Goal: Task Accomplishment & Management: Complete application form

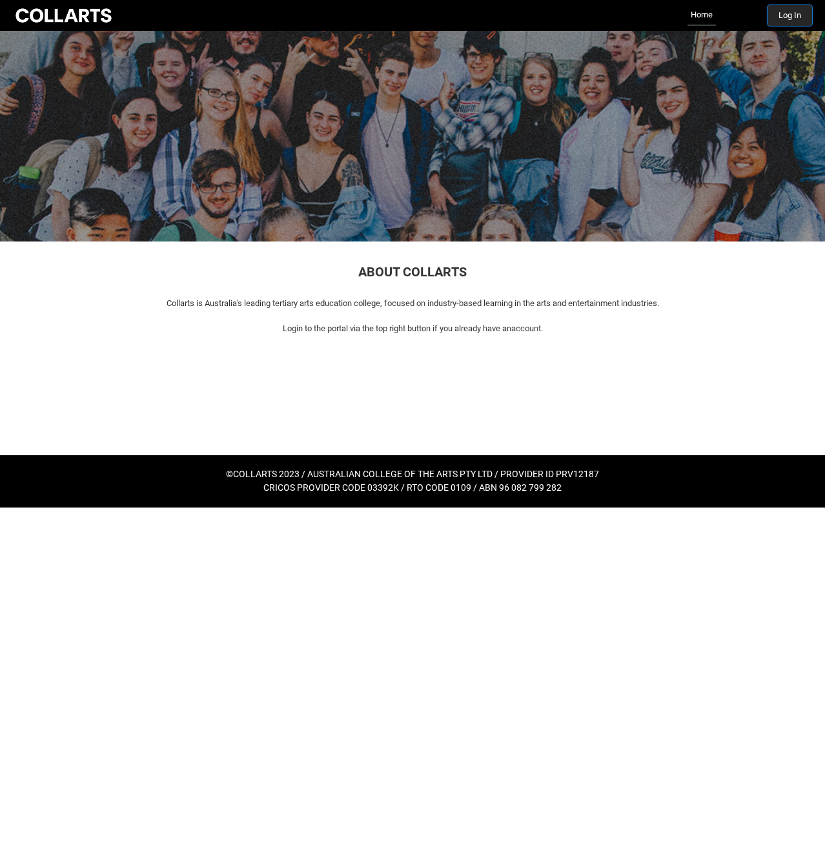
click at [800, 15] on button "Log In" at bounding box center [789, 15] width 45 height 21
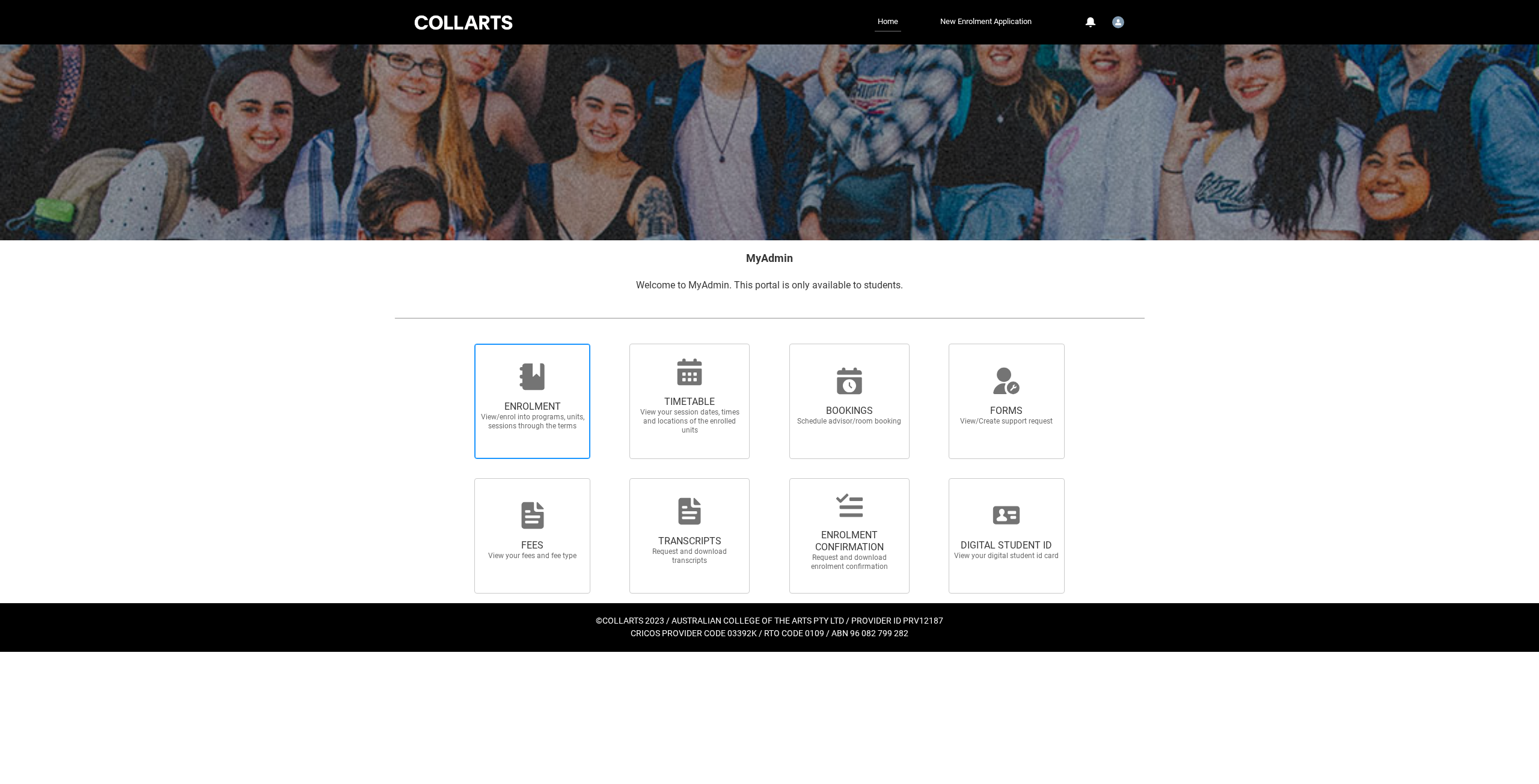
click at [559, 383] on div at bounding box center [533, 376] width 116 height 29
click at [460, 344] on input "ENROLMENT View/enrol into programs, units, sessions through the terms" at bounding box center [459, 343] width 1 height 1
radio input "true"
click at [768, 534] on span "ENROLMENT CONFIRMATION" at bounding box center [850, 542] width 106 height 24
click at [768, 479] on input "ENROLMENT CONFIRMATION Request and download enrolment confirmation" at bounding box center [774, 478] width 1 height 1
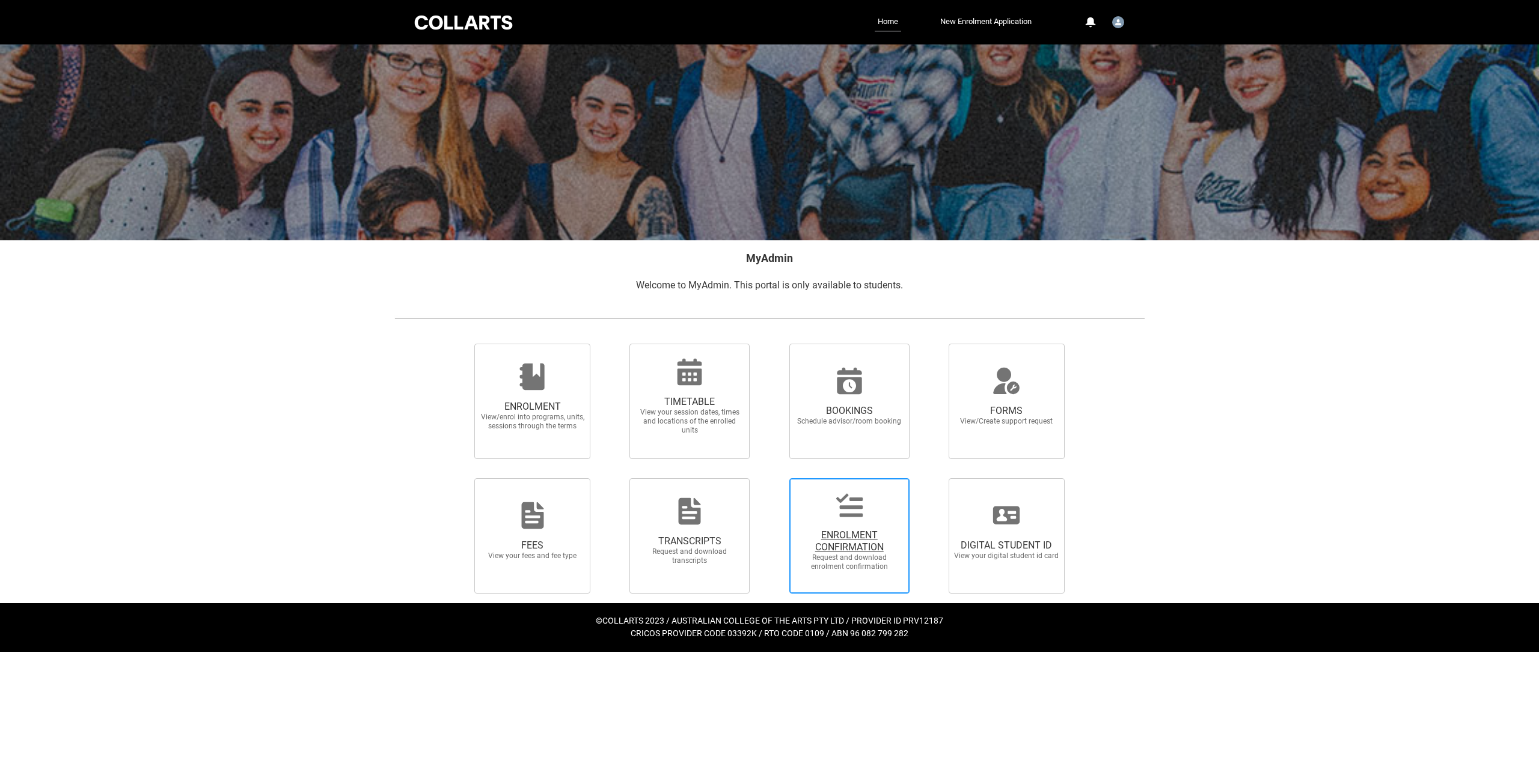
radio input "true"
click at [547, 510] on icon at bounding box center [532, 515] width 29 height 29
click at [460, 479] on input "FEES View your fees and fee type" at bounding box center [459, 478] width 1 height 1
radio input "true"
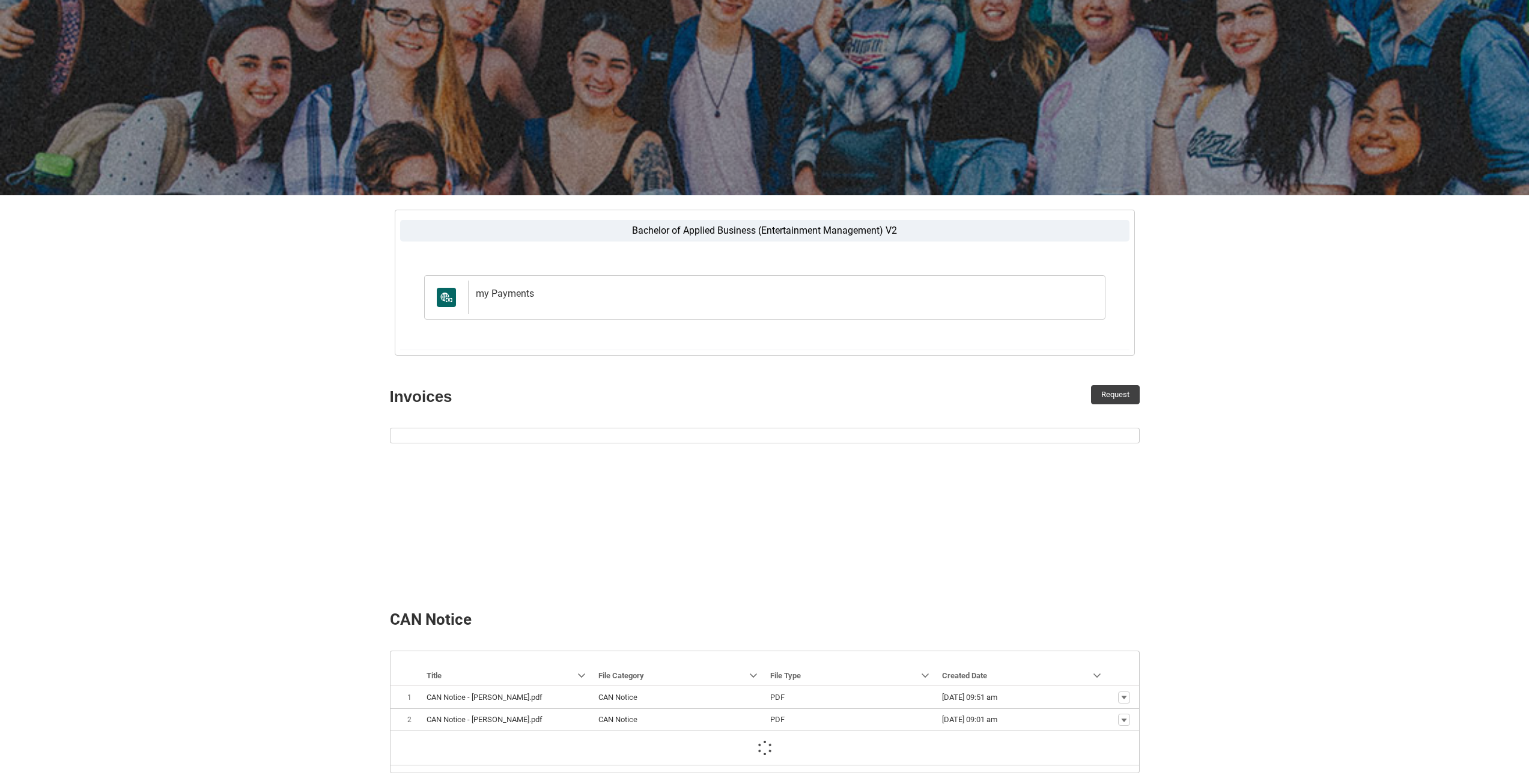
scroll to position [131, 0]
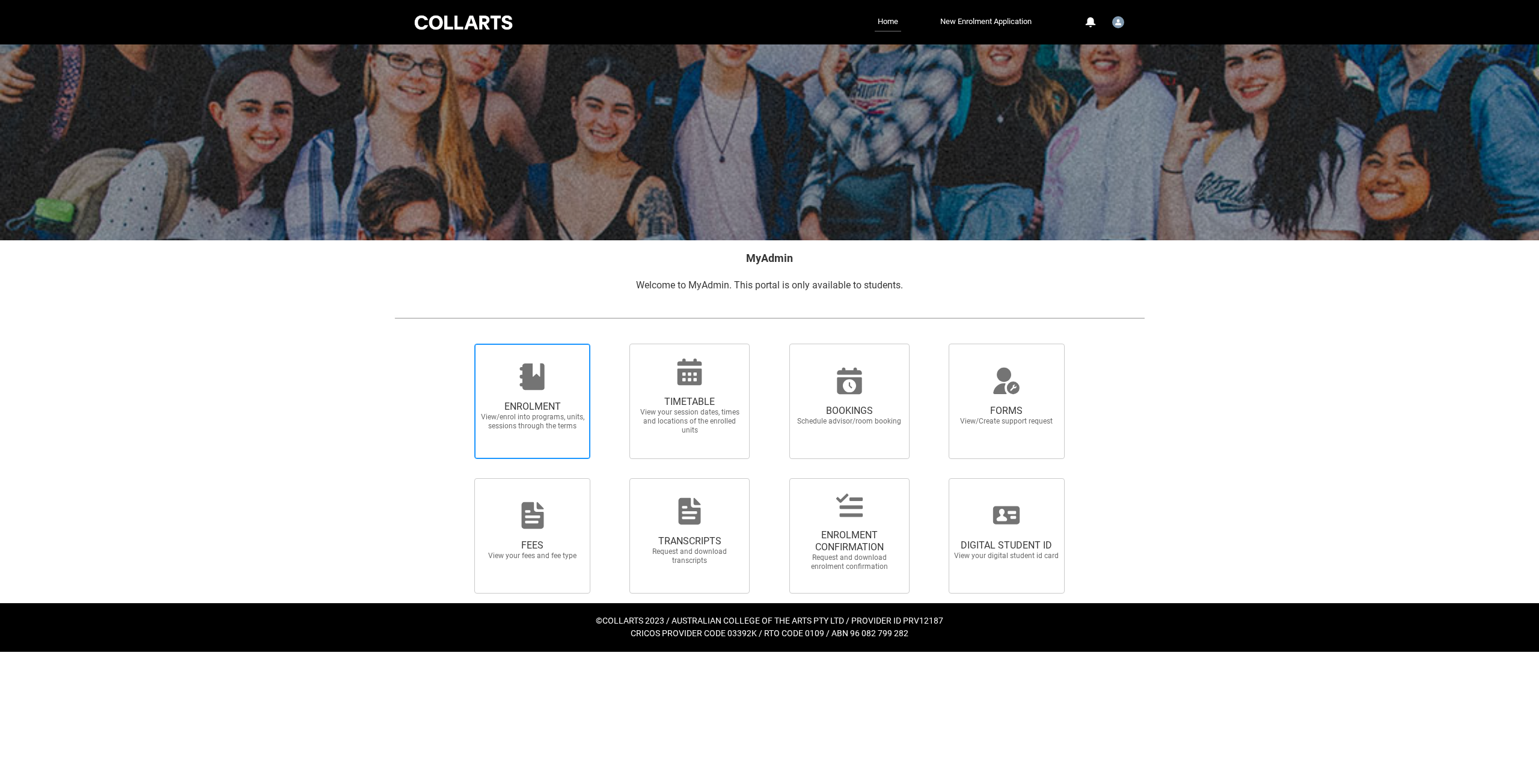
click at [570, 429] on span "View/enrol into programs, units, sessions through the terms" at bounding box center [533, 421] width 106 height 18
click at [460, 344] on input "ENROLMENT View/enrol into programs, units, sessions through the terms" at bounding box center [459, 343] width 1 height 1
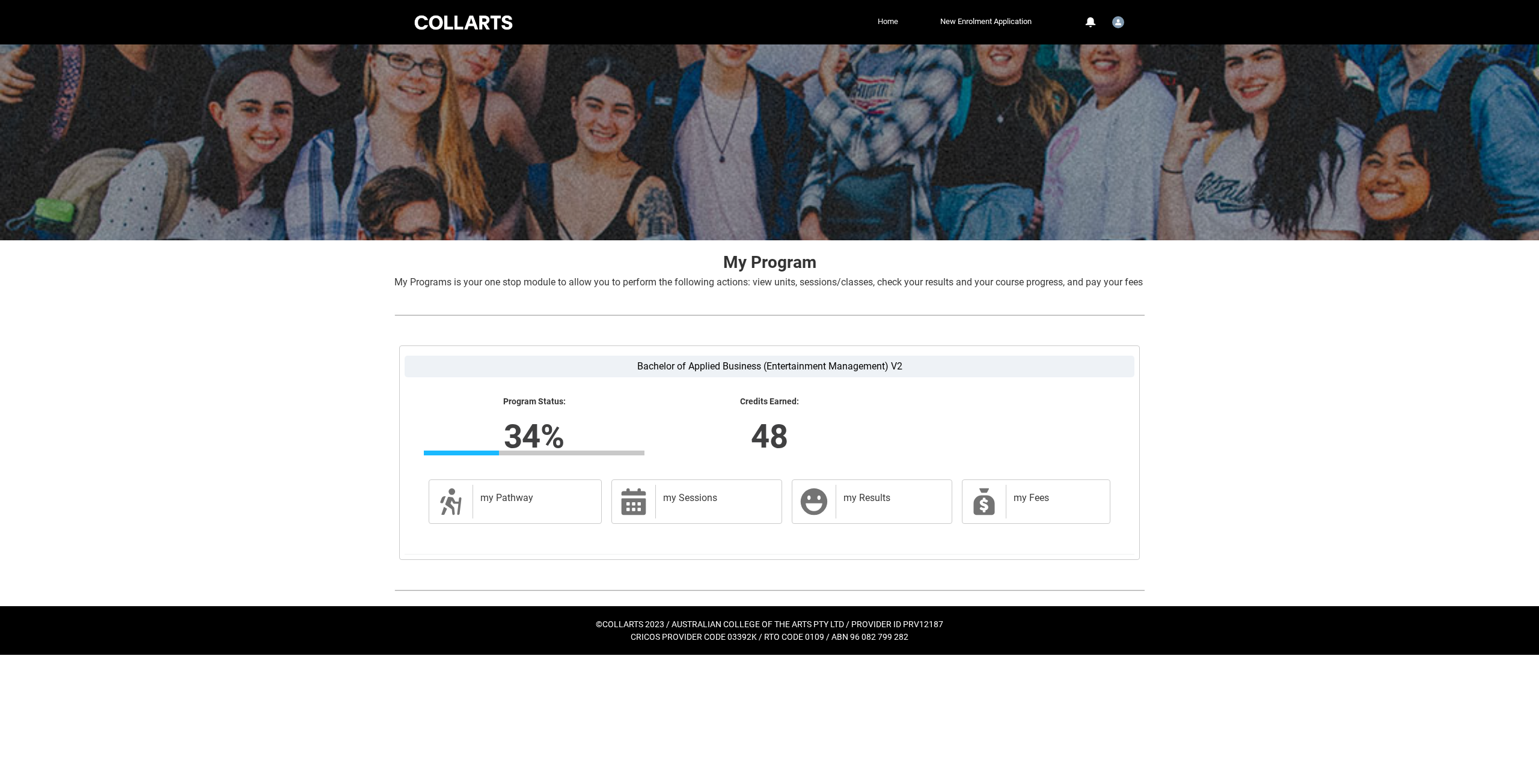
click at [887, 26] on link "Home" at bounding box center [888, 21] width 26 height 18
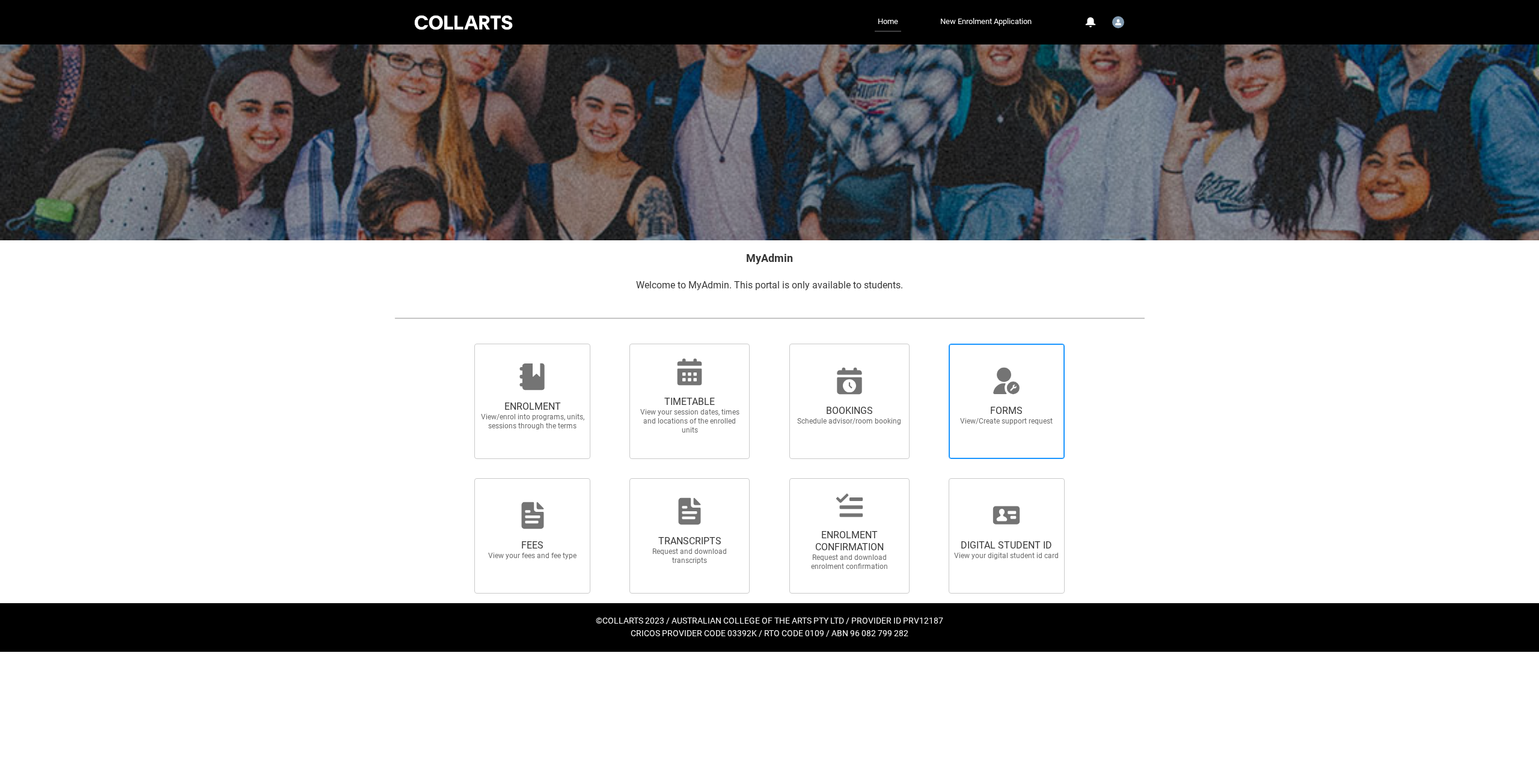
click at [1004, 413] on span "FORMS" at bounding box center [1007, 411] width 106 height 12
click at [934, 344] on input "FORMS View/Create support request" at bounding box center [933, 343] width 1 height 1
radio input "true"
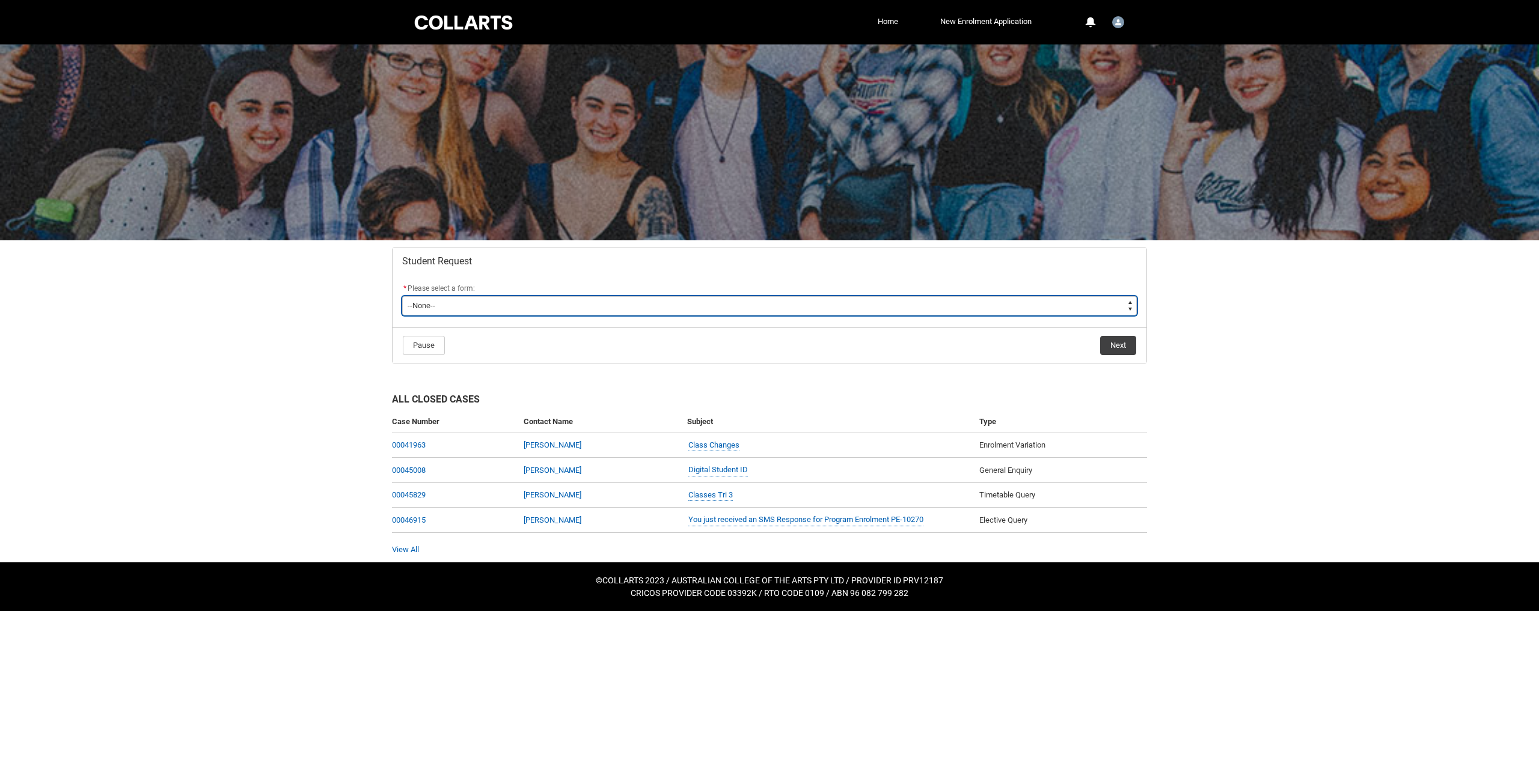
click at [430, 306] on select "--None-- Academic Transcript Application to Appeal Assignment Extension Change …" at bounding box center [770, 305] width 735 height 20
type lightning-select "Enrolment_Variation_Choice"
click at [402, 296] on select "--None-- Academic Transcript Application to Appeal Assignment Extension Change …" at bounding box center [770, 305] width 735 height 20
select select "Enrolment_Variation_Choice"
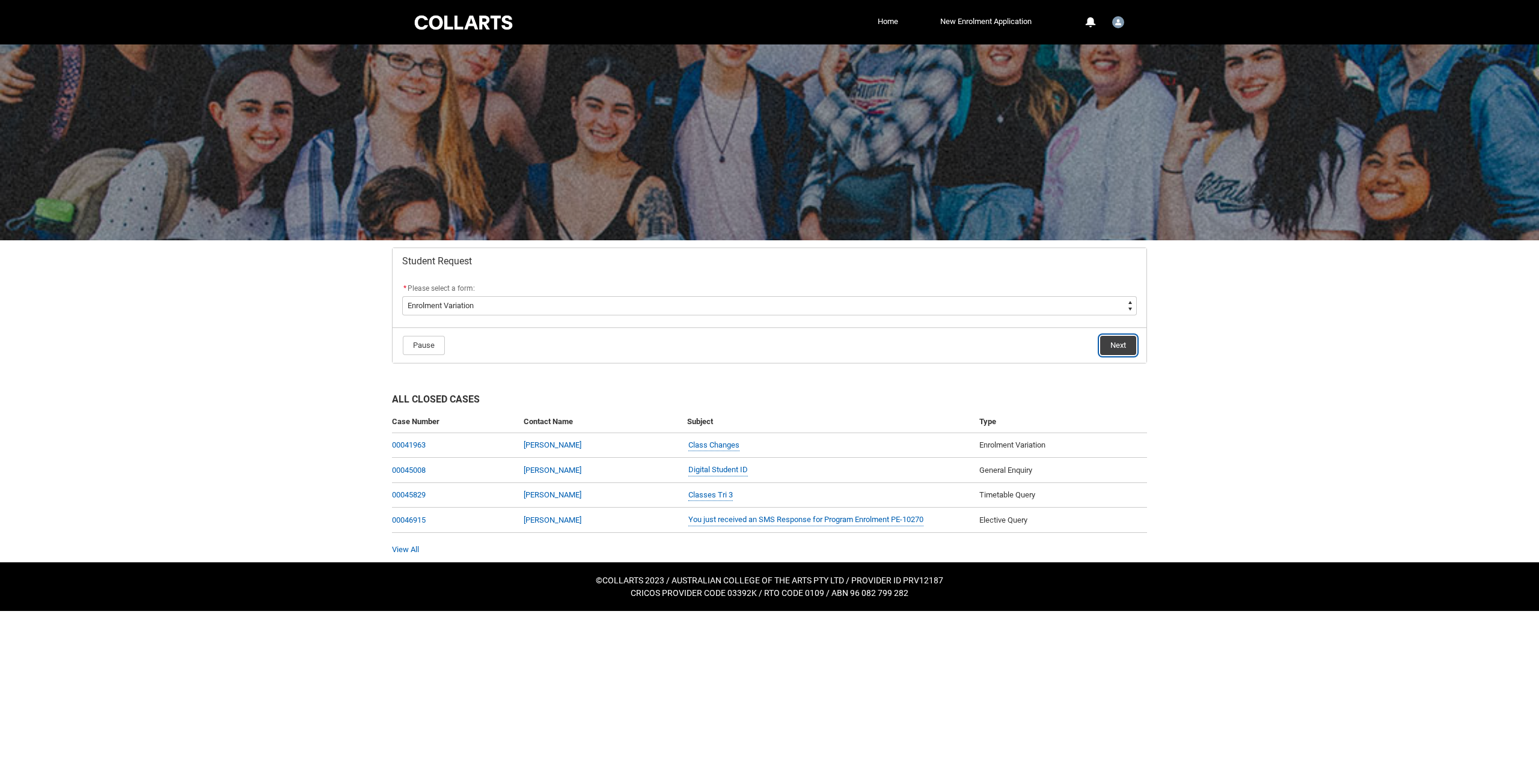
click at [1118, 343] on button "Next" at bounding box center [1118, 345] width 36 height 20
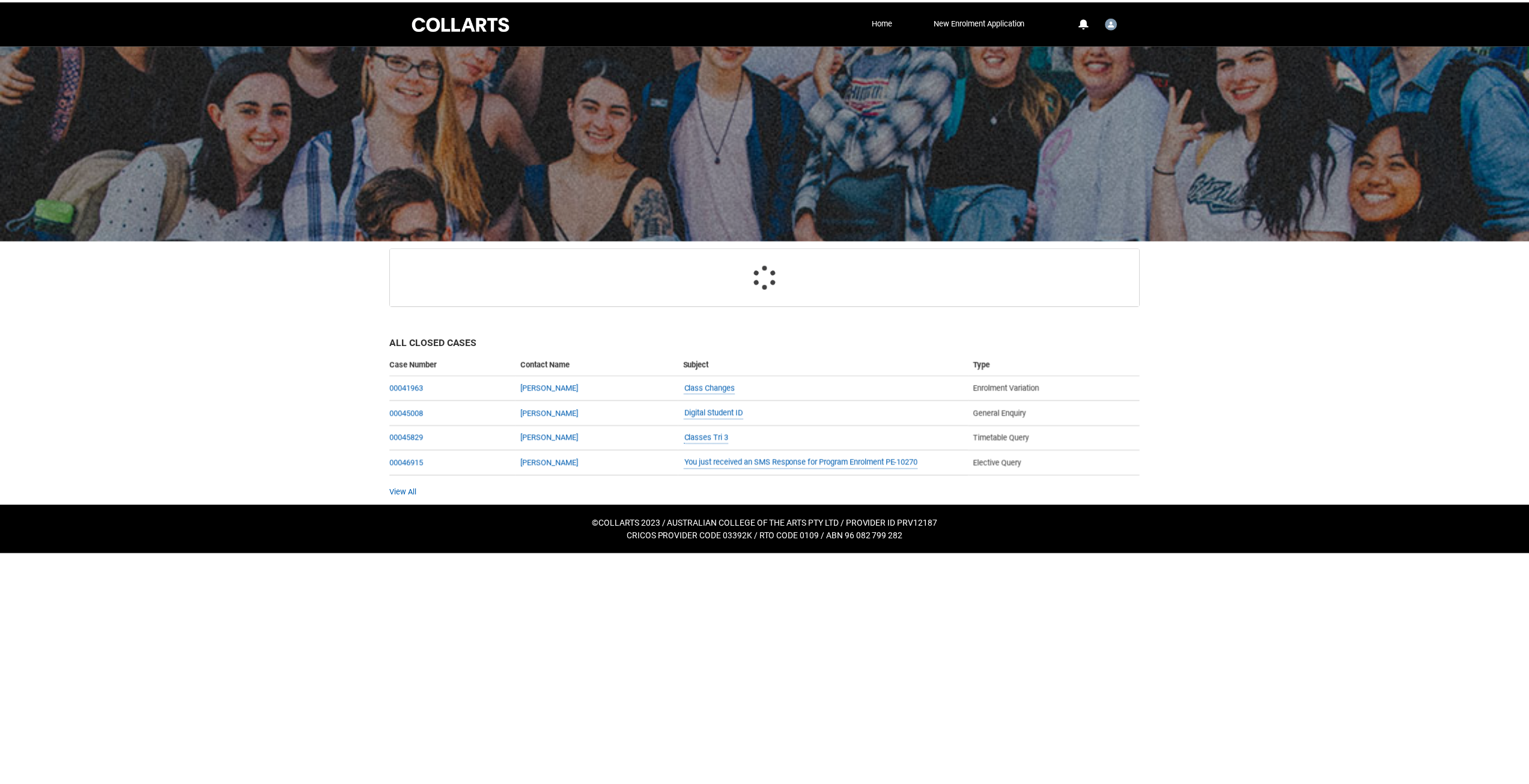
scroll to position [128, 0]
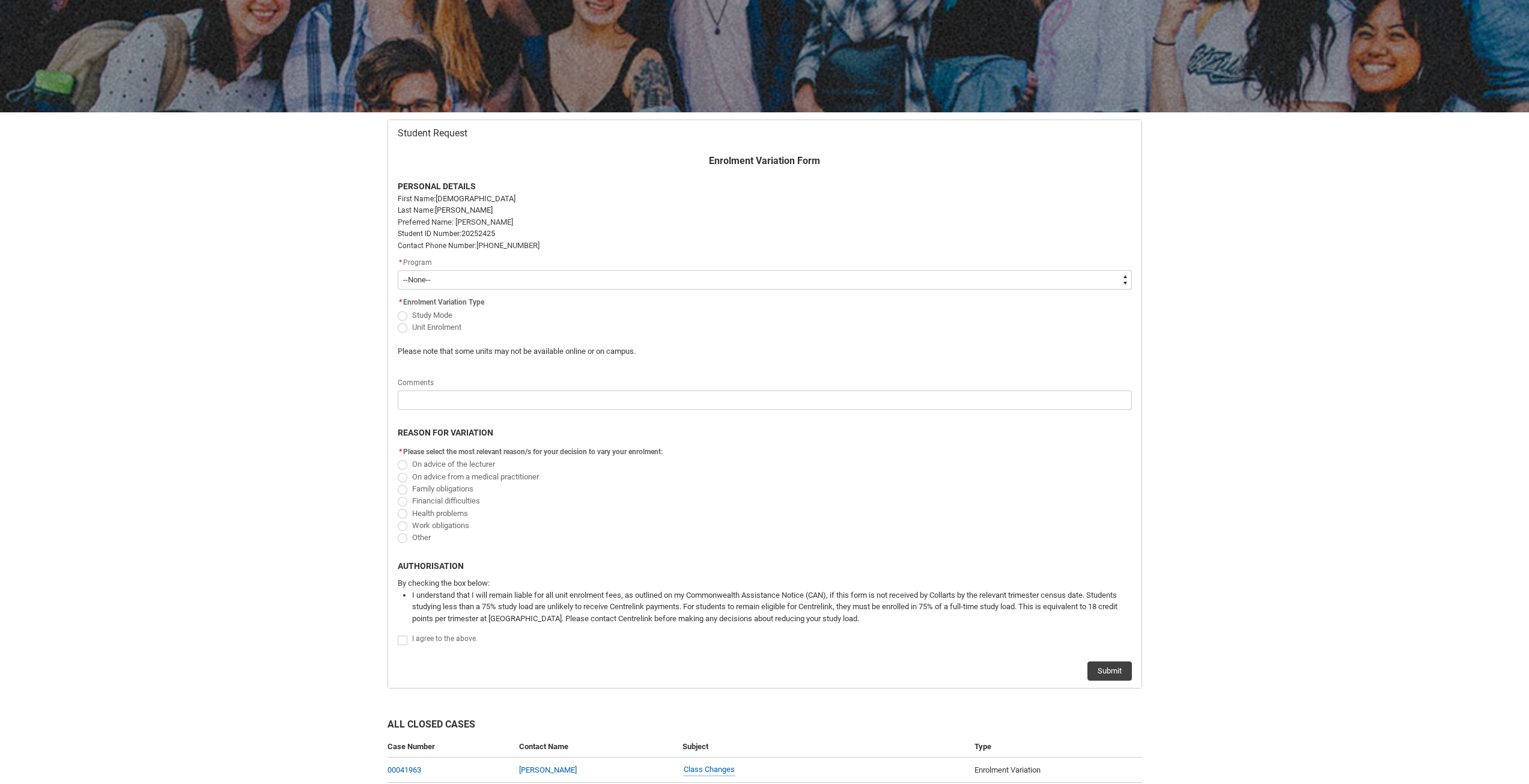
click at [474, 283] on select "--None-- Bachelor of Applied Business (Entertainment Management) V2" at bounding box center [764, 279] width 735 height 20
type lightning-select "recordPicklist_ProgramEnrollment.a0jOZ0000030rfKYAQ"
click at [398, 270] on select "--None-- Bachelor of Applied Business (Entertainment Management) V2" at bounding box center [764, 279] width 735 height 20
select select "recordPicklist_ProgramEnrollment.a0jOZ0000030rfKYAQ"
click at [452, 324] on span "Unit Enrolment" at bounding box center [437, 328] width 49 height 9
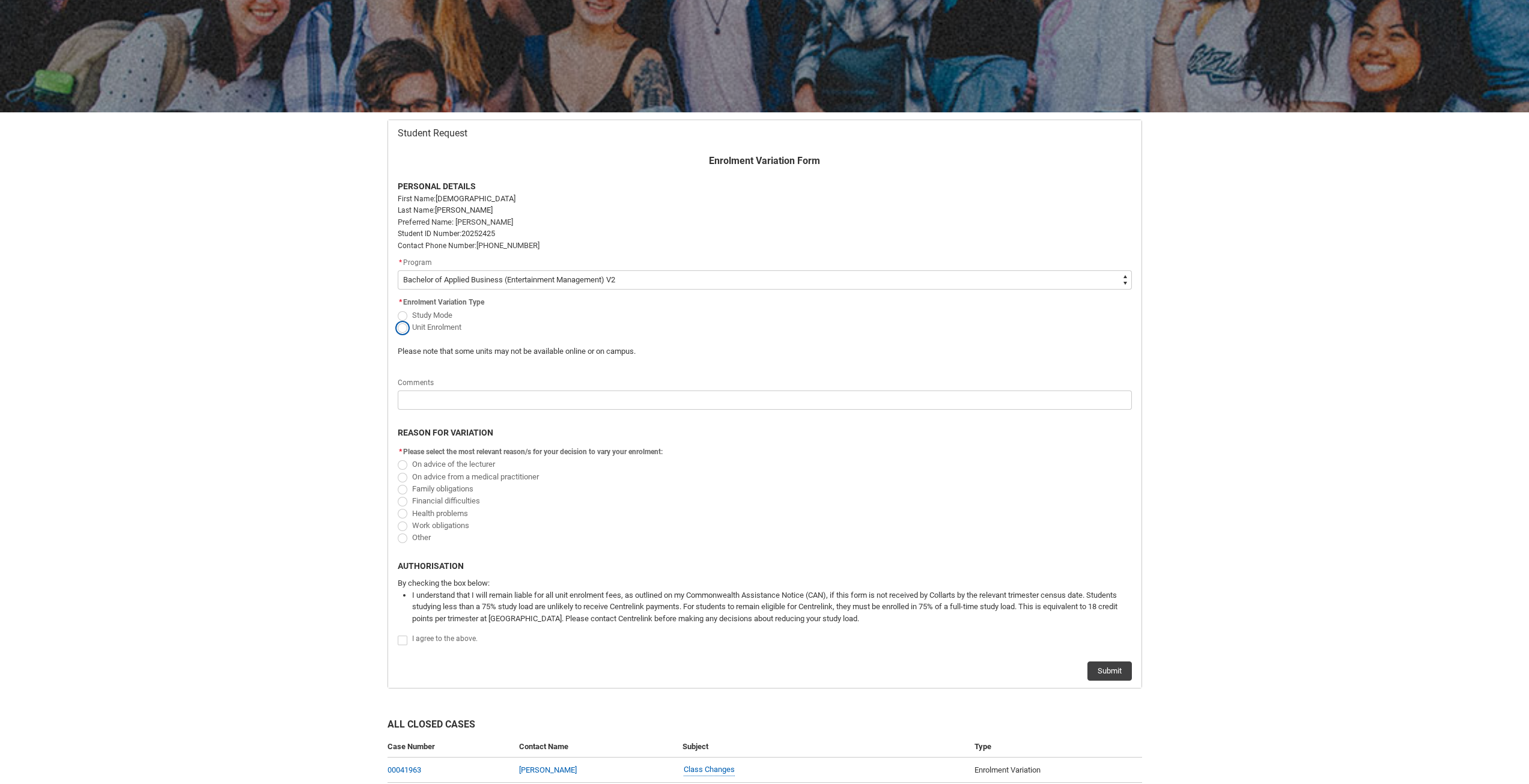
click at [398, 321] on input "Unit Enrolment" at bounding box center [398, 320] width 1 height 1
radio input "true"
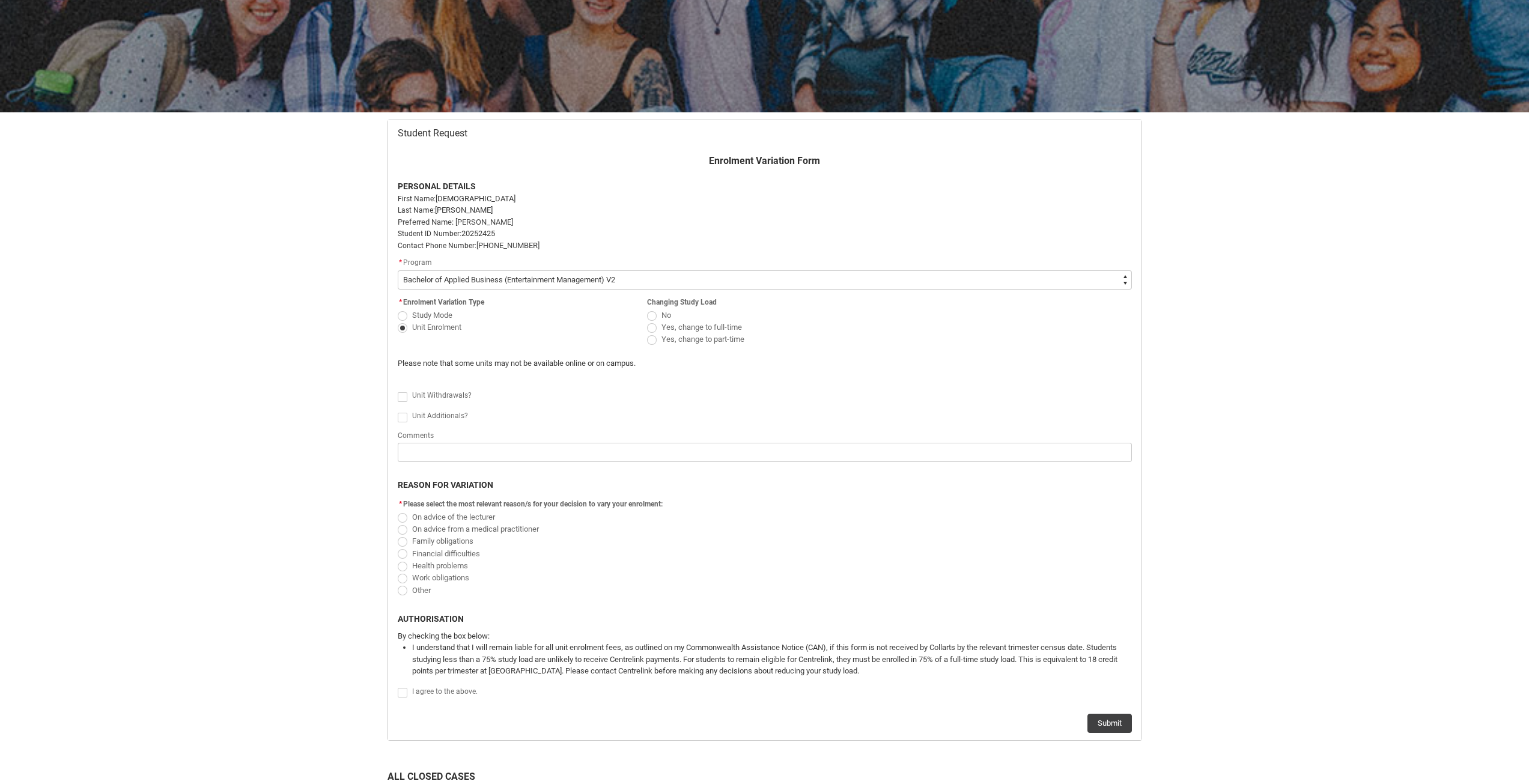
click at [663, 315] on span "No" at bounding box center [667, 316] width 9 height 9
click at [647, 309] on input "No" at bounding box center [646, 308] width 1 height 1
radio input "true"
click at [441, 396] on span "Unit Withdrawals?" at bounding box center [442, 395] width 60 height 8
checkbox input "true"
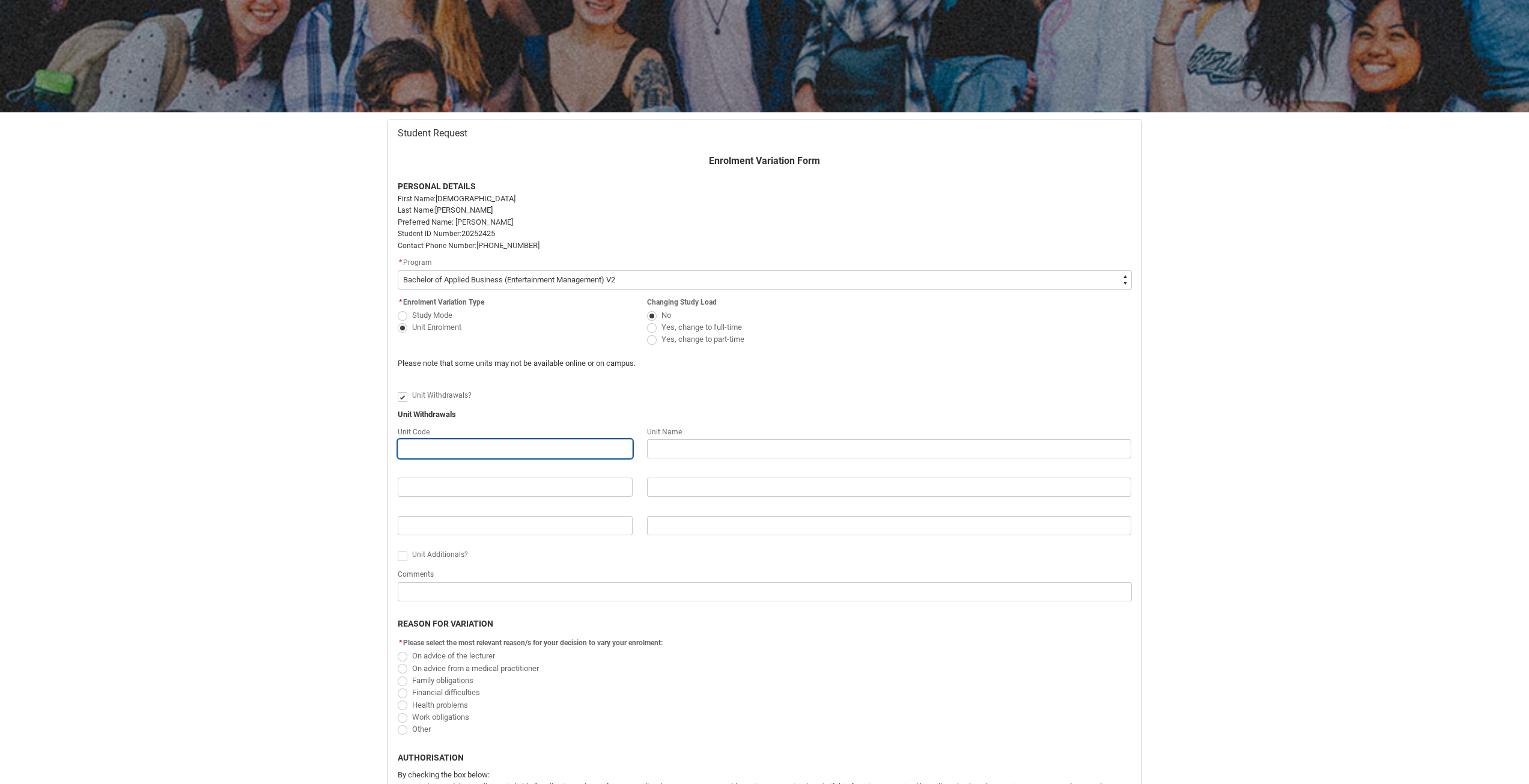
click at [465, 455] on input "Redu_Student_Request flow" at bounding box center [515, 449] width 235 height 20
type lightning-primitive-input-simple "E"
type input "E"
type lightning-primitive-input-simple "EM"
type input "EM"
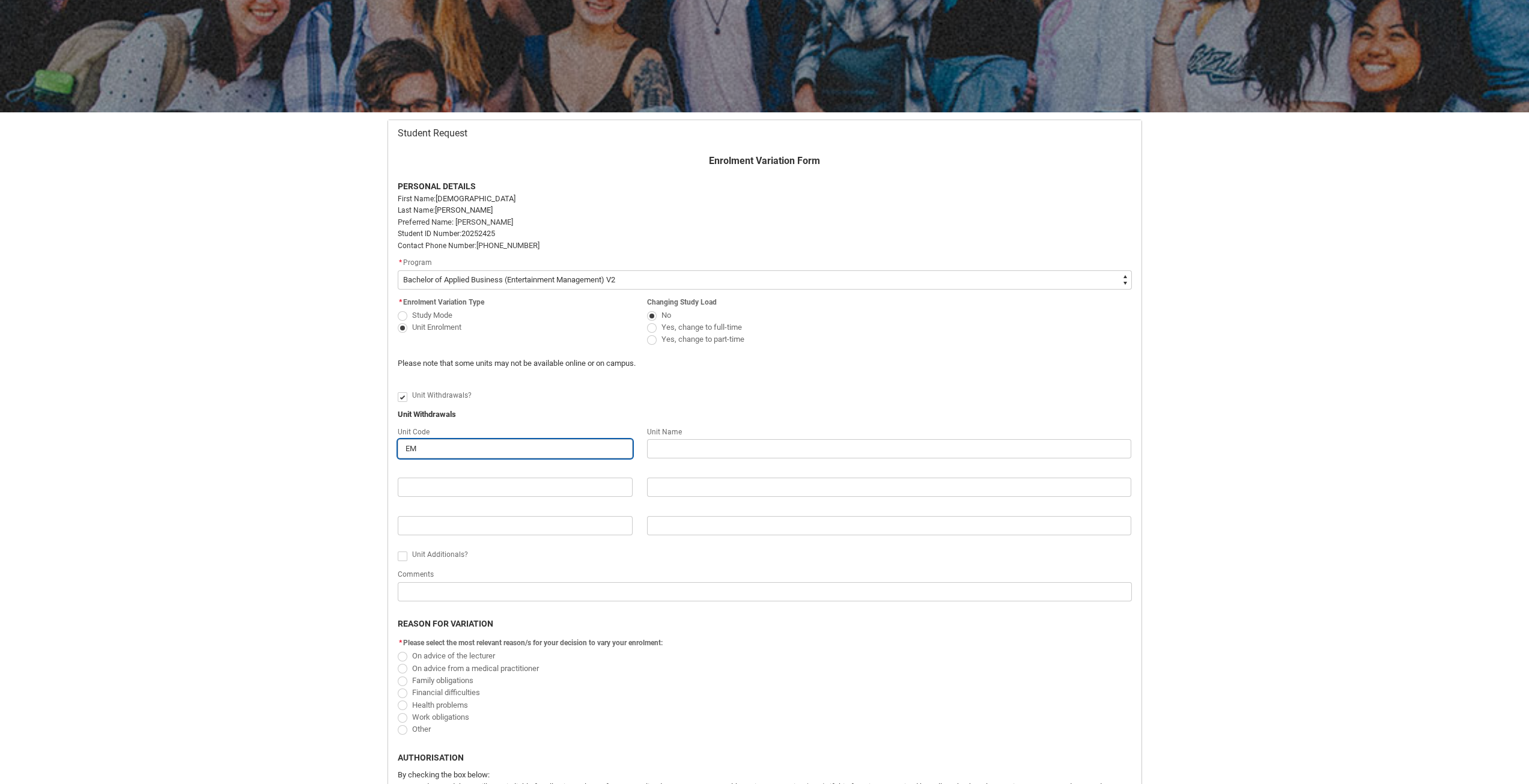
type lightning-primitive-input-simple "EMP"
type input "EMP"
type lightning-primitive-input-simple "EMPR"
type input "EMPR"
type lightning-primitive-input-simple "EMPRA"
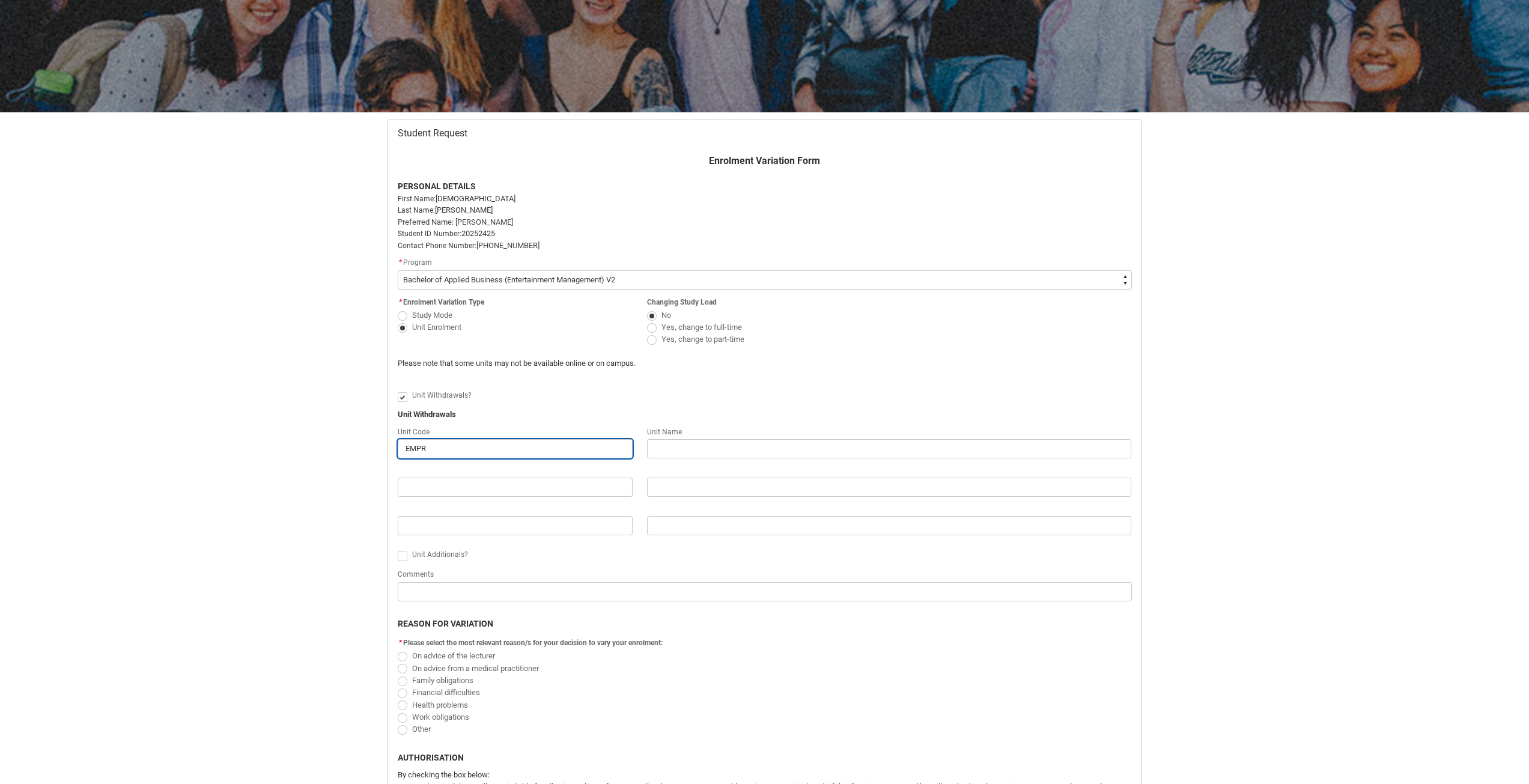
type input "EMPRA"
type lightning-primitive-input-simple "EMPRA3"
type input "EMPRA3"
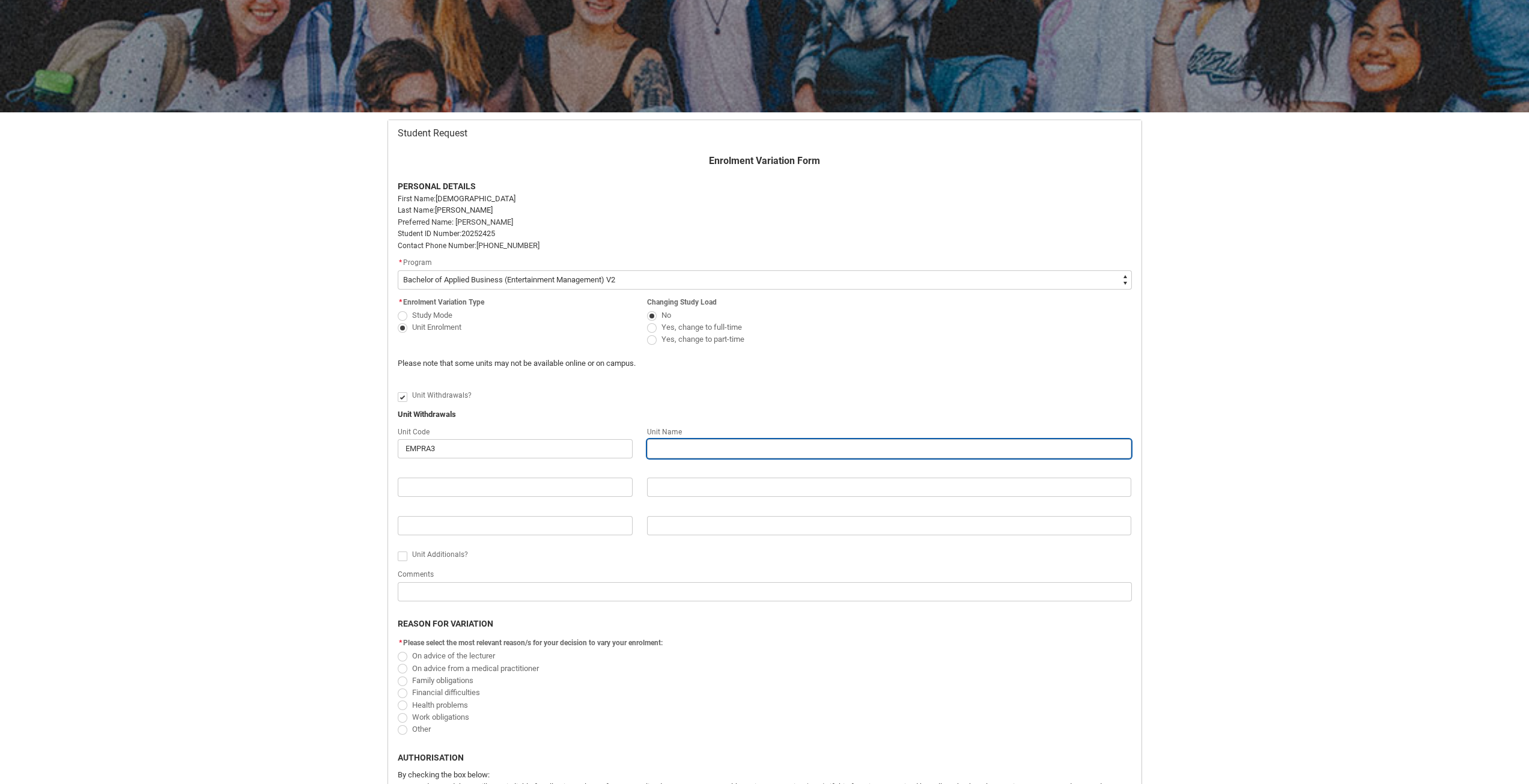
click at [677, 455] on input "Redu_Student_Request flow" at bounding box center [889, 449] width 485 height 20
type lightning-primitive-input-simple "E"
type input "E"
type lightning-primitive-input-simple "Ev"
type input "Ev"
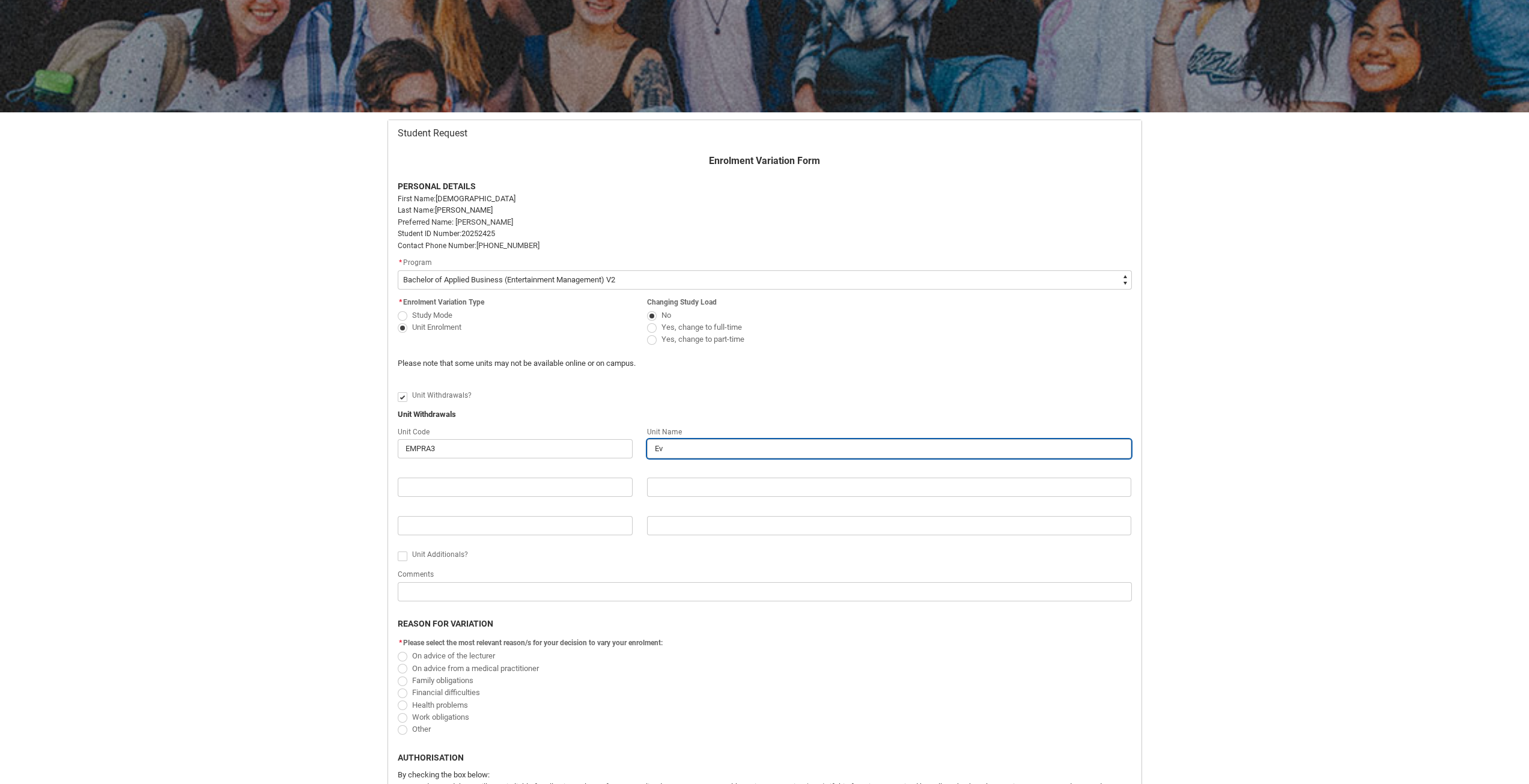
type lightning-primitive-input-simple "Eve"
type input "Eve"
type lightning-primitive-input-simple "Even"
type input "Even"
type lightning-primitive-input-simple "Event"
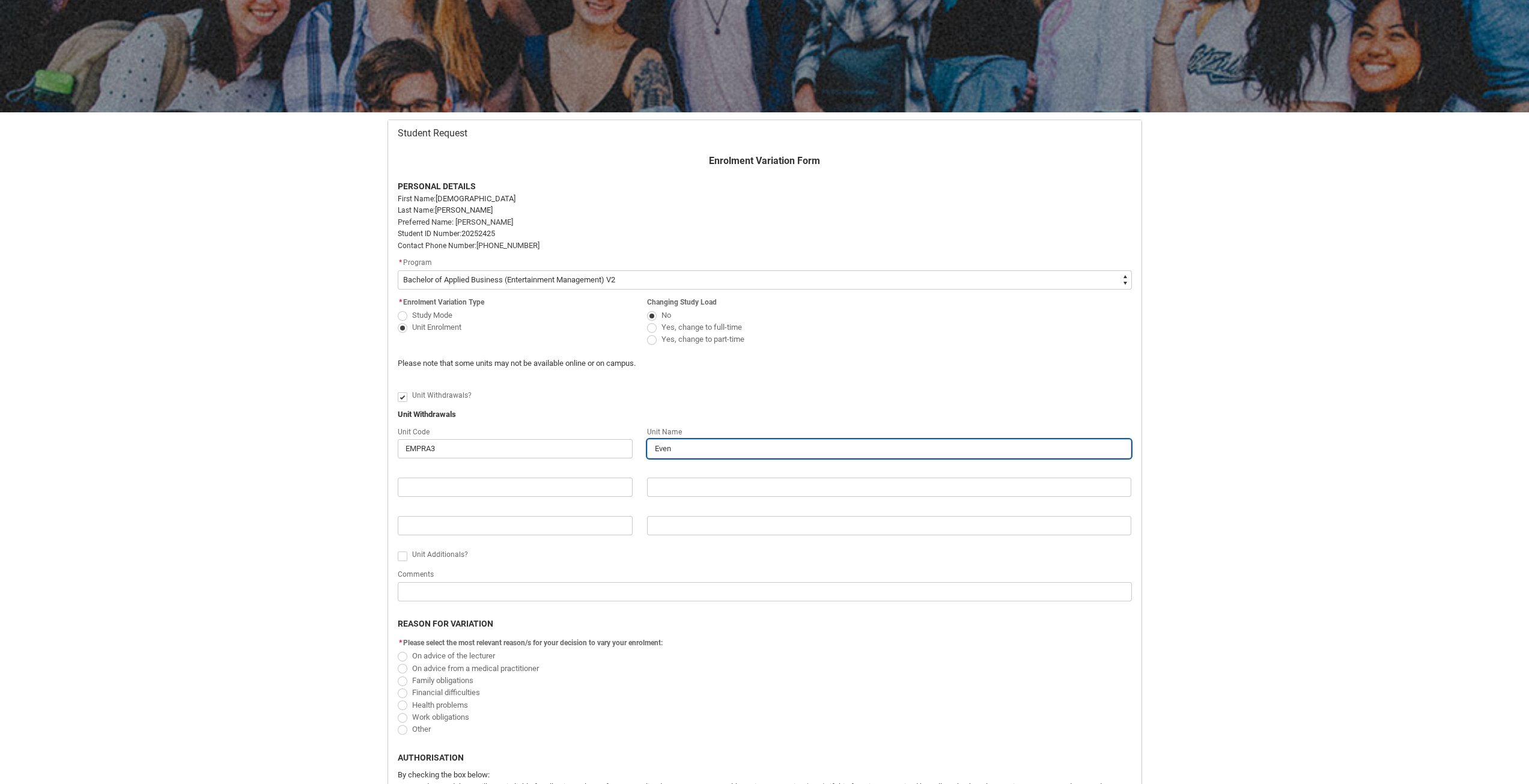
type input "Event"
type lightning-primitive-input-simple "Event"
type input "Event"
type lightning-primitive-input-simple "Event M"
type input "Event M"
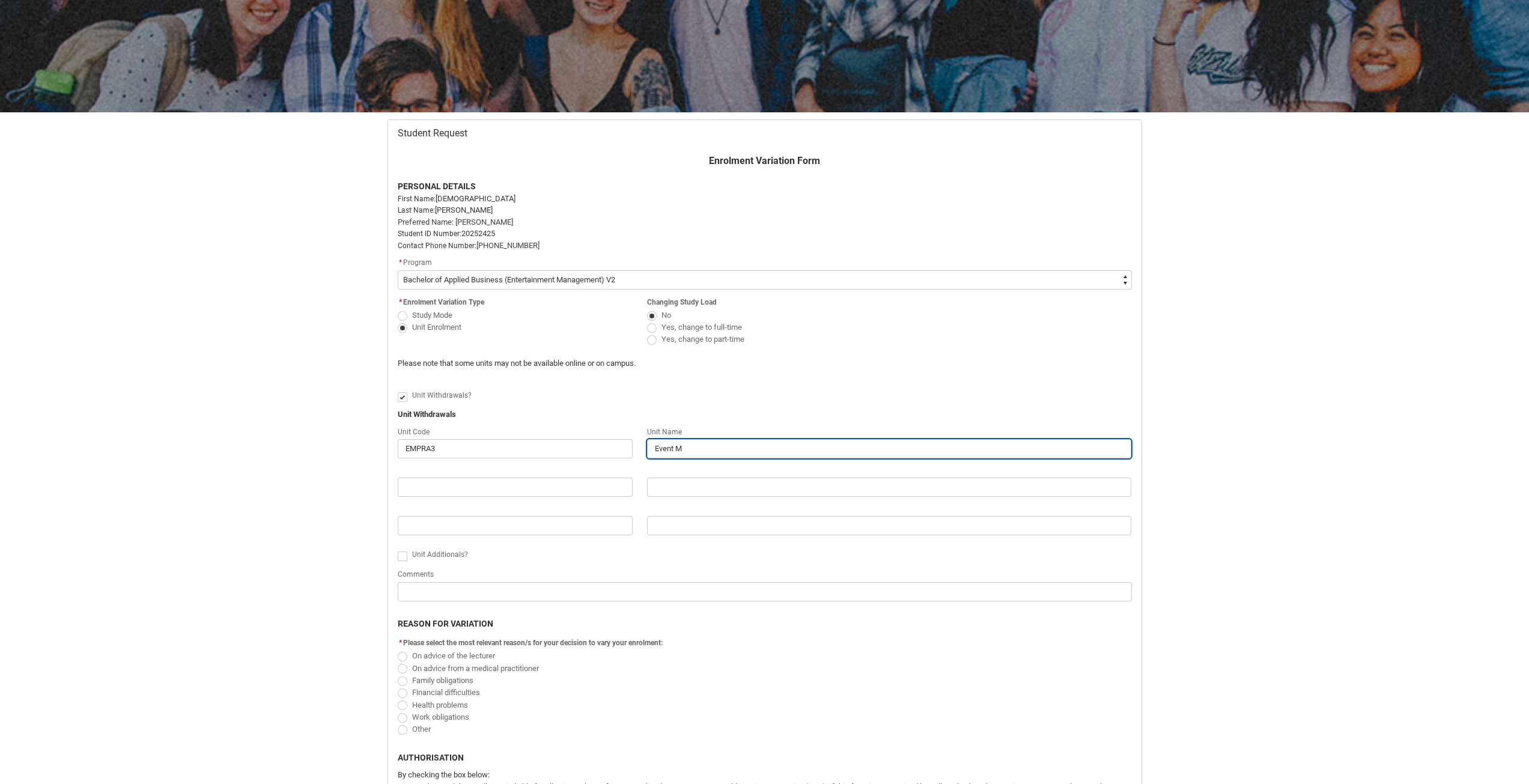
type lightning-primitive-input-simple "Event Ma"
type input "Event Ma"
type lightning-primitive-input-simple "Event Man"
type input "Event Man"
type lightning-primitive-input-simple "Event Mana"
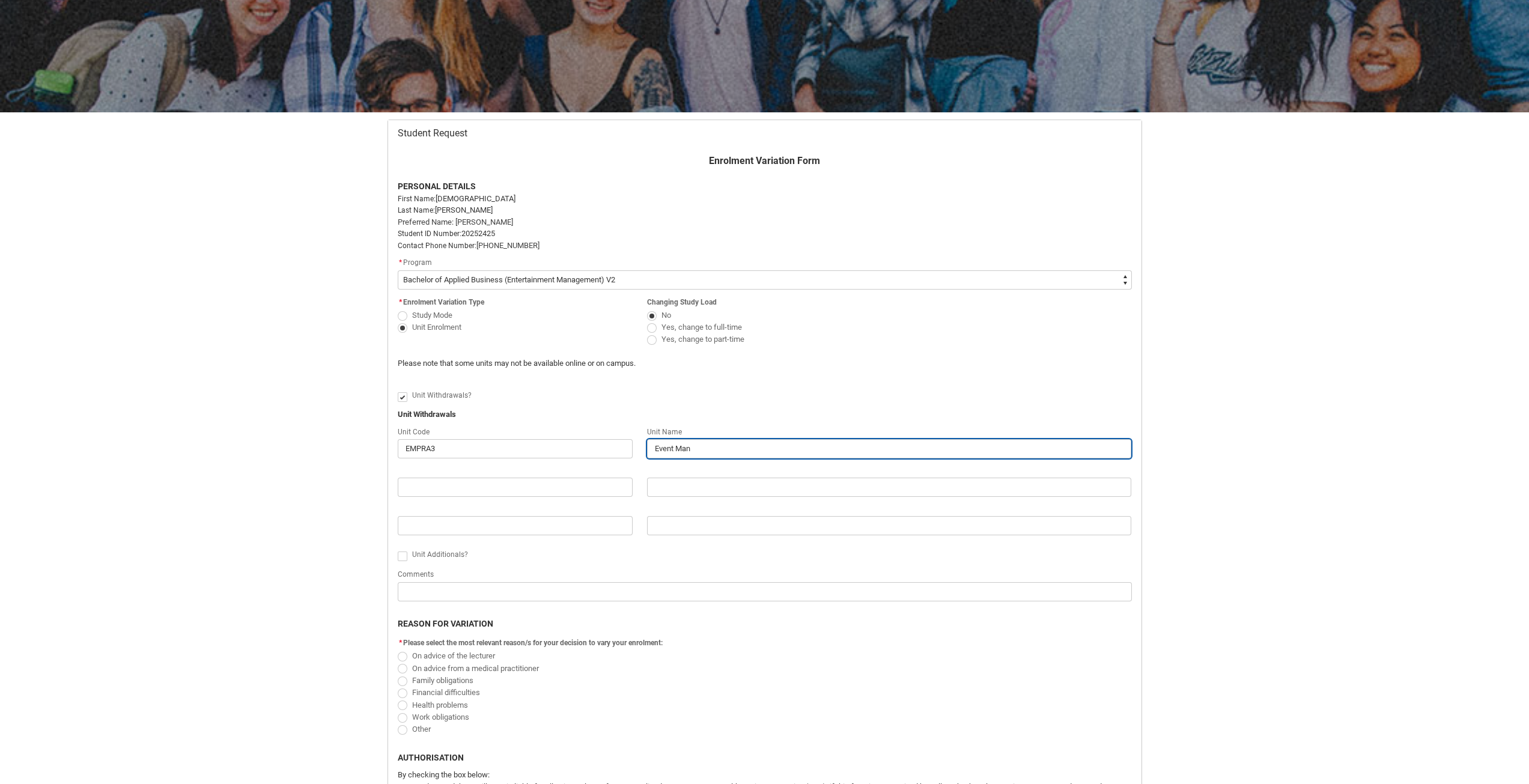
type input "Event Mana"
type lightning-primitive-input-simple "Event Manag"
type input "Event Manag"
type lightning-primitive-input-simple "Event Manage"
type input "Event Manage"
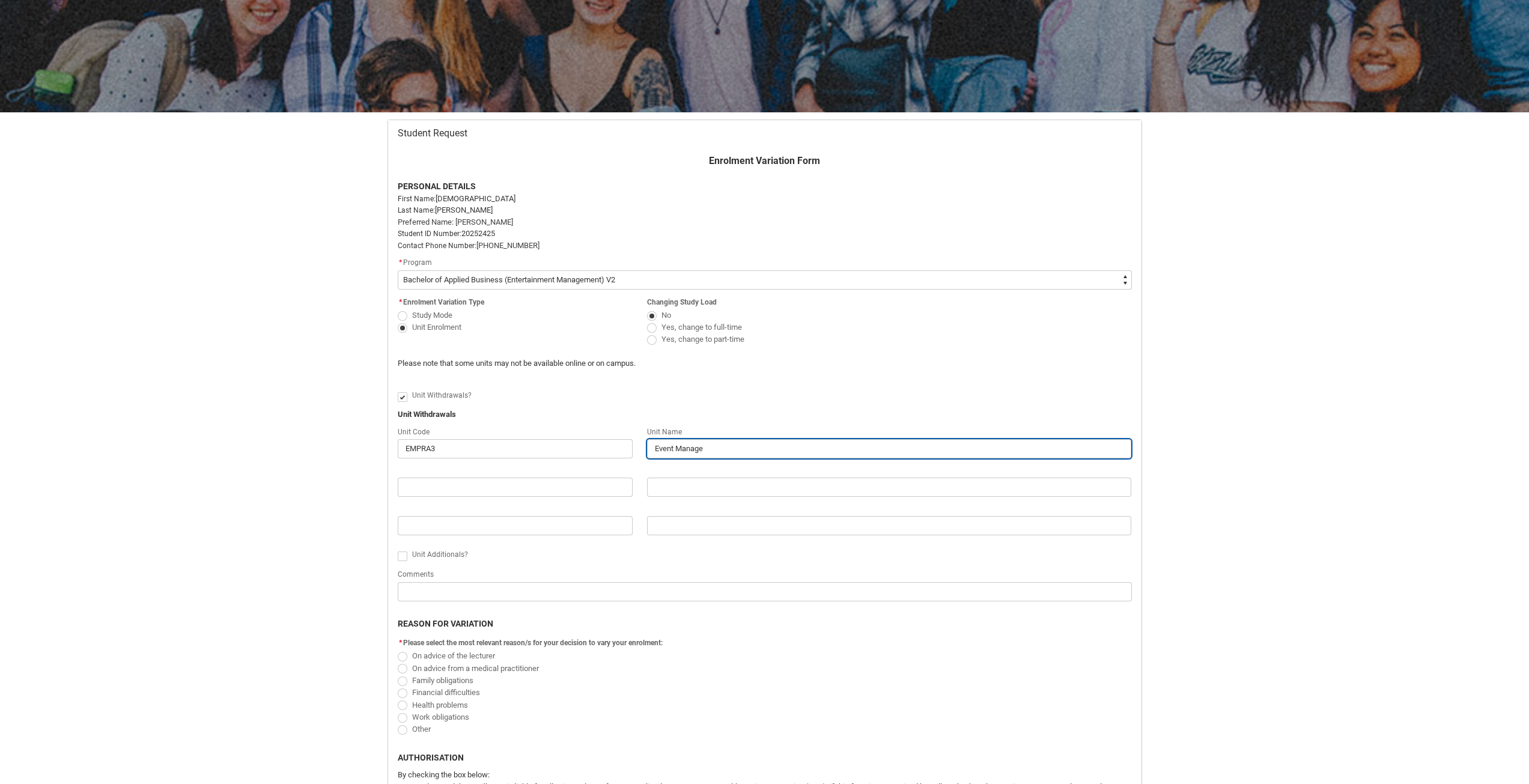
type lightning-primitive-input-simple "Event Managem"
type input "Event Managem"
type lightning-primitive-input-simple "Event Manageme"
type input "Event Manageme"
type lightning-primitive-input-simple "Event Managemen"
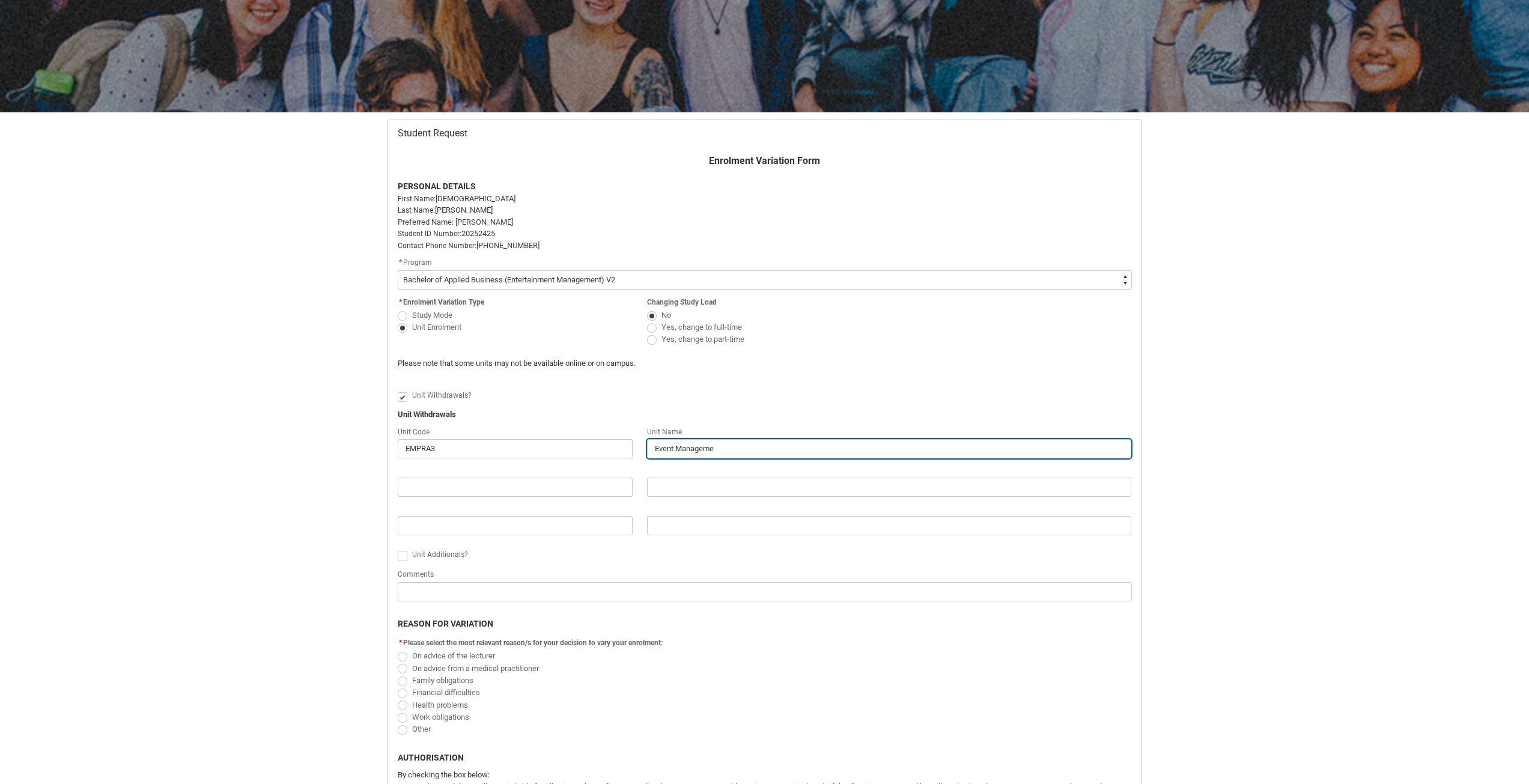
type input "Event Managemen"
type lightning-primitive-input-simple "Event Management"
type input "Event Management"
type lightning-primitive-input-simple "Event Management"
type input "Event Management"
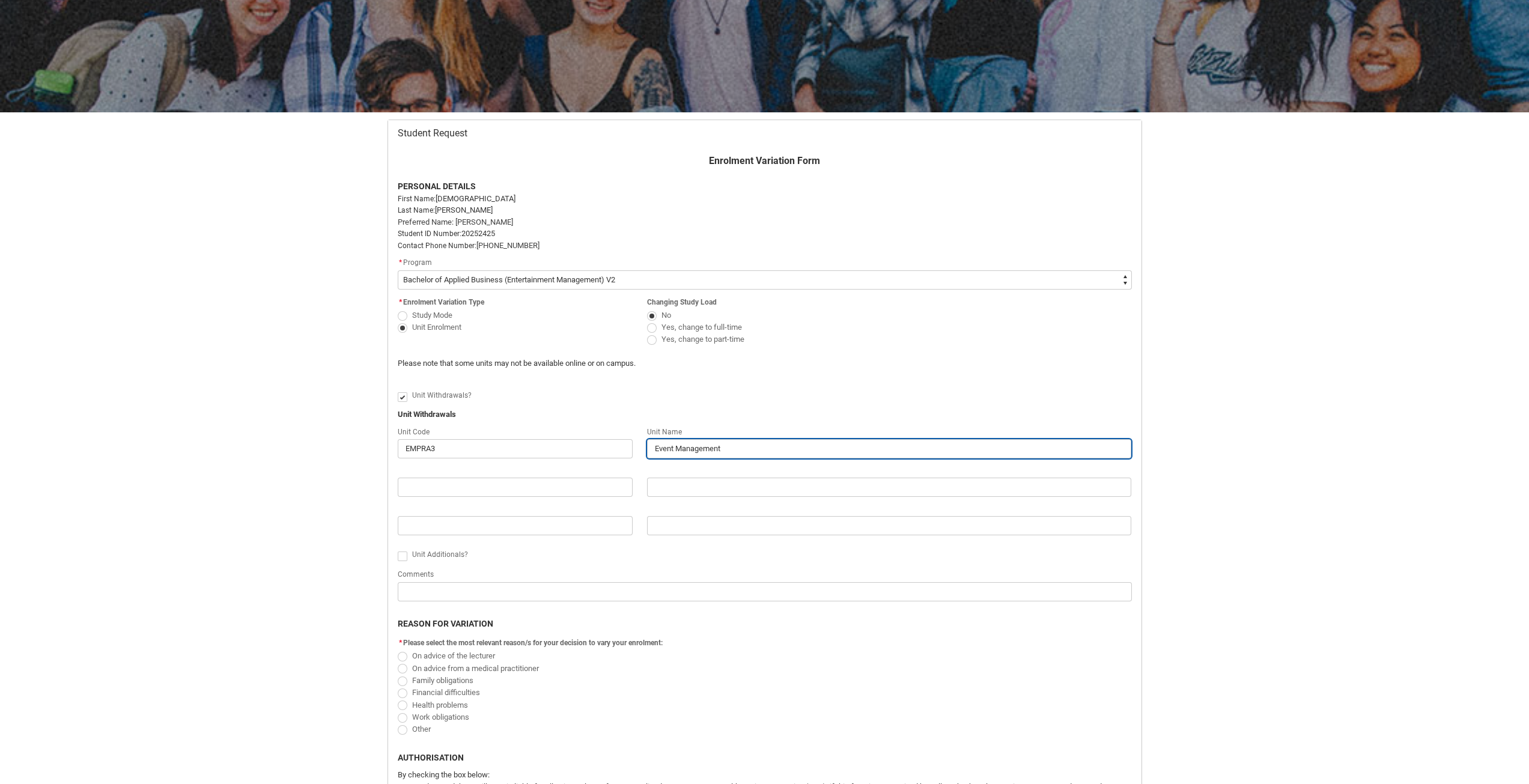
type lightning-primitive-input-simple "Event Management P"
type input "Event Management P"
type lightning-primitive-input-simple "Event Management Pr"
type input "Event Management Pr"
type lightning-primitive-input-simple "Event Management Pra"
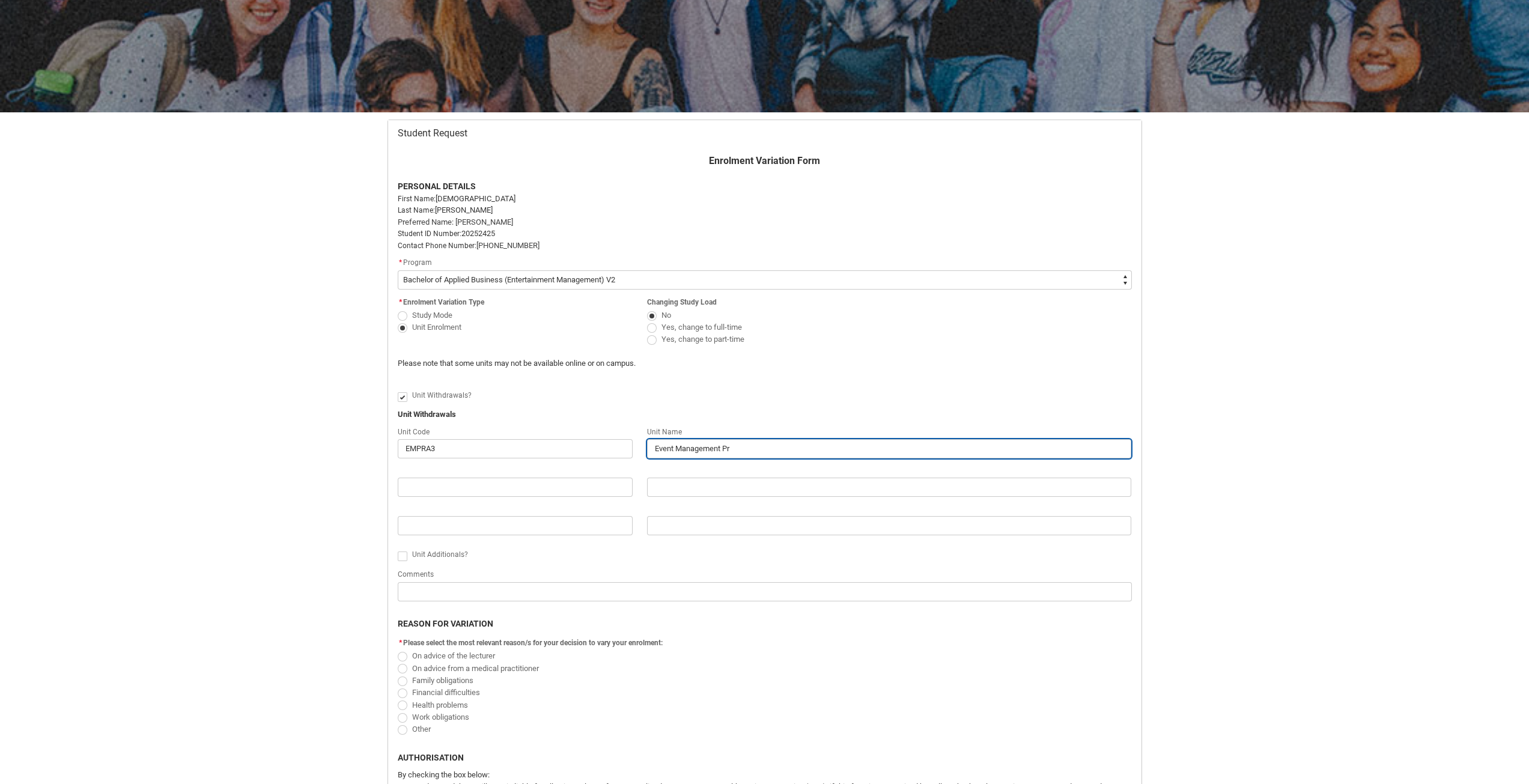
type input "Event Management Pra"
type lightning-primitive-input-simple "Event Management Prac"
type input "Event Management Prac"
type lightning-primitive-input-simple "Event Management Pract"
type input "Event Management Pract"
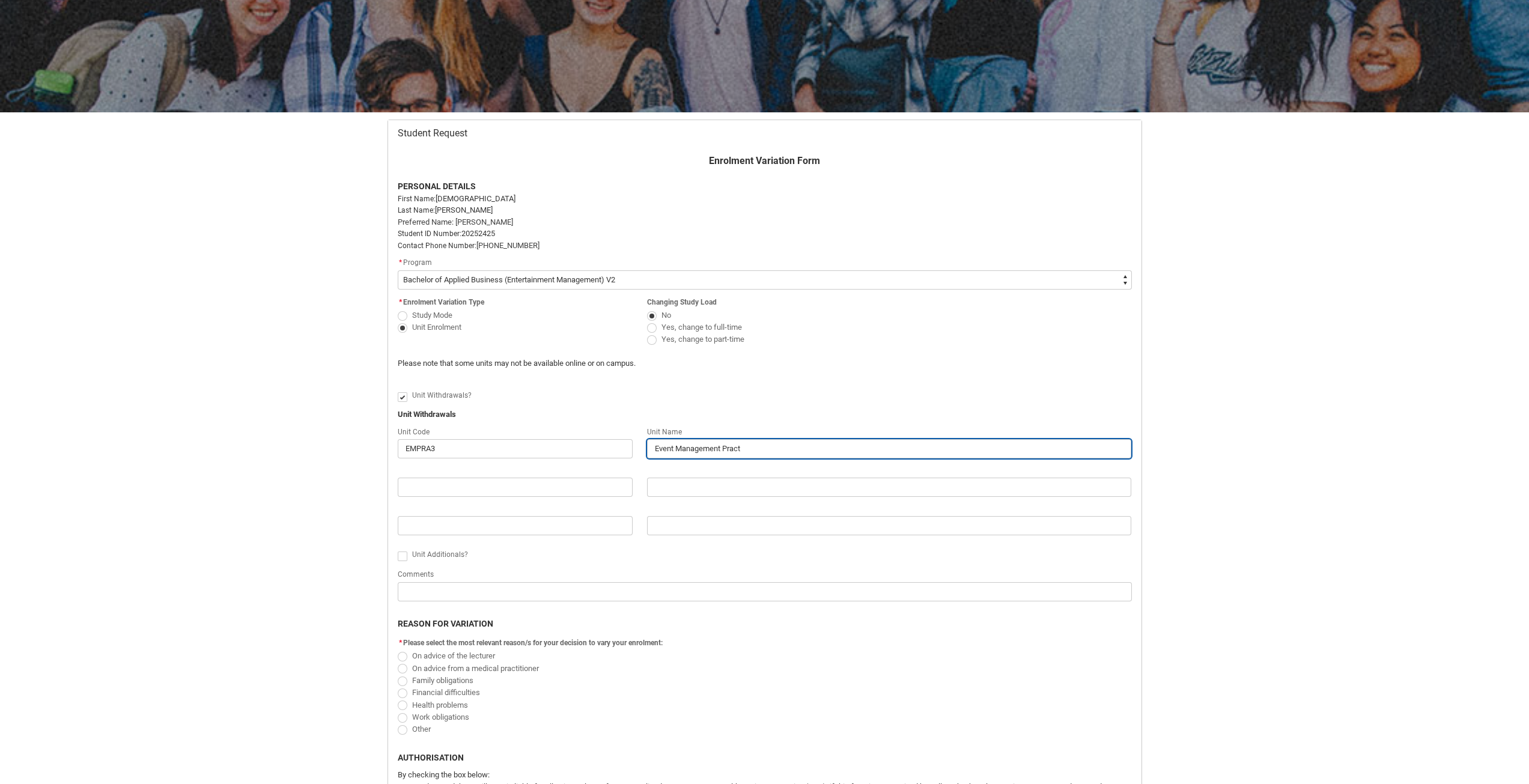
type lightning-primitive-input-simple "Event Management Practi"
type input "Event Management Practi"
type lightning-primitive-input-simple "Event Management Practic"
type input "Event Management Practic"
type lightning-primitive-input-simple "Event Management Practice"
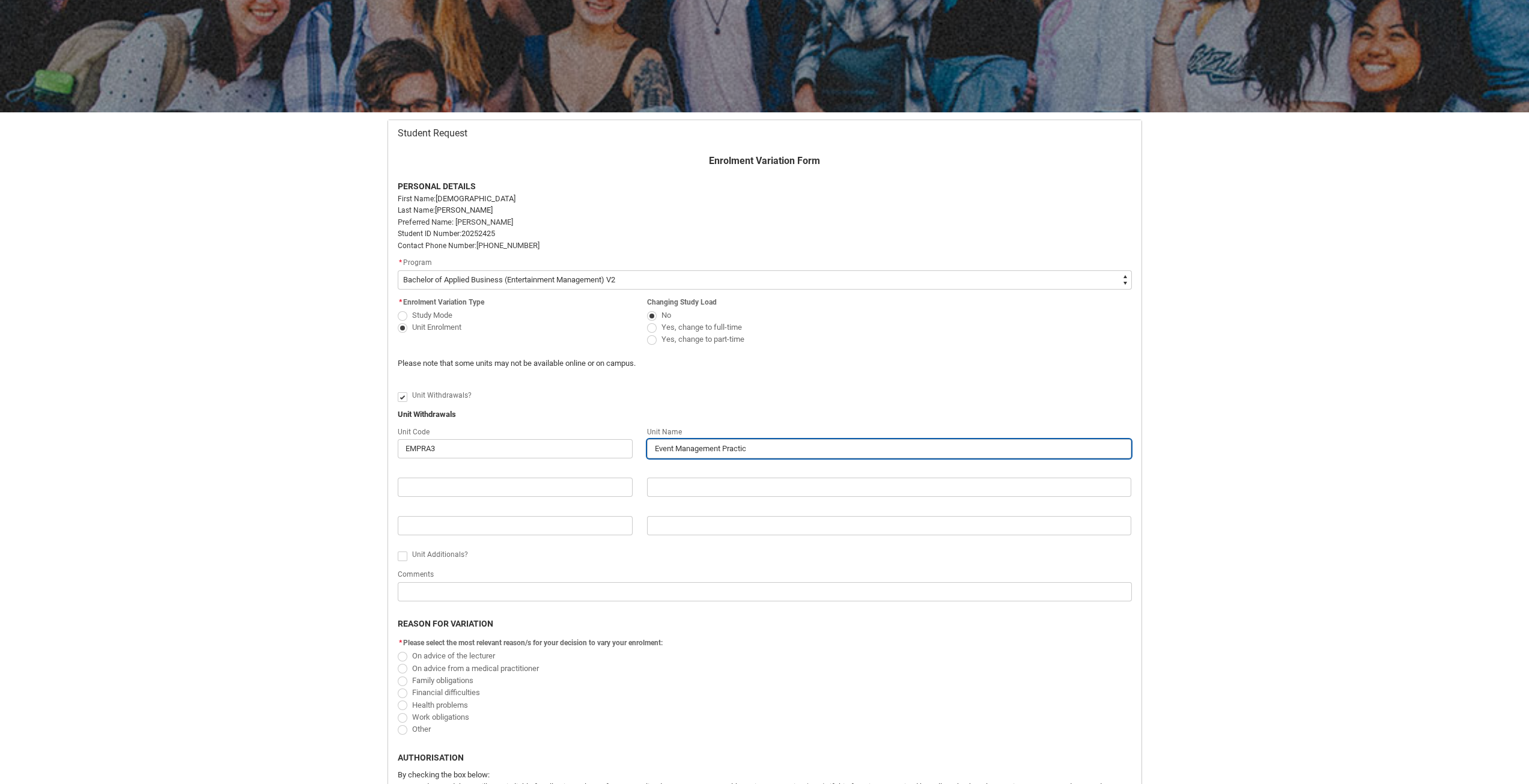
type input "Event Management Practice"
type lightning-primitive-input-simple "Event Management Practic"
type input "Event Management Practic"
type lightning-primitive-input-simple "Event Management Practi"
type input "Event Management Practi"
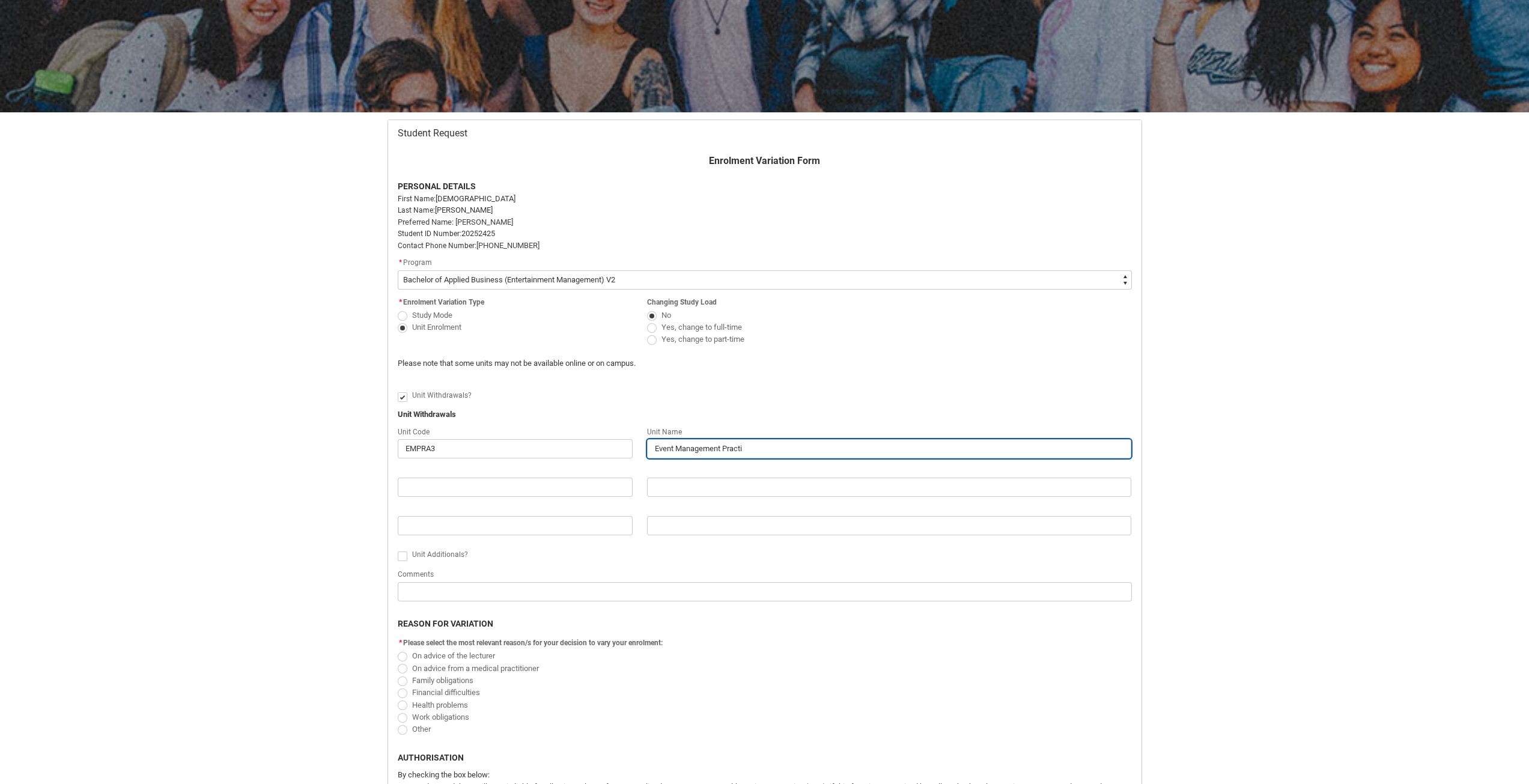
type lightning-primitive-input-simple "Event Management Practis"
type input "Event Management Practis"
type lightning-primitive-input-simple "Event Management Practise"
type input "Event Management Practise"
type lightning-primitive-input-simple "Event Management Practis"
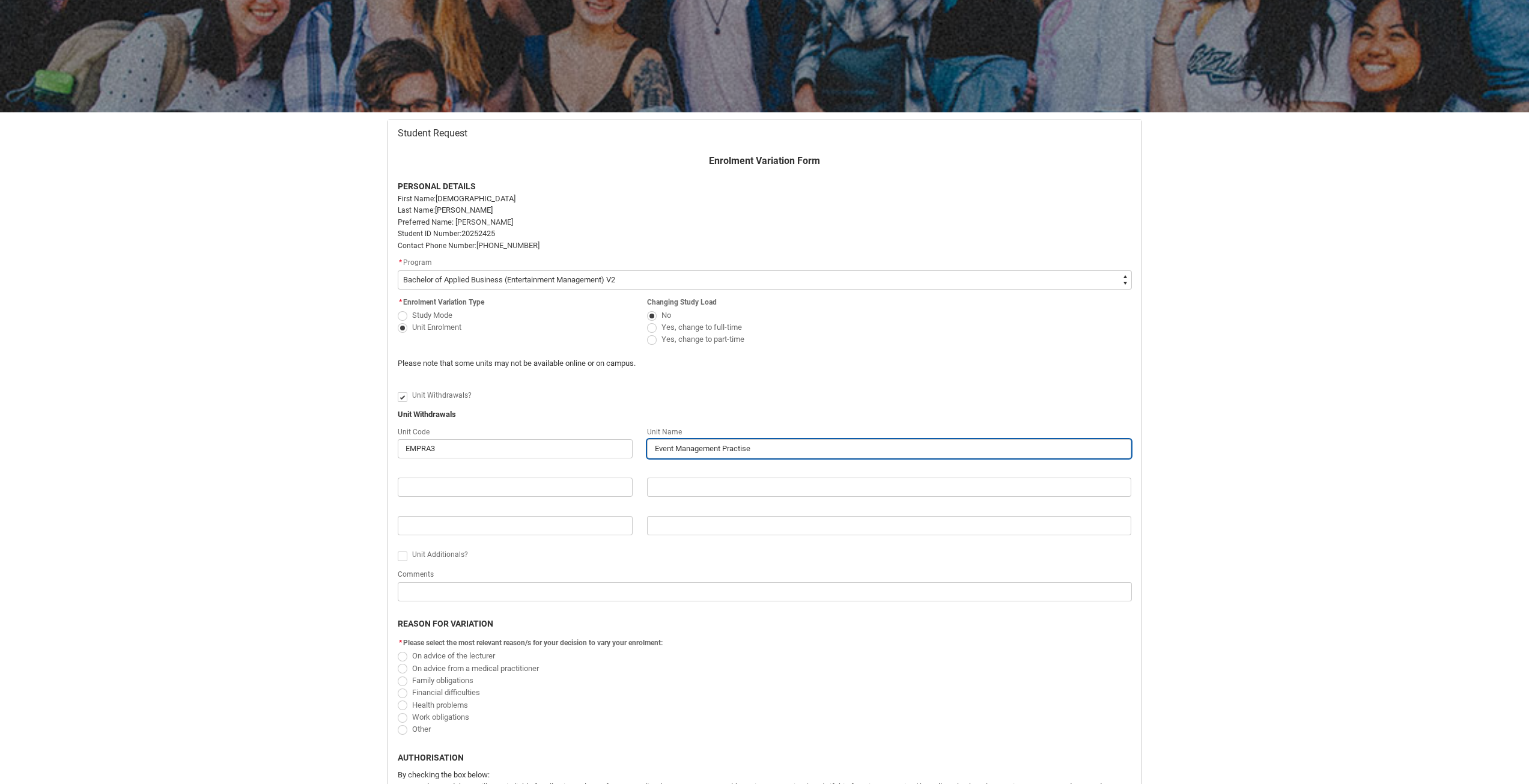
type input "Event Management Practis"
type lightning-primitive-input-simple "Event Management Practi"
type input "Event Management Practi"
type lightning-primitive-input-simple "Event Management Practiv"
type input "Event Management Practiv"
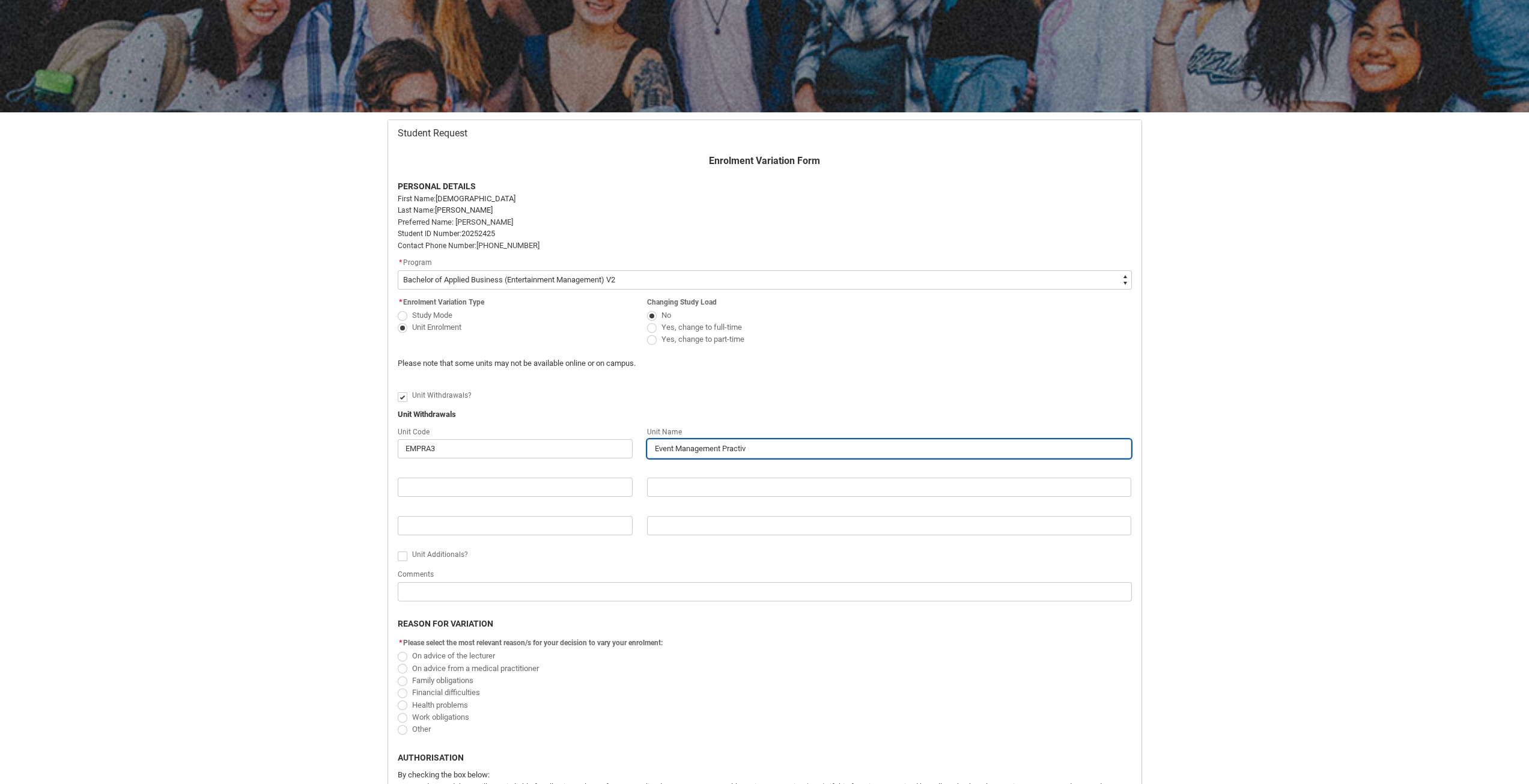
type lightning-primitive-input-simple "Event Management Practive"
type input "Event Management Practive"
type lightning-primitive-input-simple "Event Management Practiv"
type input "Event Management Practiv"
type lightning-primitive-input-simple "Event Management Practi"
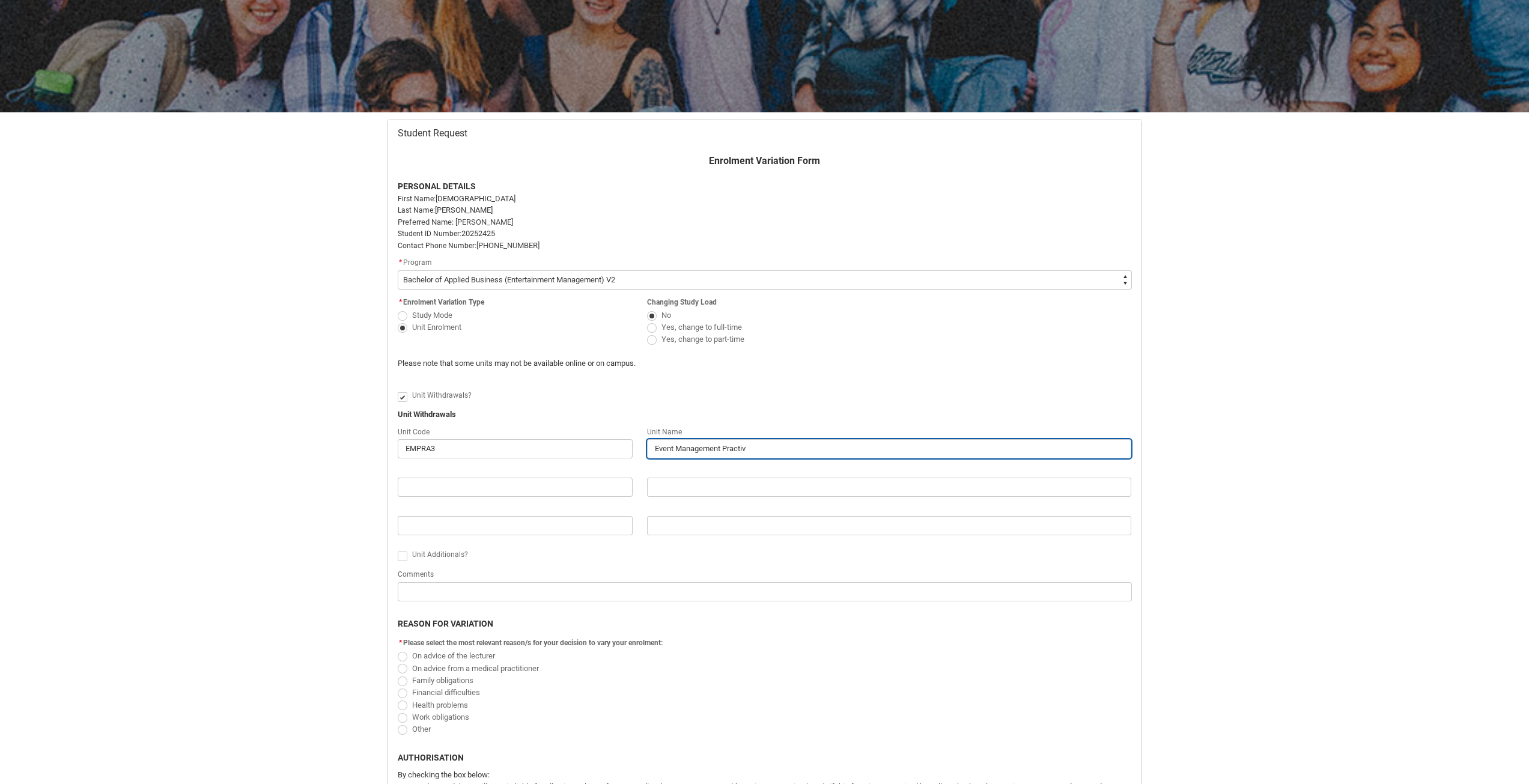
type input "Event Management Practi"
type lightning-primitive-input-simple "Event Management Practic"
type input "Event Management Practic"
type lightning-primitive-input-simple "Event Management Practice"
type input "Event Management Practice"
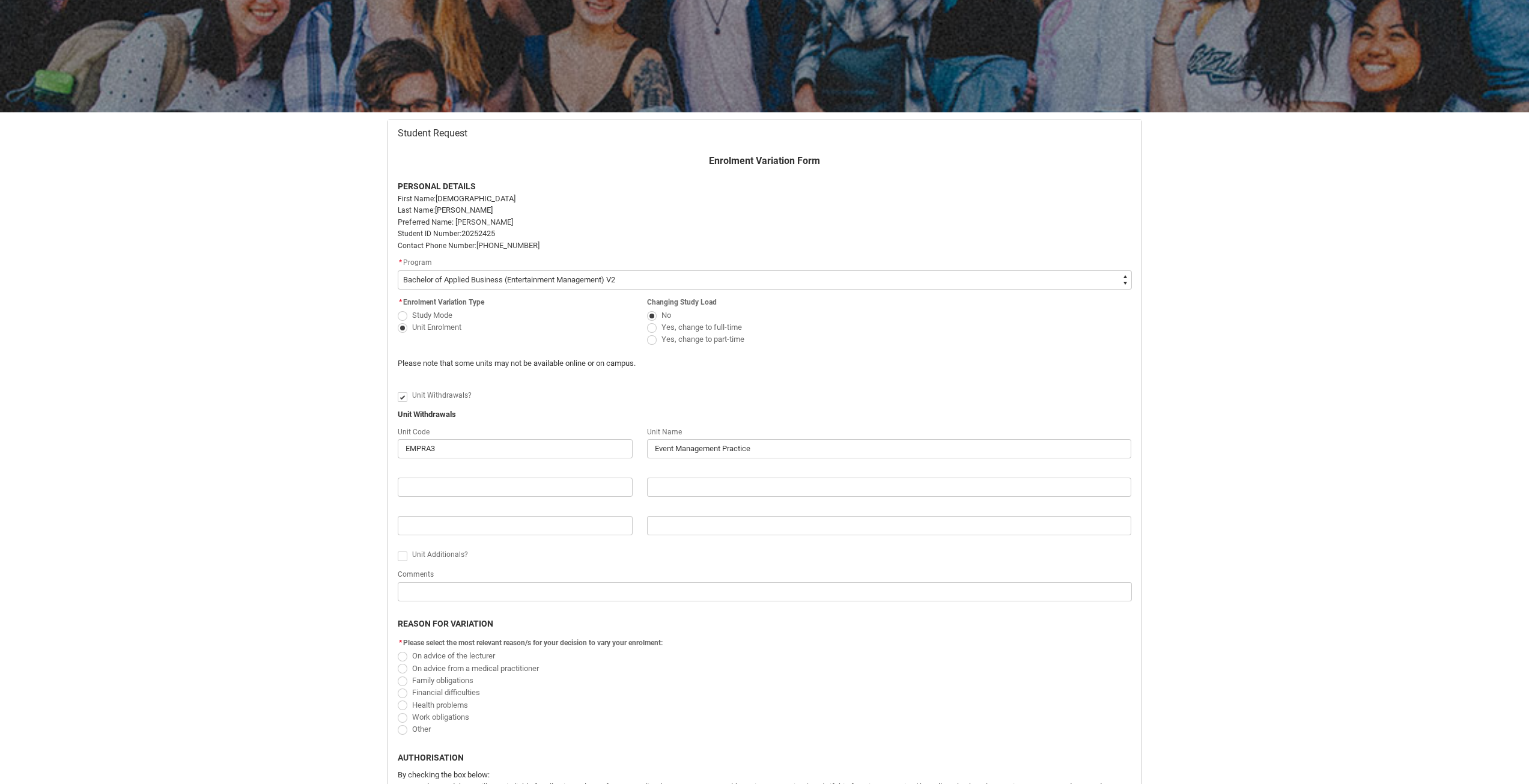
click at [571, 550] on div "Unit Additionals?" at bounding box center [772, 555] width 720 height 14
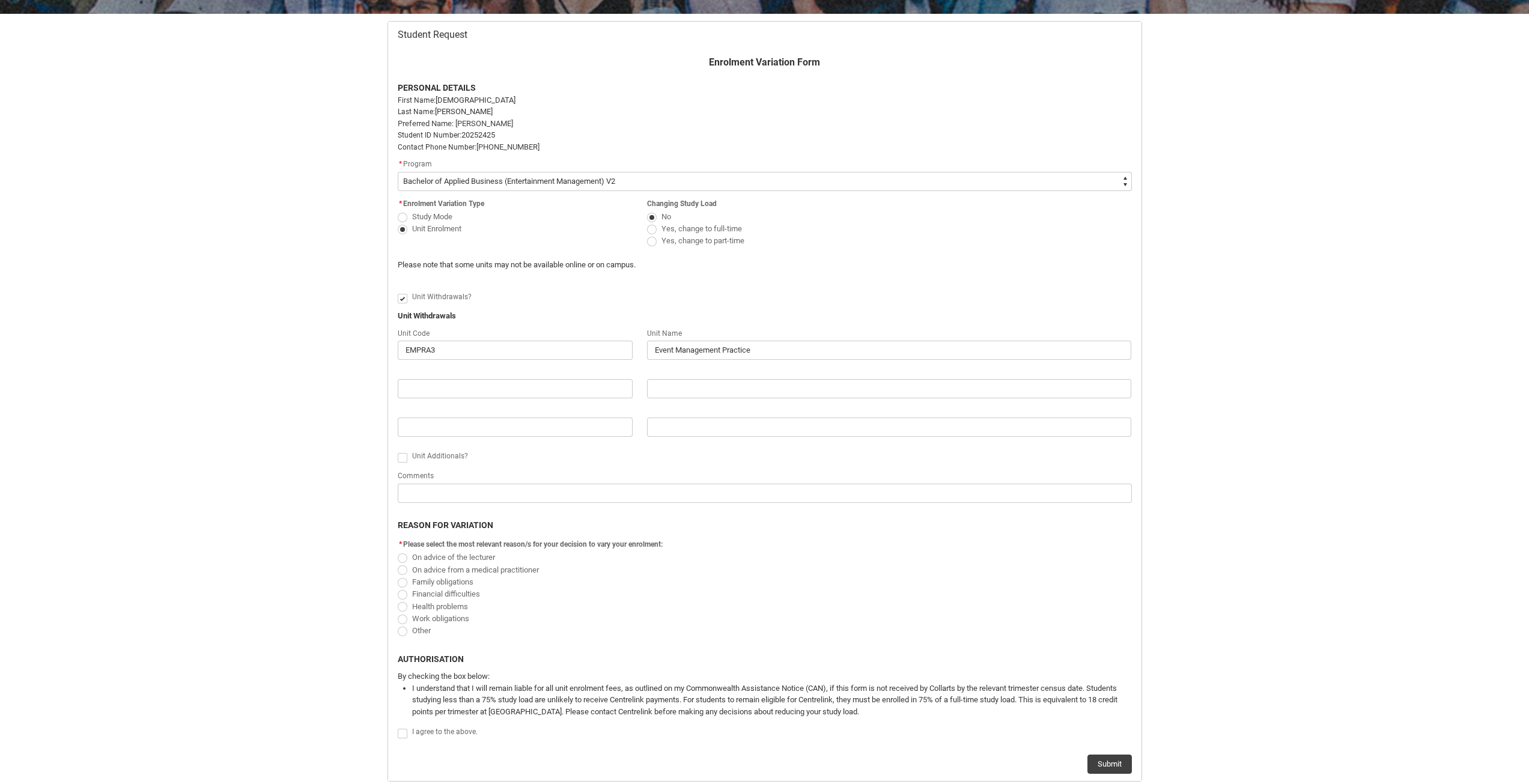
scroll to position [249, 0]
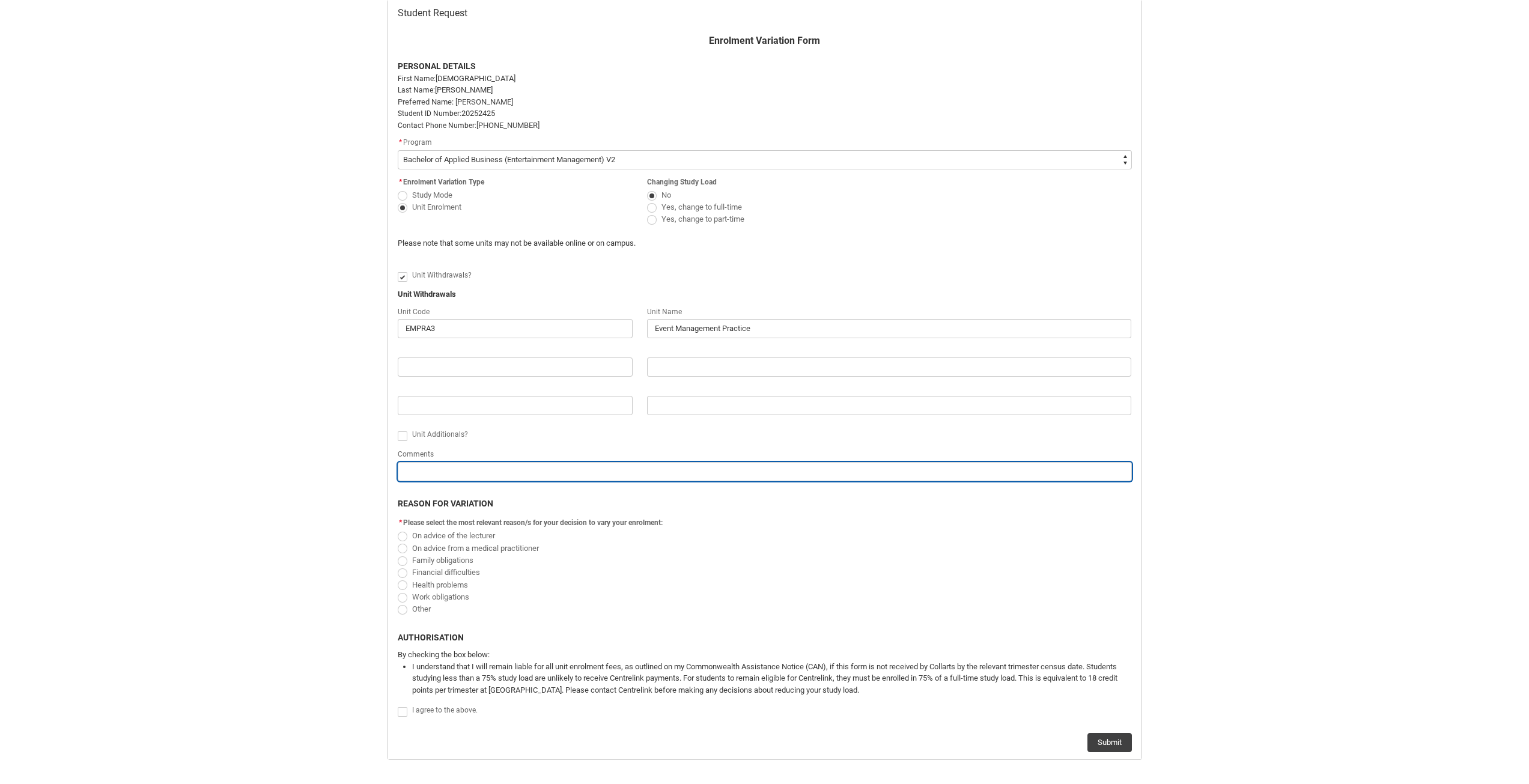
click at [485, 472] on input "Redu_Student_Request flow" at bounding box center [764, 471] width 735 height 20
type lightning-primitive-input-simple "I"
type input "I"
type lightning-primitive-input-simple "I"
type input "I"
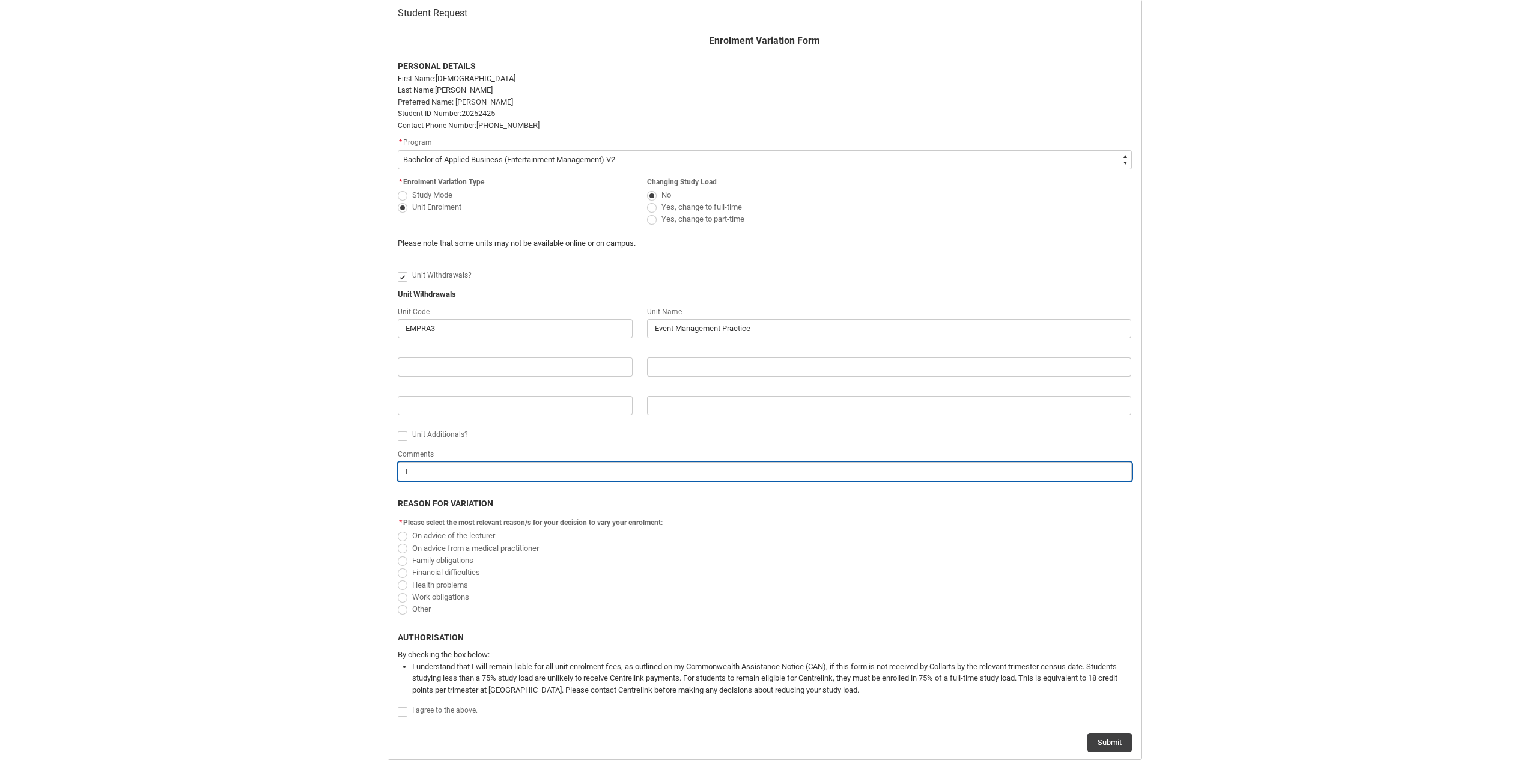
type lightning-primitive-input-simple "I c"
type input "I c"
type lightning-primitive-input-simple "I ca"
type input "I ca"
type lightning-primitive-input-simple "I can"
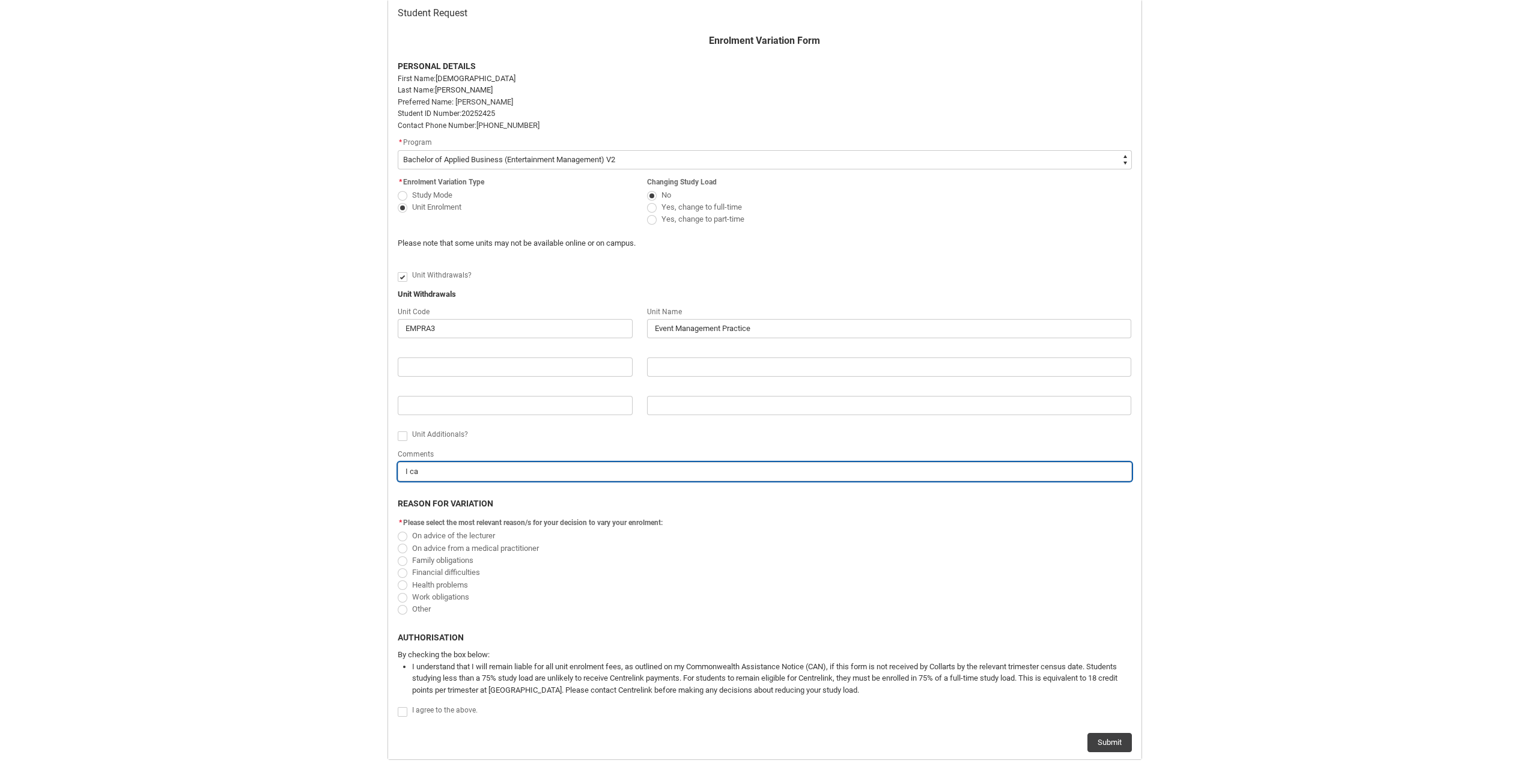
type input "I can"
type lightning-primitive-input-simple "I [PERSON_NAME]"
type input "I [PERSON_NAME]"
type lightning-primitive-input-simple "I canno"
type input "I canno"
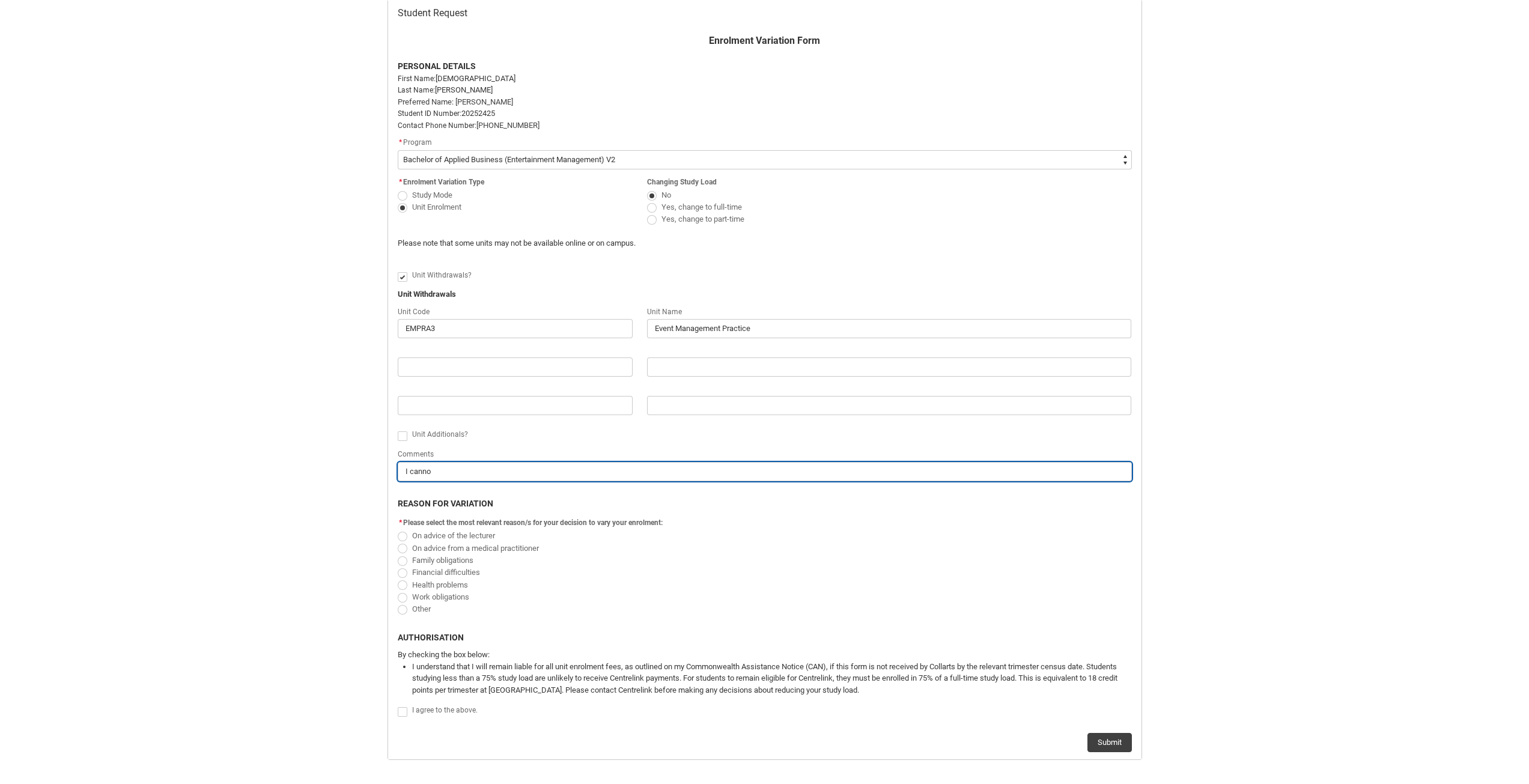
type lightning-primitive-input-simple "I cannot"
type input "I cannot"
type lightning-primitive-input-simple "I cannot"
type input "I cannot"
type lightning-primitive-input-simple "I cannot c"
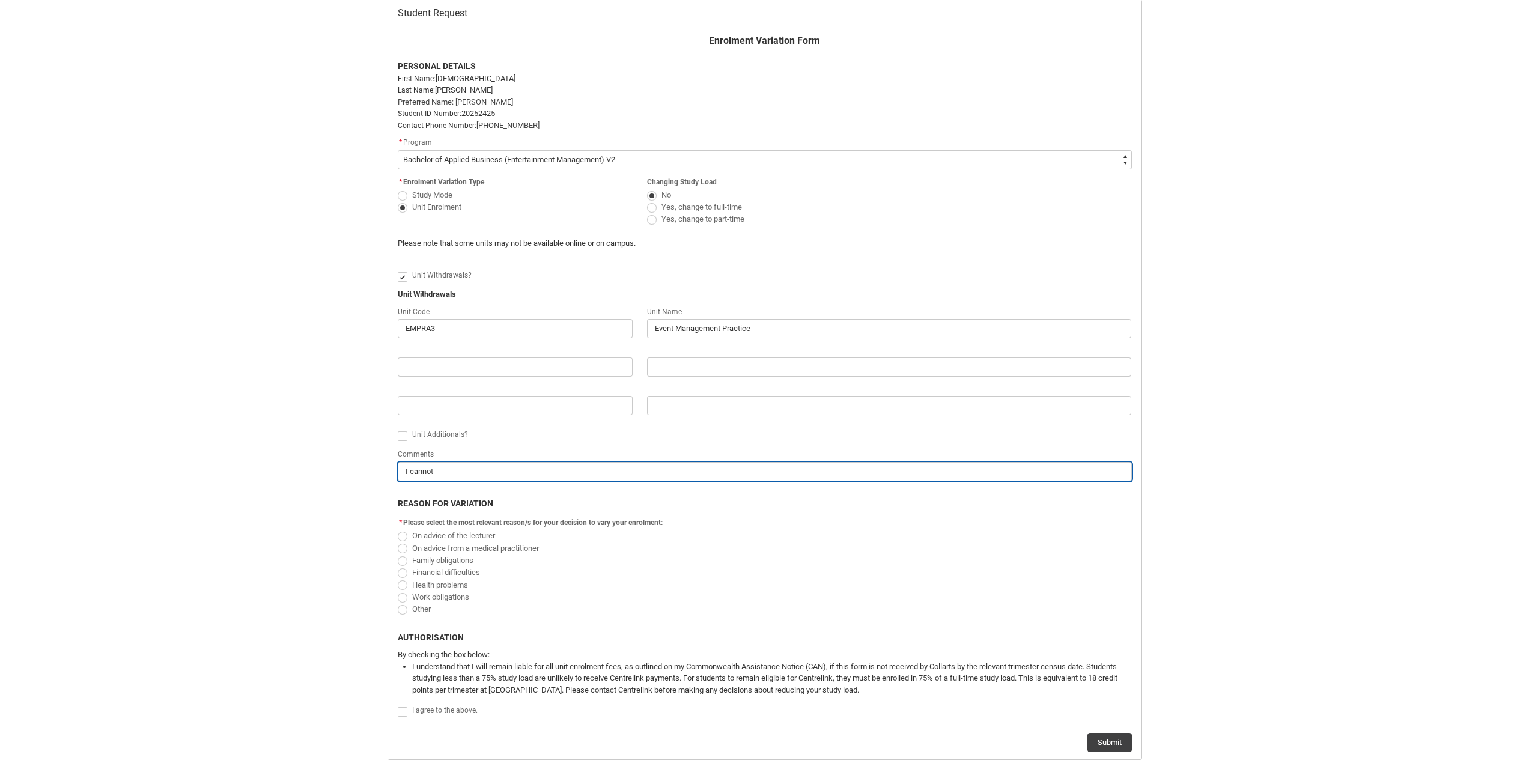
type input "I cannot c"
type lightning-primitive-input-simple "I cannot co"
type input "I cannot co"
type lightning-primitive-input-simple "I cannot com"
type input "I cannot com"
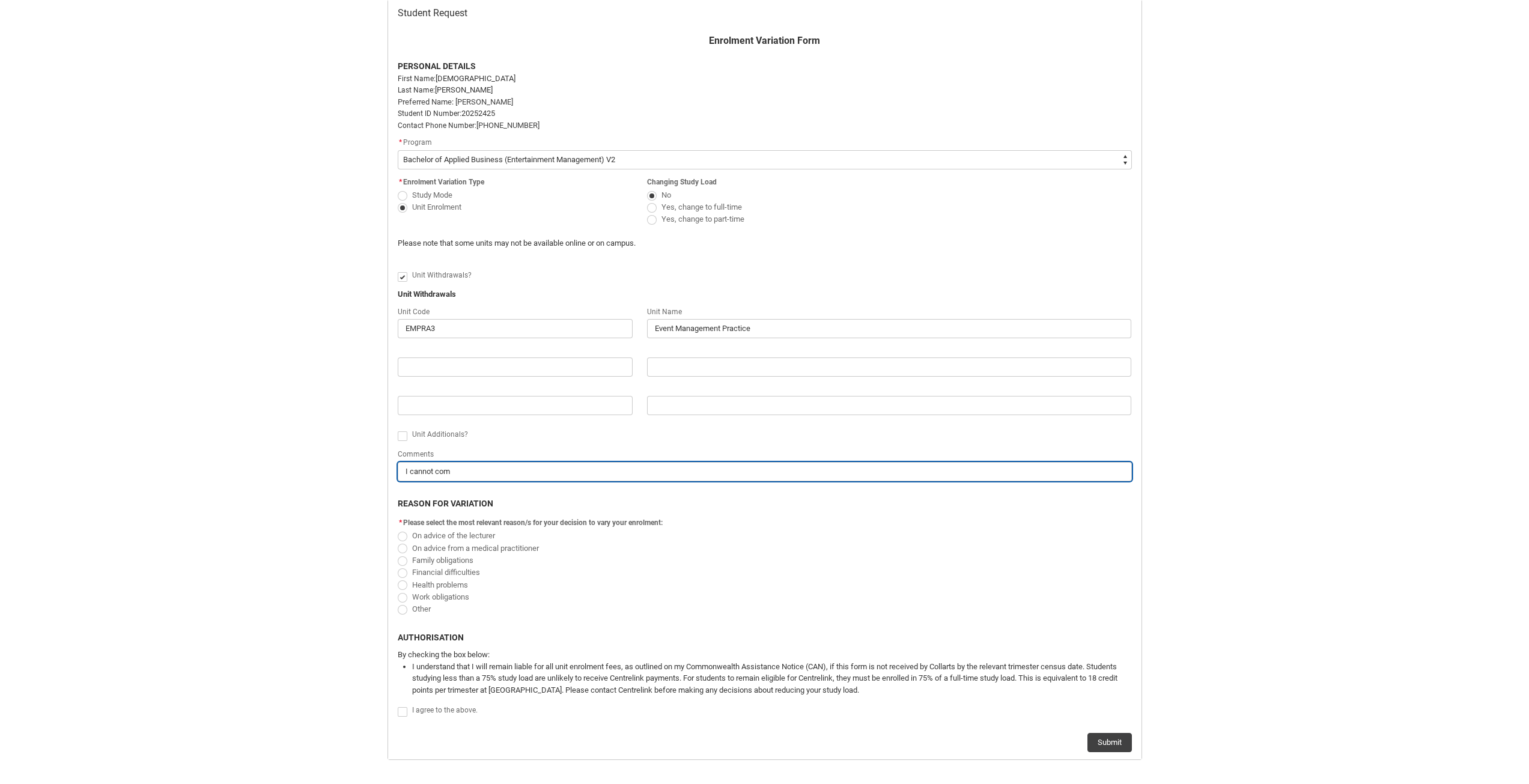
type lightning-primitive-input-simple "I cannot comm"
type input "I cannot comm"
type lightning-primitive-input-simple "I cannot commi"
type input "I cannot commi"
type lightning-primitive-input-simple "I cannot commit"
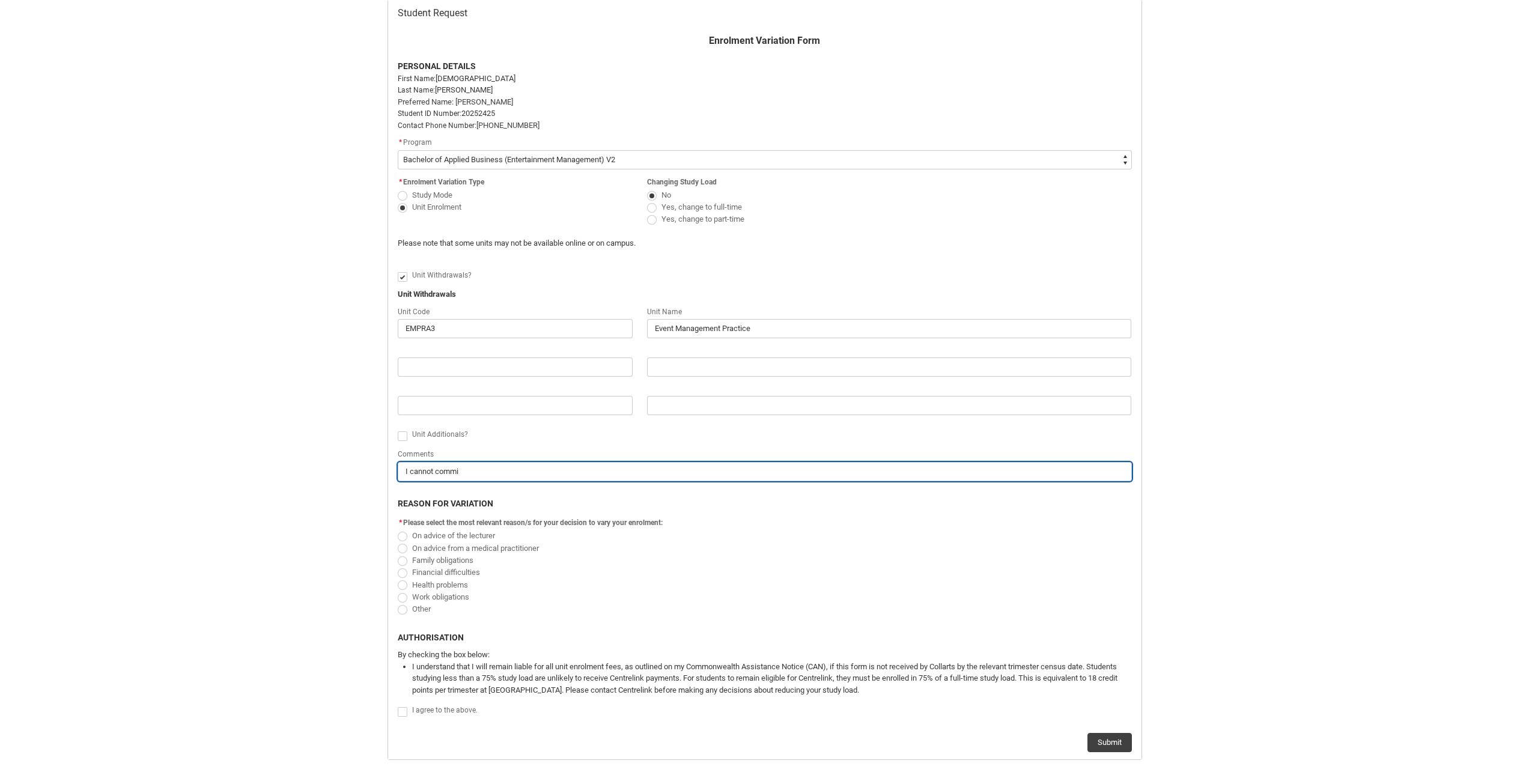
type input "I cannot commit"
type lightning-primitive-input-simple "I cannot commit"
type input "I cannot commit"
type lightning-primitive-input-simple "I cannot commit t"
type input "I cannot commit t"
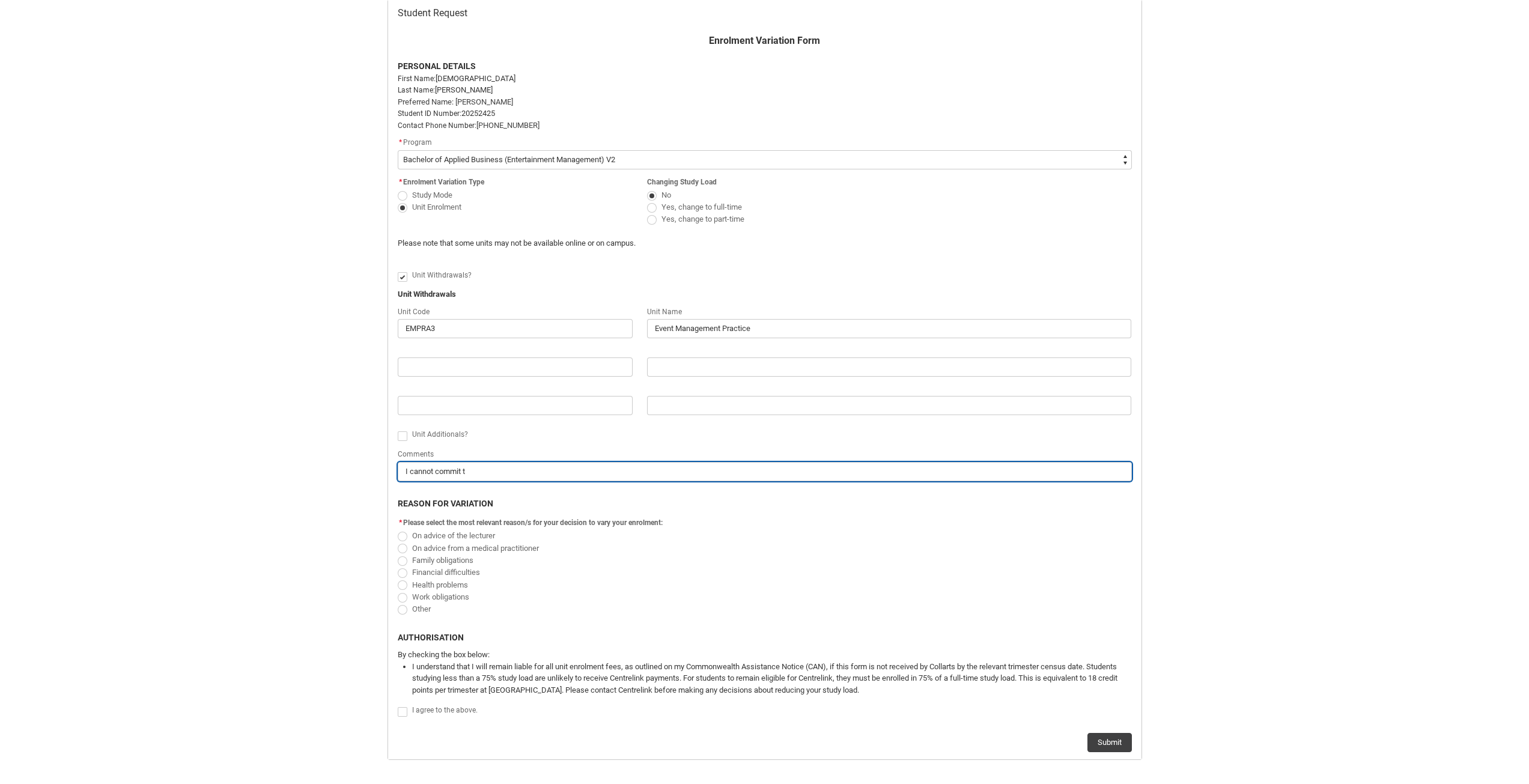
type lightning-primitive-input-simple "I cannot commit to"
type input "I cannot commit to"
type lightning-primitive-input-simple "I cannot commit to"
type input "I cannot commit to"
type lightning-primitive-input-simple "I cannot commit to t"
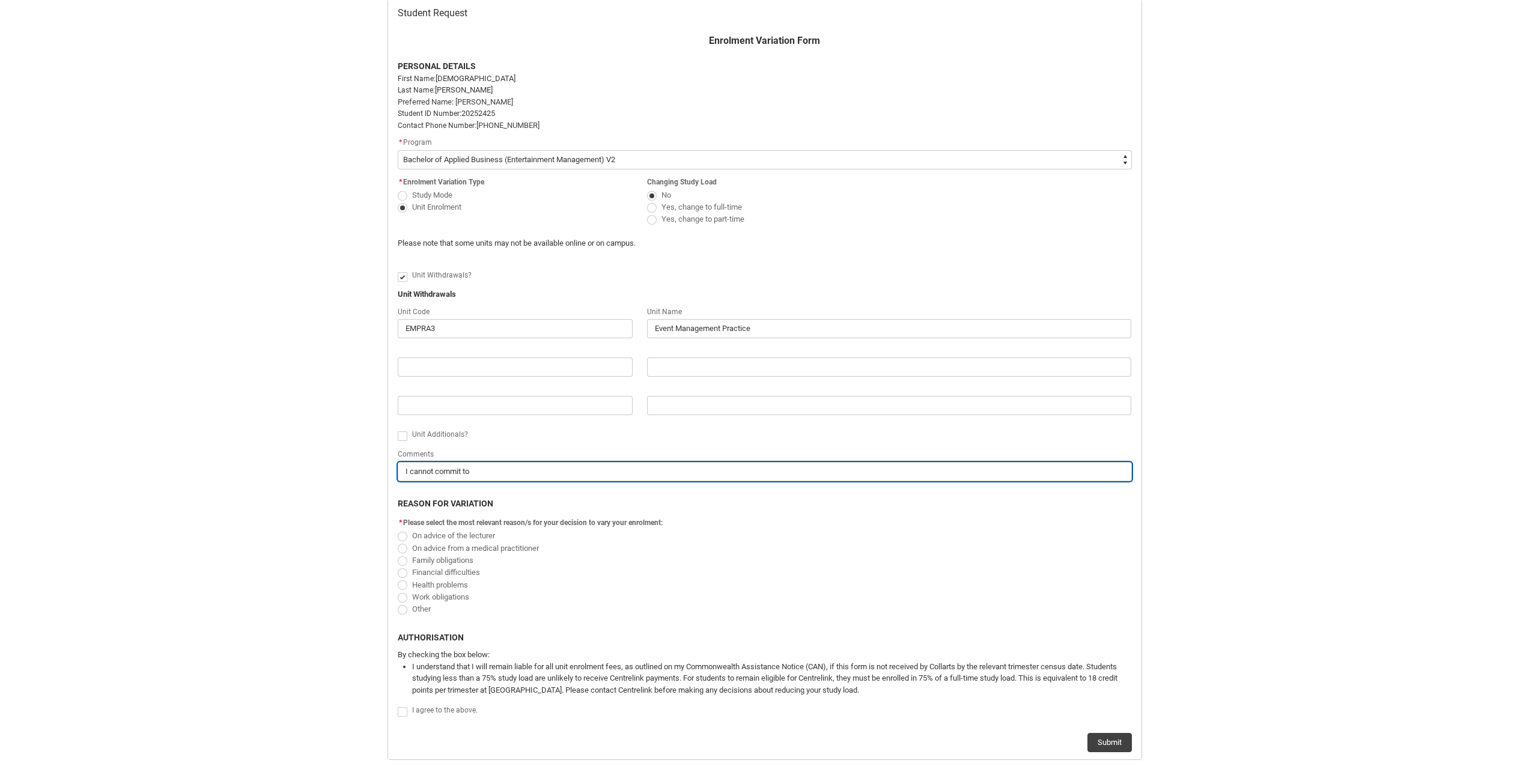
type input "I cannot commit to t"
type lightning-primitive-input-simple "I cannot commit to th"
type input "I cannot commit to th"
type lightning-primitive-input-simple "I cannot commit to thi"
type input "I cannot commit to thi"
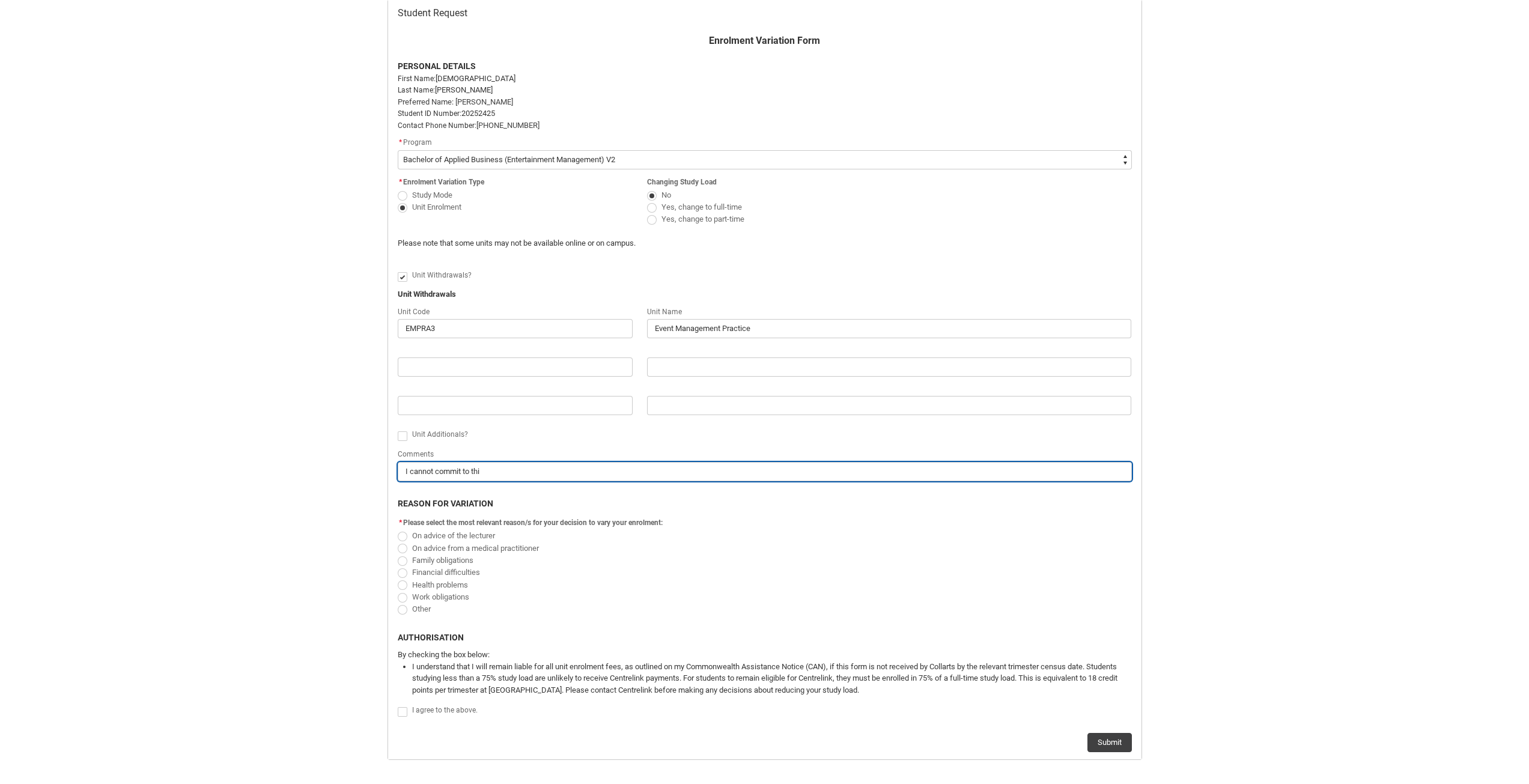
type lightning-primitive-input-simple "I cannot commit to this"
type input "I cannot commit to this"
type lightning-primitive-input-simple "I cannot commit to thi"
type input "I cannot commit to thi"
type lightning-primitive-input-simple "I cannot commit to th"
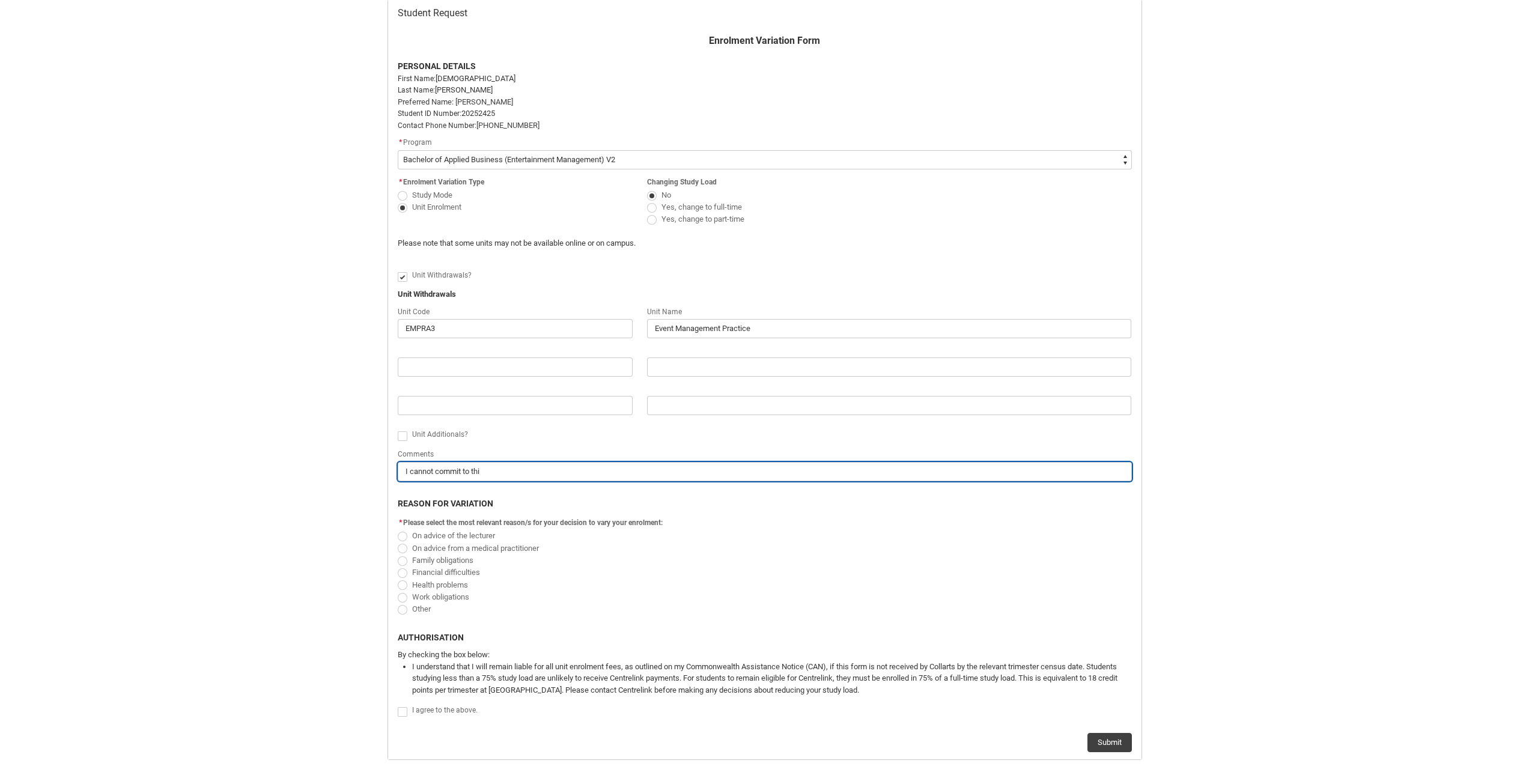
type input "I cannot commit to th"
type lightning-primitive-input-simple "I cannot commit to t"
type input "I cannot commit to t"
type lightning-primitive-input-simple "I cannot commit to"
type input "I cannot commit to"
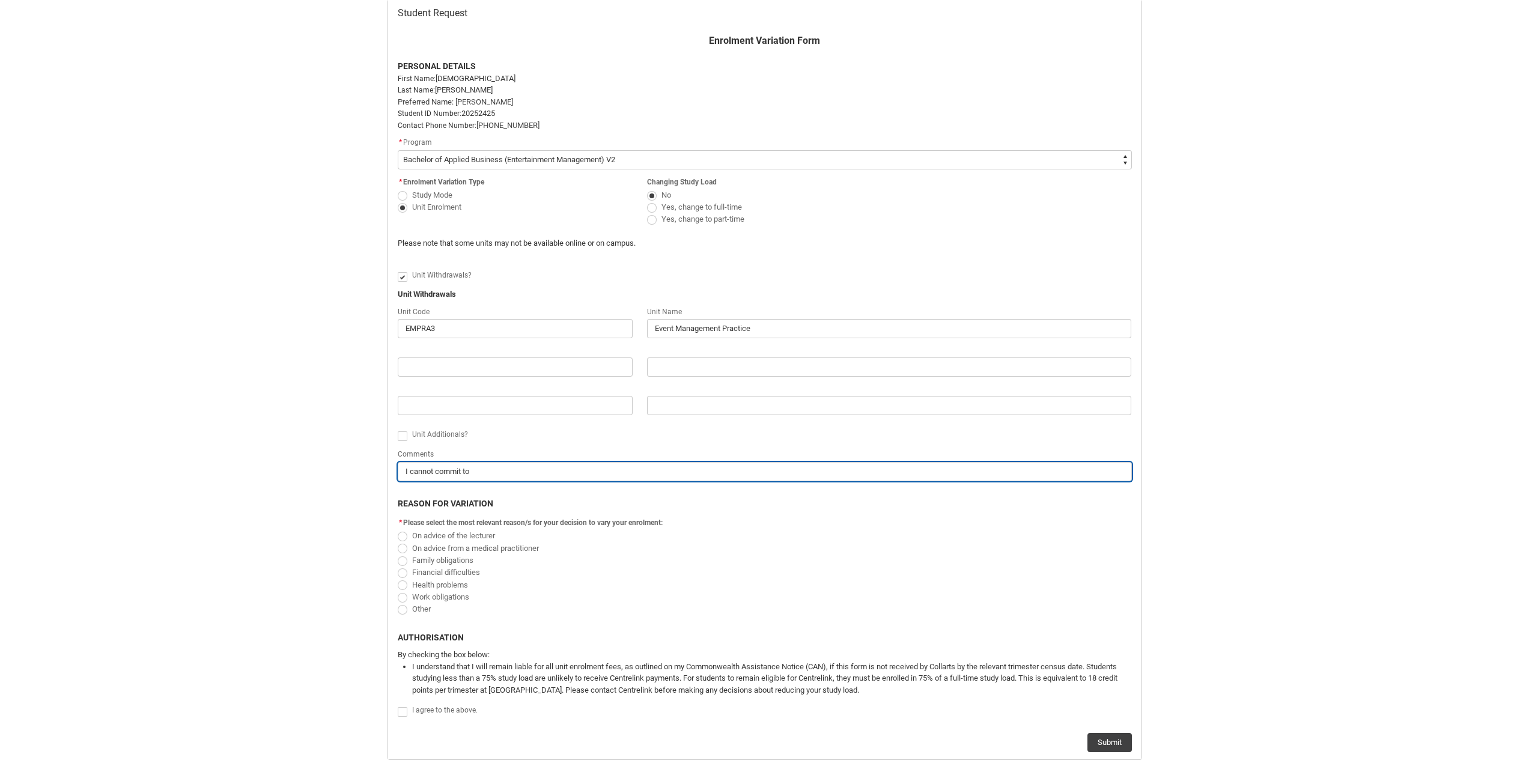
type lightning-primitive-input-simple "I cannot commit to t"
type input "I cannot commit to t"
type lightning-primitive-input-simple "I cannot commit to th"
type input "I cannot commit to th"
type lightning-primitive-input-simple "I cannot commit to the"
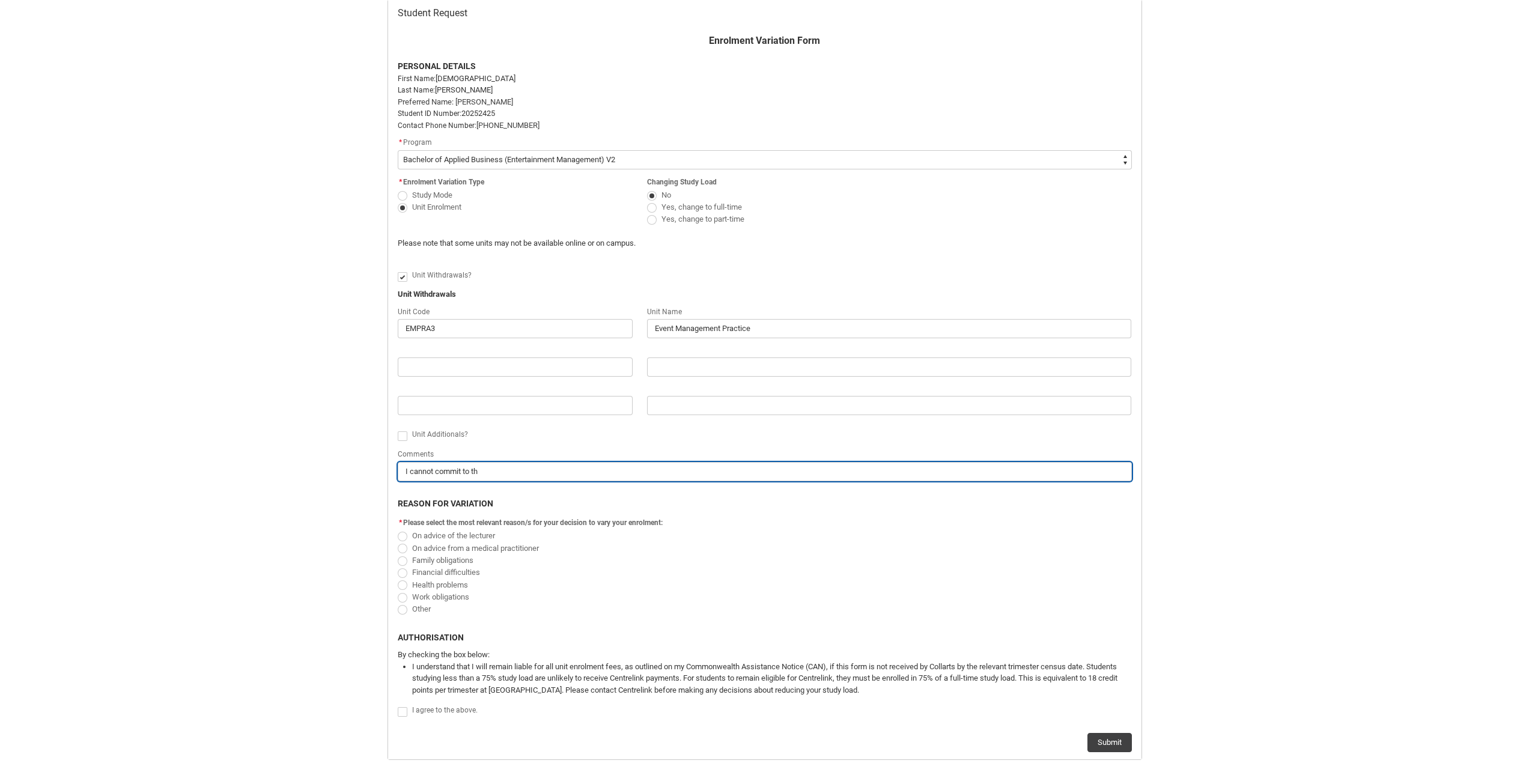
type input "I cannot commit to the"
type lightning-primitive-input-simple "I cannot commit to the"
type input "I cannot commit to the"
type lightning-primitive-input-simple "I cannot commit to the r"
type input "I cannot commit to the r"
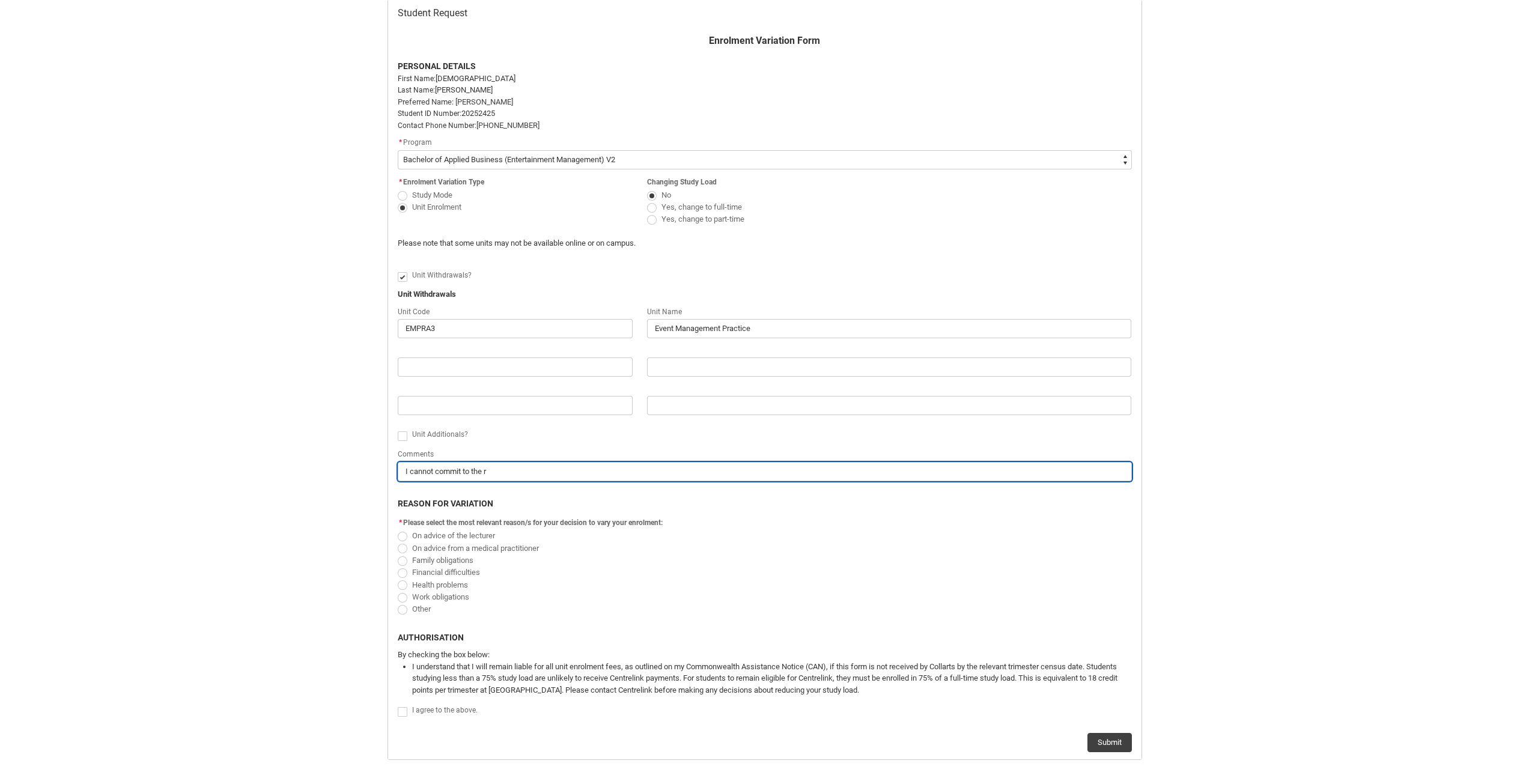
type lightning-primitive-input-simple "I cannot commit to the re"
type input "I cannot commit to the re"
type lightning-primitive-input-simple "I cannot commit to the req"
type input "I cannot commit to the req"
type lightning-primitive-input-simple "I cannot commit to the requ"
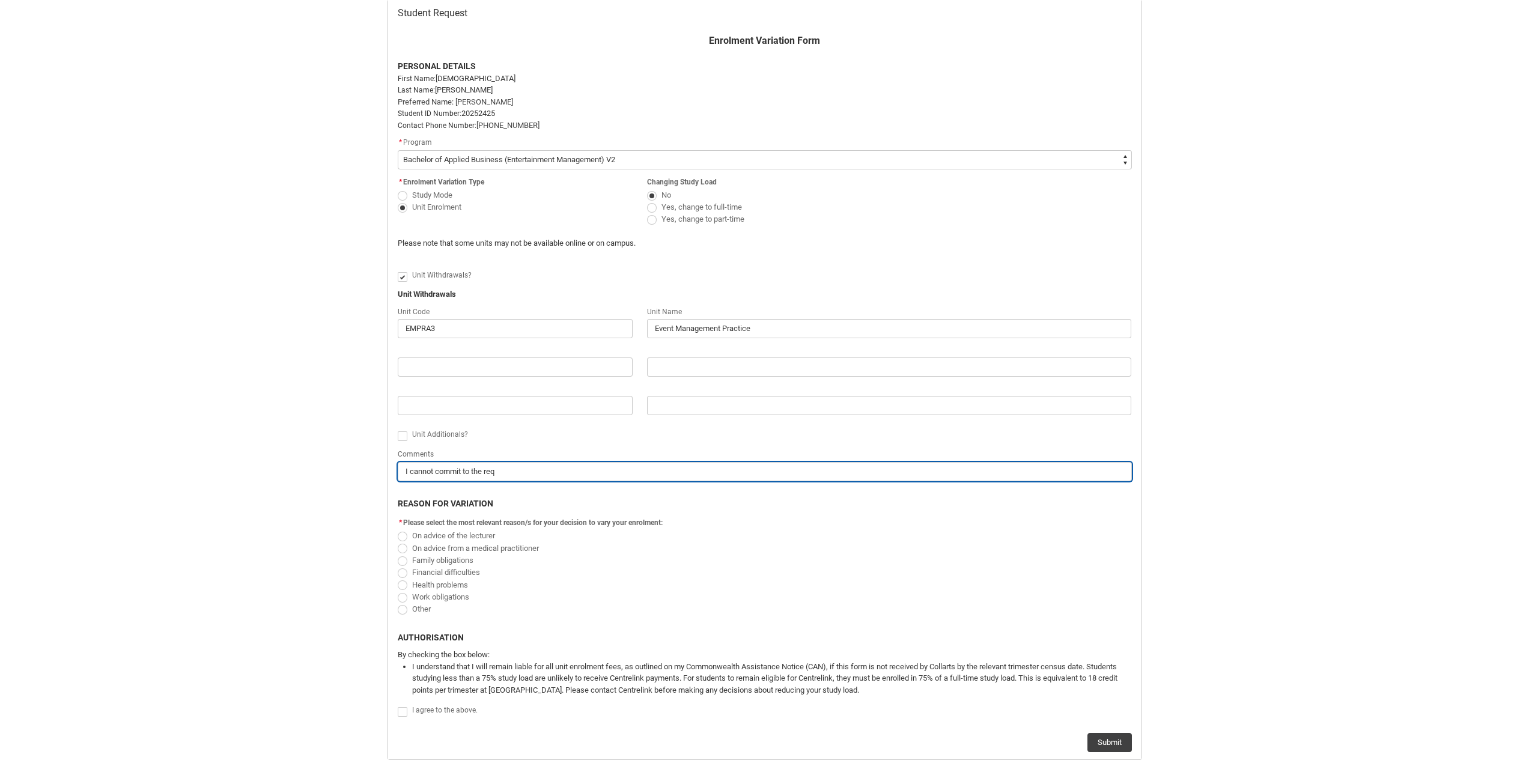
type input "I cannot commit to the requ"
type lightning-primitive-input-simple "I cannot commit to the requi"
type input "I cannot commit to the requi"
type lightning-primitive-input-simple "I cannot commit to the requir"
type input "I cannot commit to the requir"
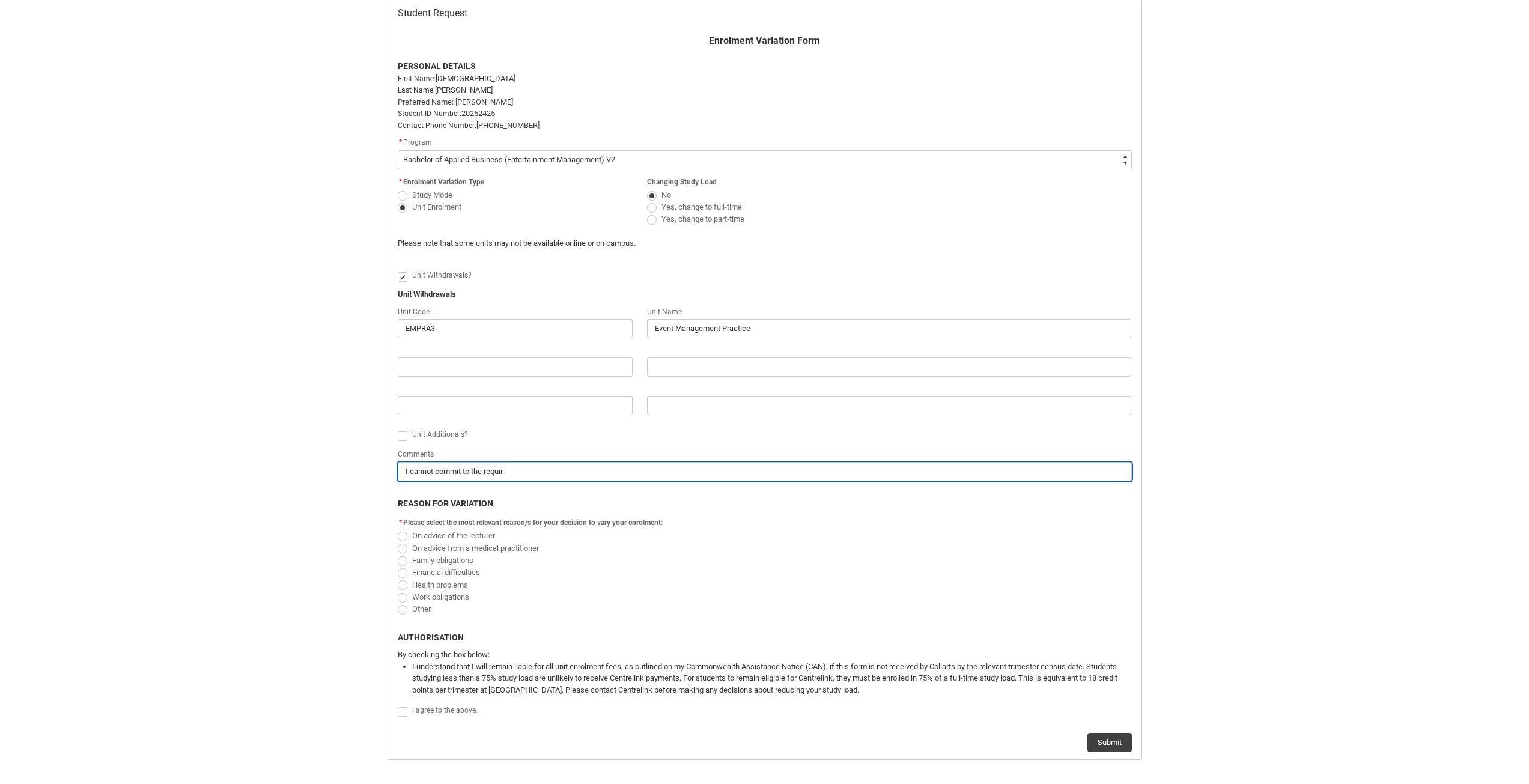
type lightning-primitive-input-simple "I cannot commit to the require"
type input "I cannot commit to the require"
type lightning-primitive-input-simple "I cannot commit to the requirem"
type input "I cannot commit to the requirem"
type lightning-primitive-input-simple "I cannot commit to the requireme"
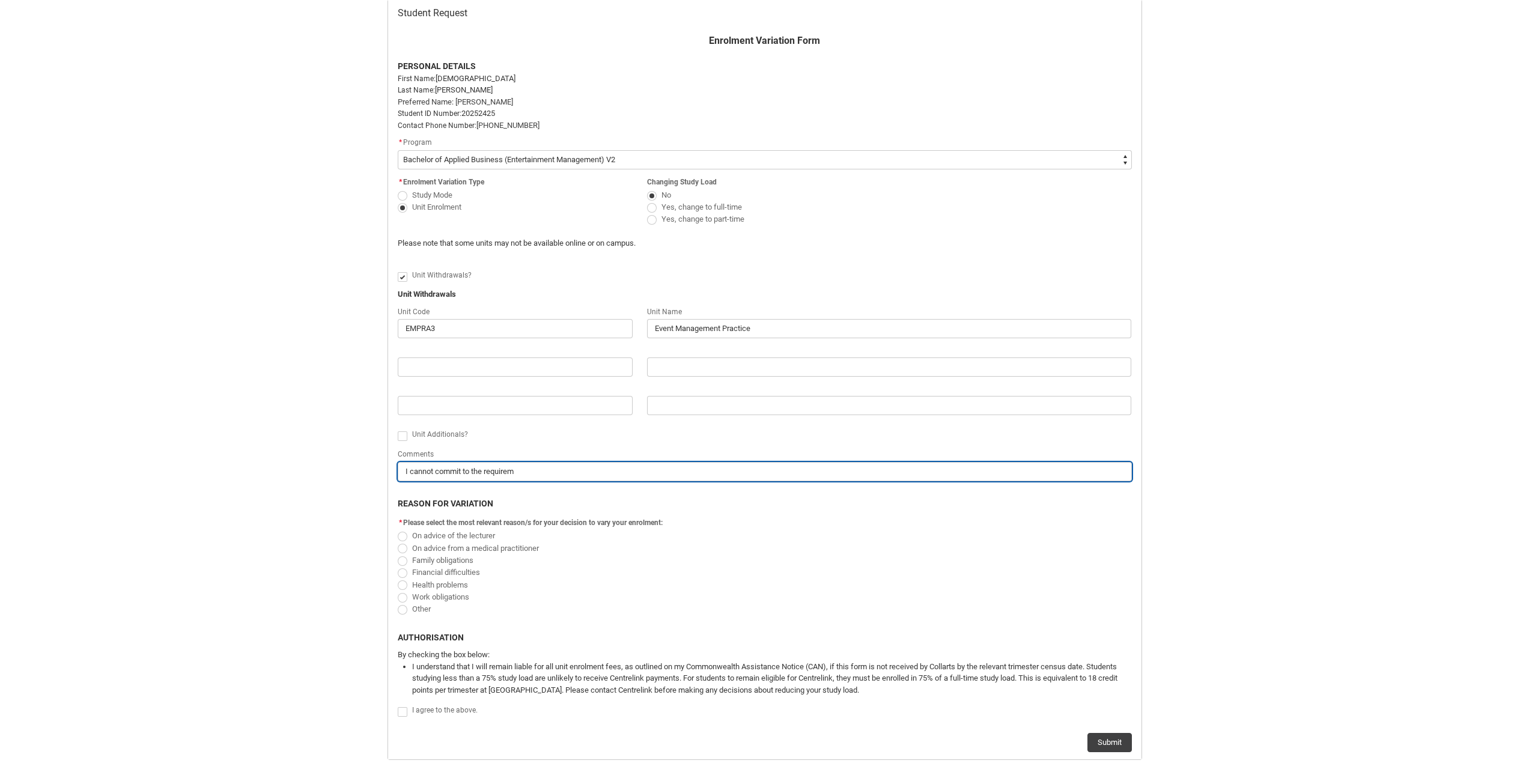
type input "I cannot commit to the requireme"
type lightning-primitive-input-simple "I cannot commit to the requiremen"
type input "I cannot commit to the requiremen"
type lightning-primitive-input-simple "I cannot commit to the requirement"
type input "I cannot commit to the requirement"
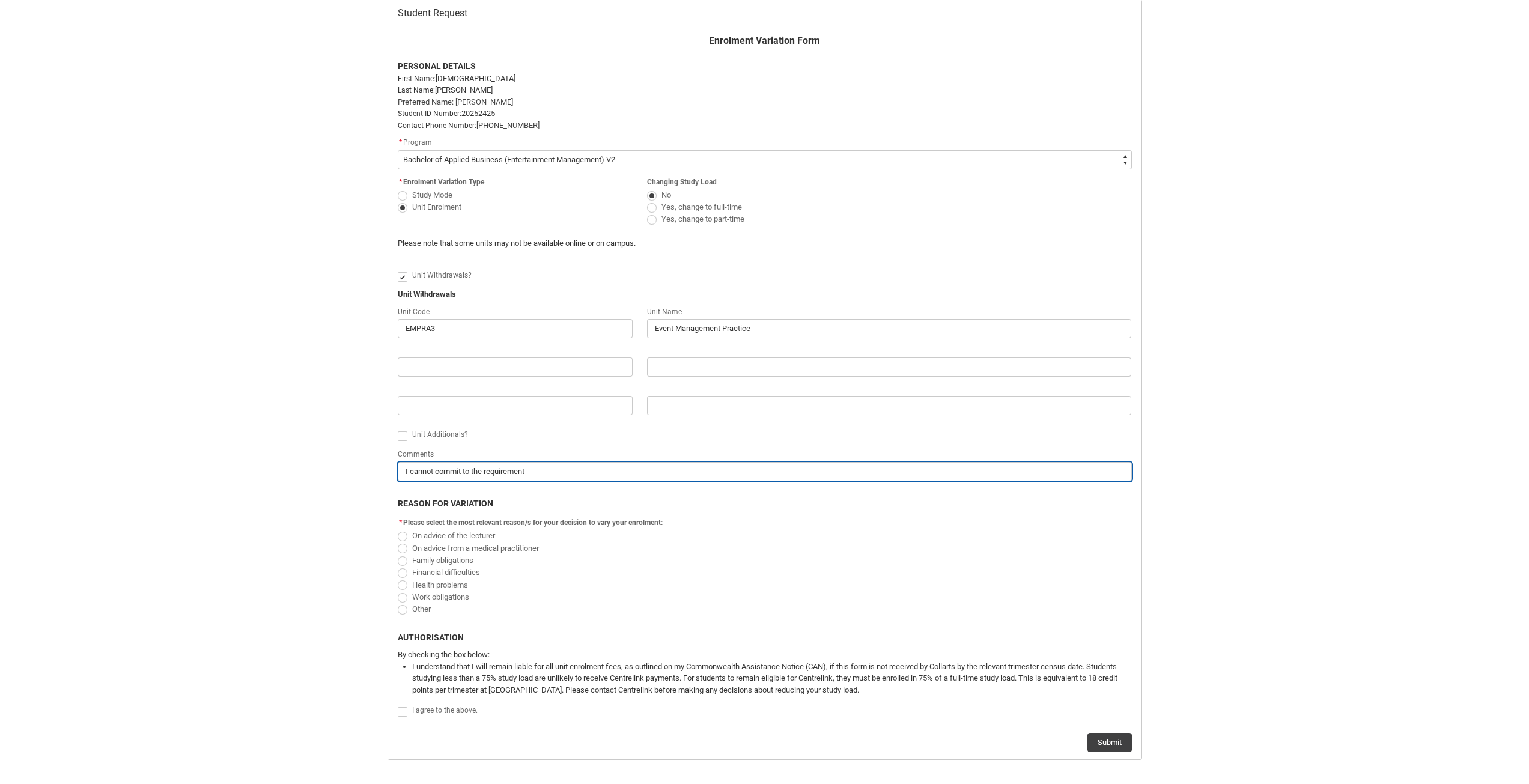
type lightning-primitive-input-simple "I cannot commit to the requirements"
type input "I cannot commit to the requirements"
type lightning-primitive-input-simple "I cannot commit to the requirements"
type input "I cannot commit to the requirements"
type lightning-primitive-input-simple "I cannot commit to the requirements o"
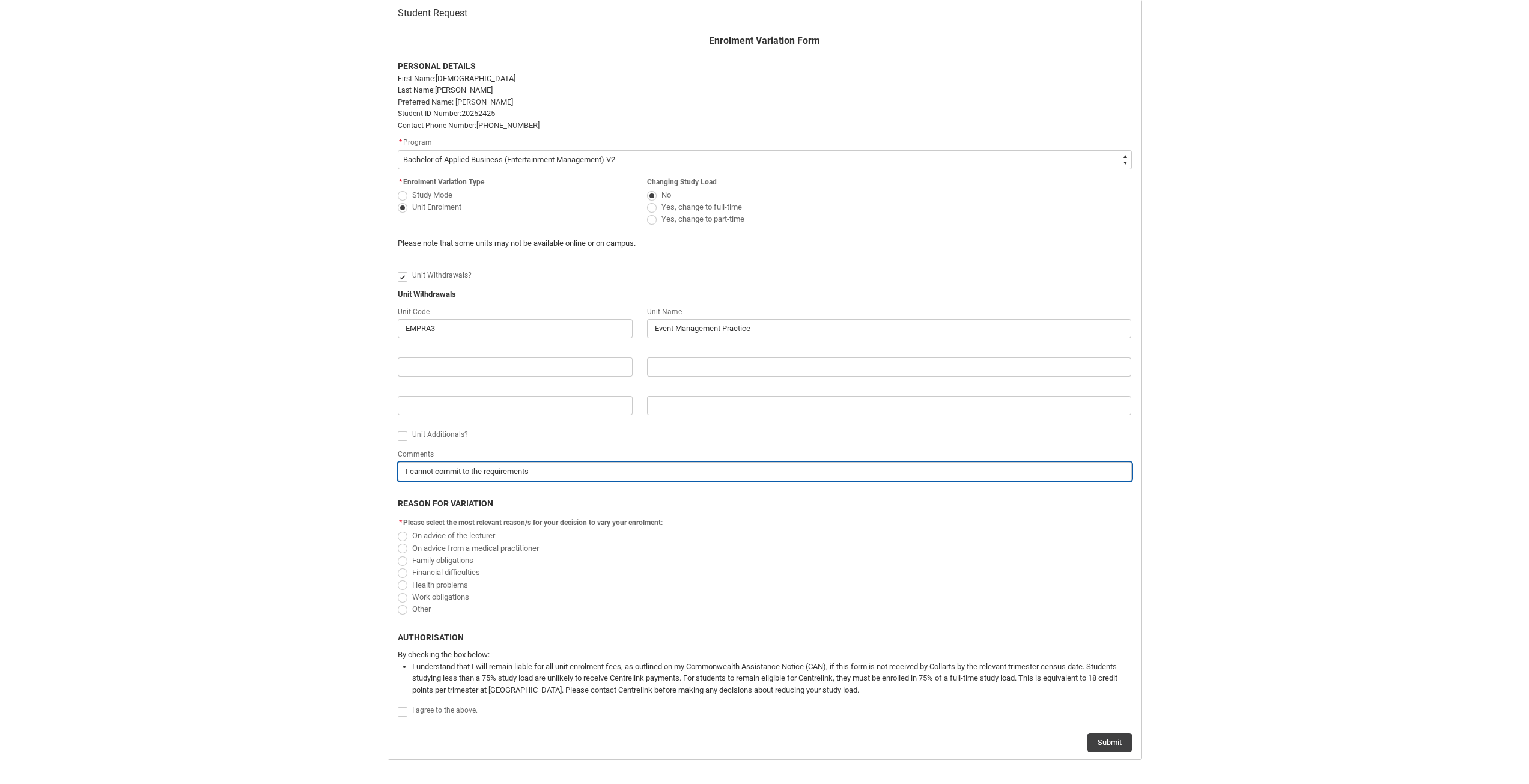
type input "I cannot commit to the requirements o"
type lightning-primitive-input-simple "I cannot commit to the requirements of"
type input "I cannot commit to the requirements of"
type lightning-primitive-input-simple "I cannot commit to the requirements of"
type input "I cannot commit to the requirements of"
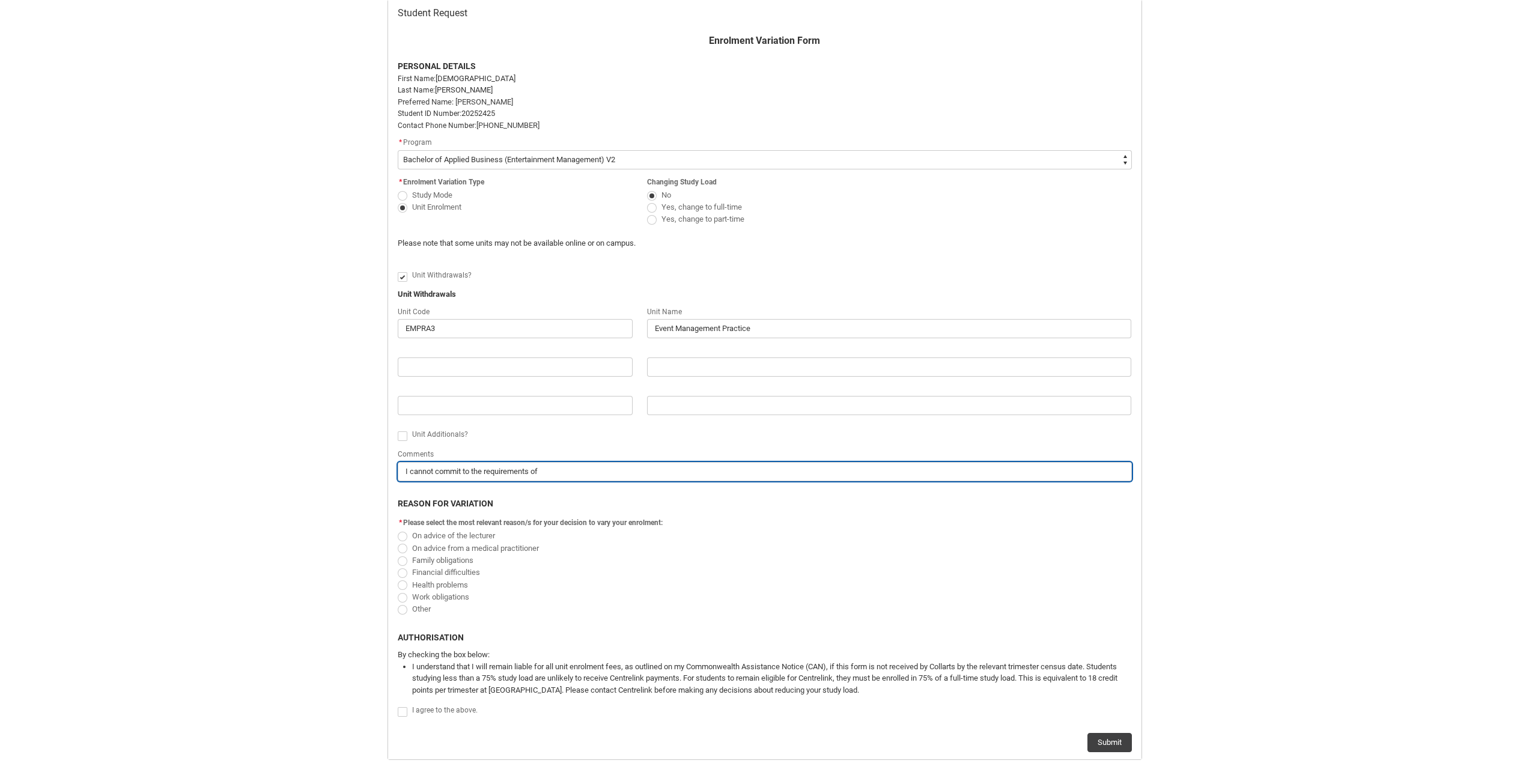
type lightning-primitive-input-simple "I cannot commit to the requirements of t"
type input "I cannot commit to the requirements of t"
type lightning-primitive-input-simple "I cannot commit to the requirements of th"
type input "I cannot commit to the requirements of th"
type lightning-primitive-input-simple "I cannot commit to the requirements of thi"
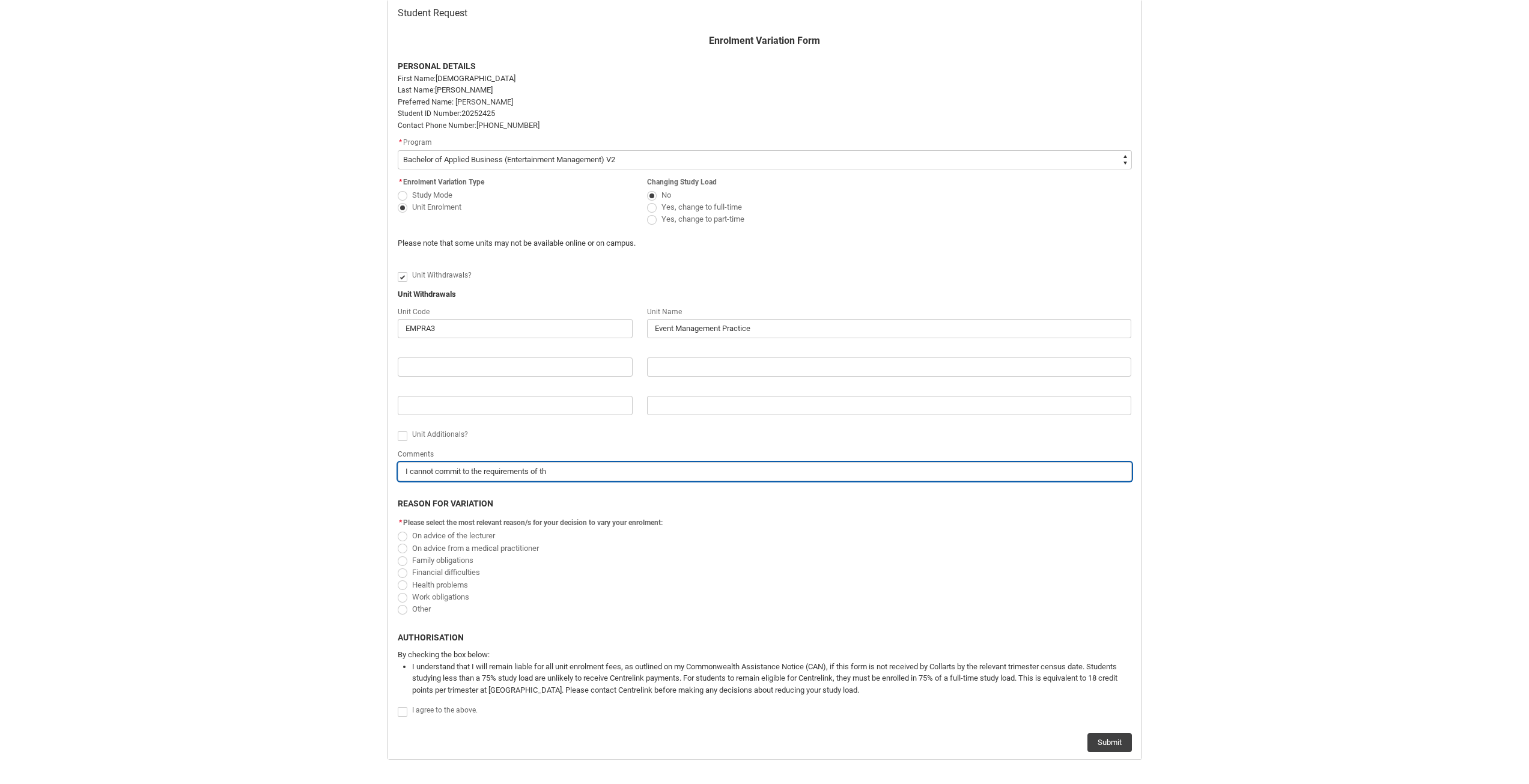
type input "I cannot commit to the requirements of thi"
type lightning-primitive-input-simple "I cannot commit to the requirements of this"
type input "I cannot commit to the requirements of this"
type lightning-primitive-input-simple "I cannot commit to the requirements of this"
type input "I cannot commit to the requirements of this"
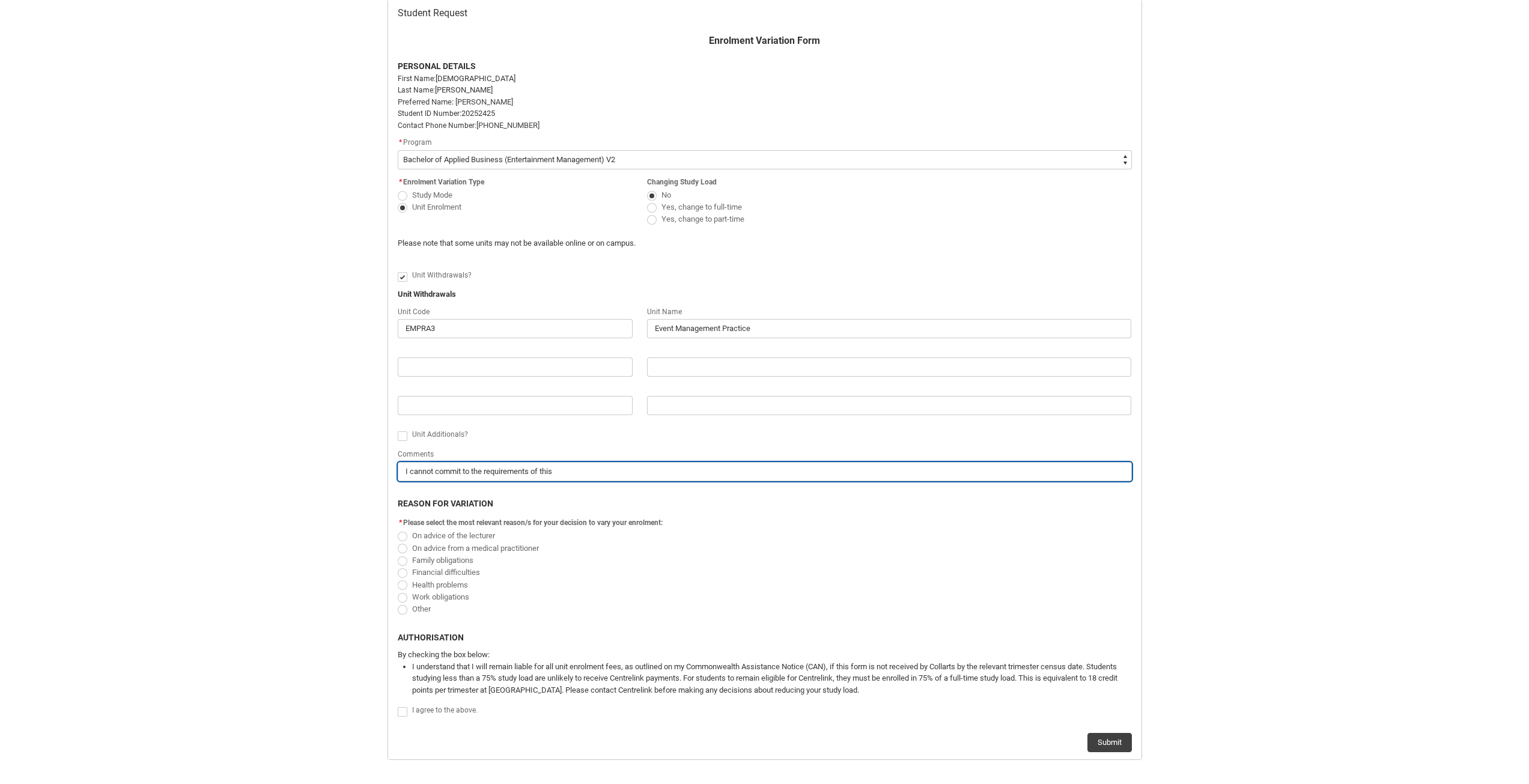
type lightning-primitive-input-simple "I cannot commit to the requirements of this u"
type input "I cannot commit to the requirements of this u"
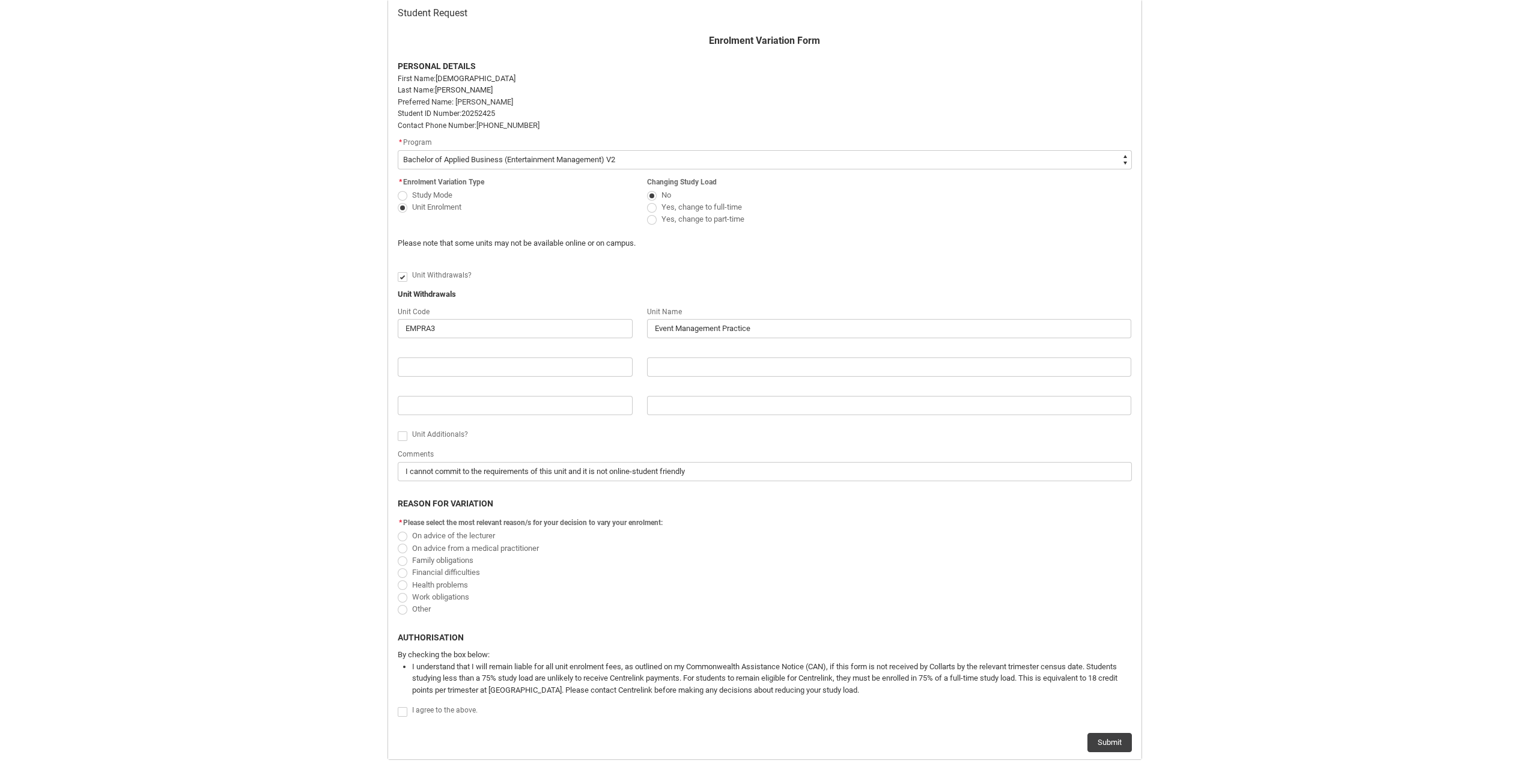
click at [408, 609] on label "Other" at bounding box center [416, 609] width 38 height 9
click at [398, 602] on input "Other" at bounding box center [398, 602] width 1 height 1
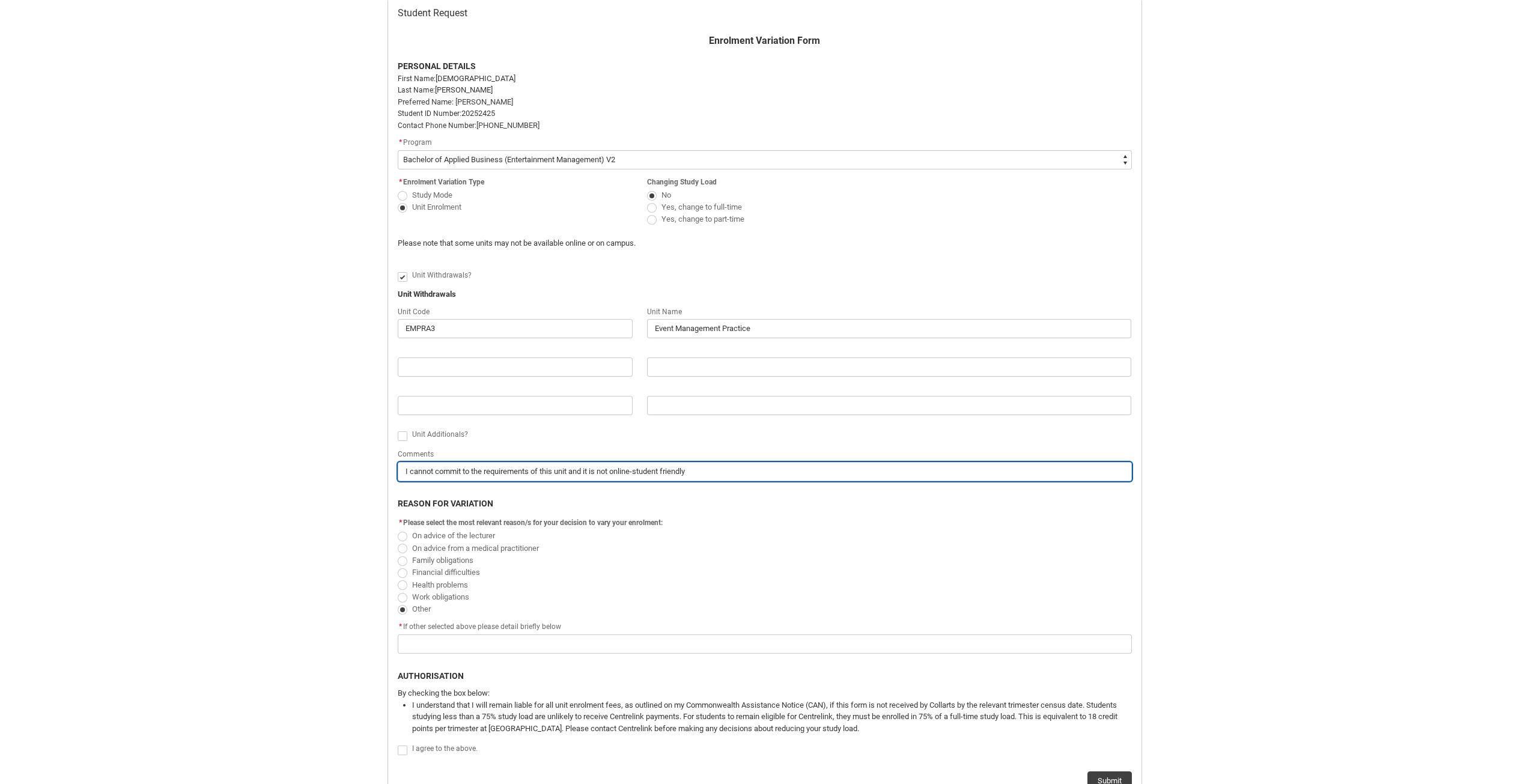
click at [538, 474] on input "I cannot commit to the requirements of this unit and it is not online-student f…" at bounding box center [764, 471] width 735 height 20
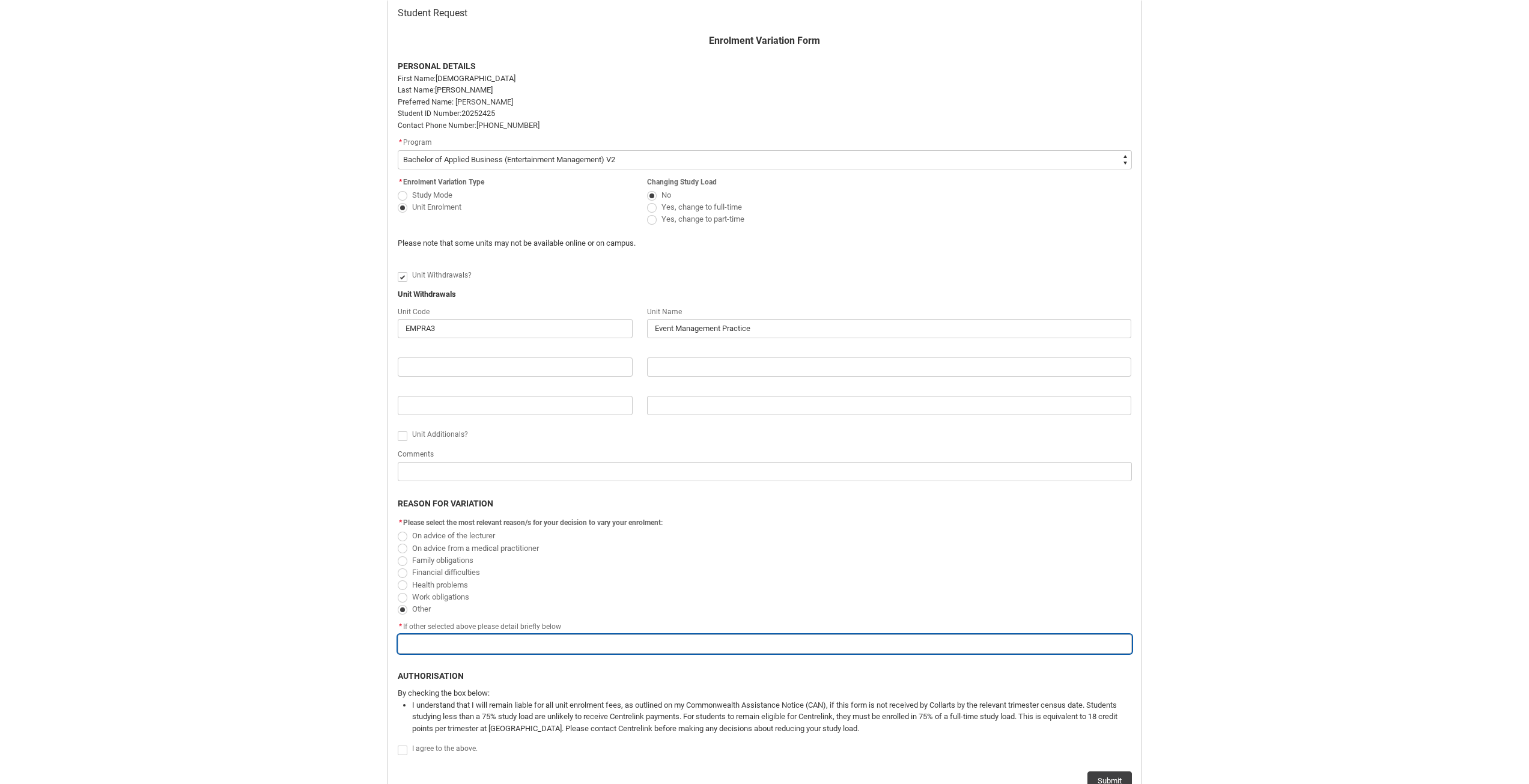
click at [601, 650] on input "Redu_Student_Request flow" at bounding box center [764, 643] width 735 height 20
paste input "I cannot commit to the requirements of this unit and it is not online-student f…"
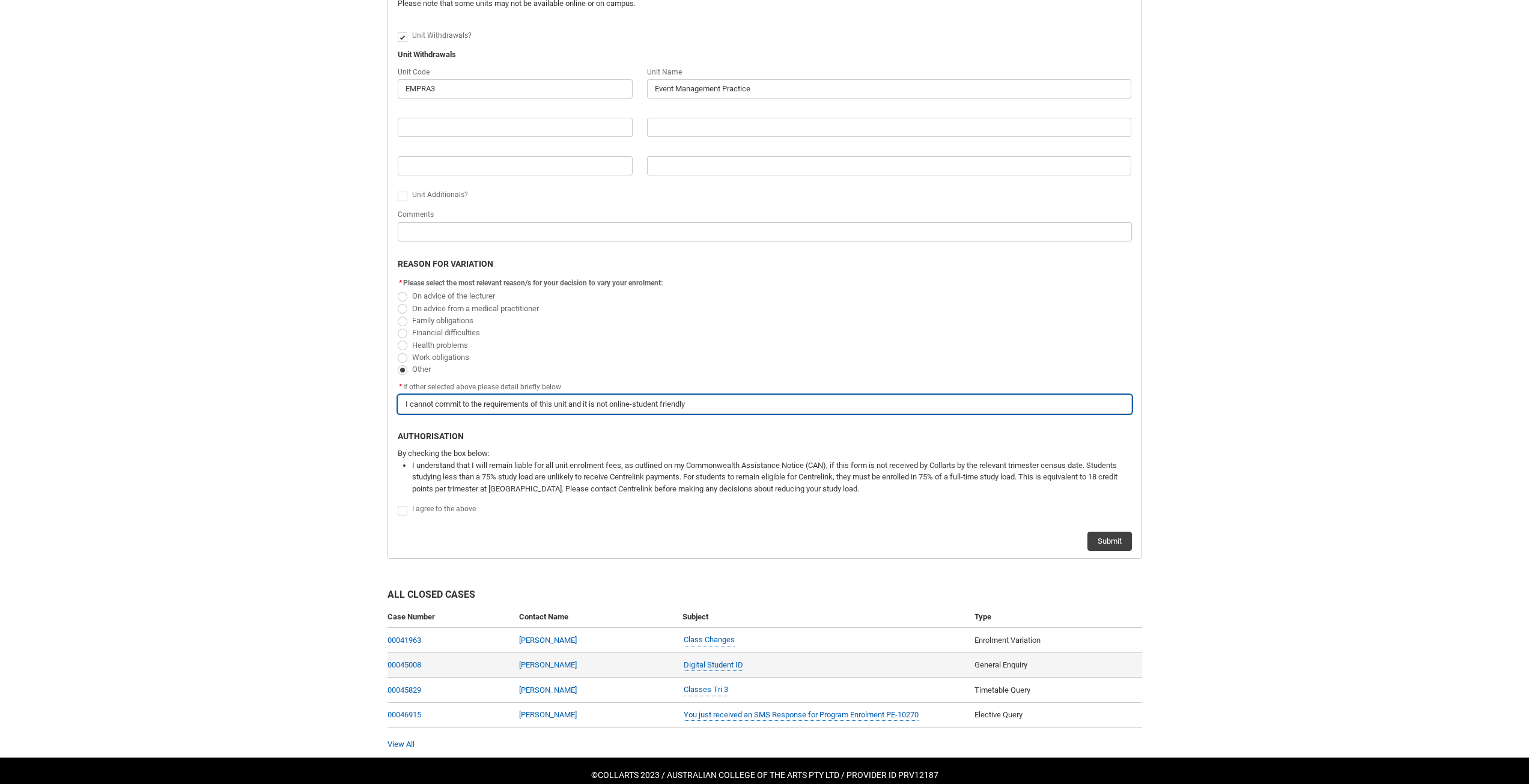
scroll to position [489, 0]
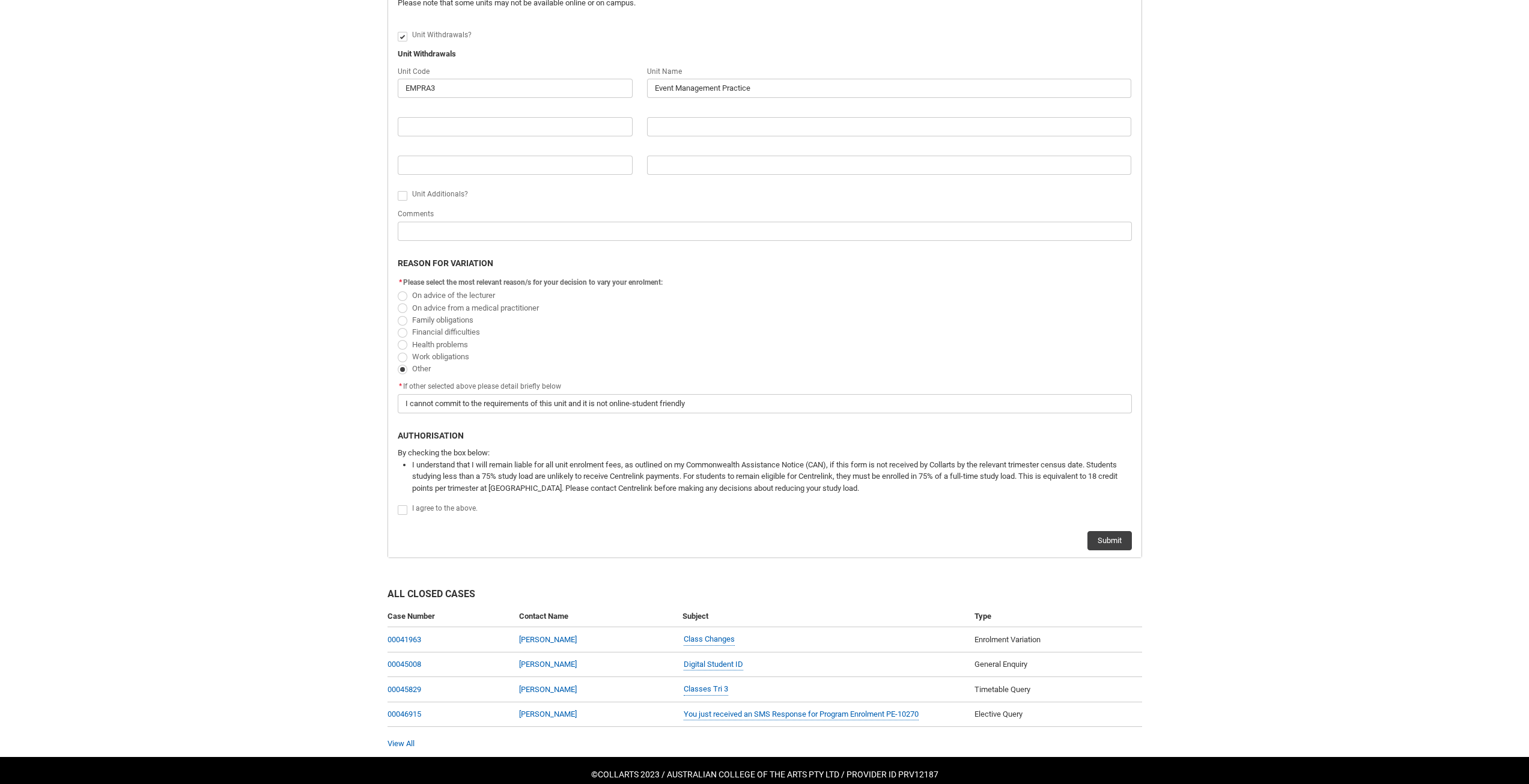
click at [404, 511] on span "Redu_Student_Request flow" at bounding box center [402, 510] width 9 height 9
click at [398, 504] on input "Redu_Student_Request flow" at bounding box center [398, 503] width 1 height 1
click at [1115, 547] on button "Submit" at bounding box center [1110, 540] width 45 height 20
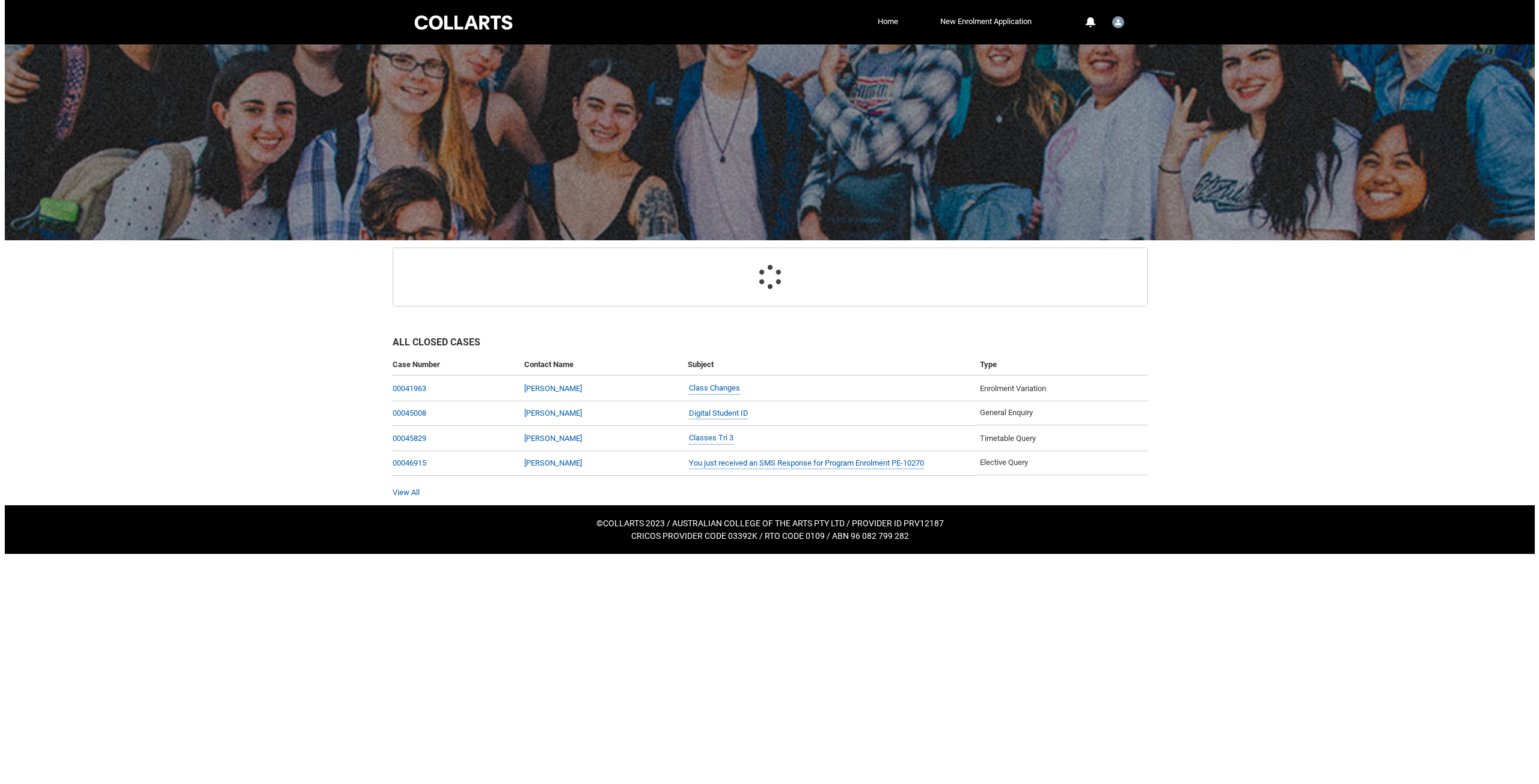
scroll to position [0, 0]
